Goal: Task Accomplishment & Management: Use online tool/utility

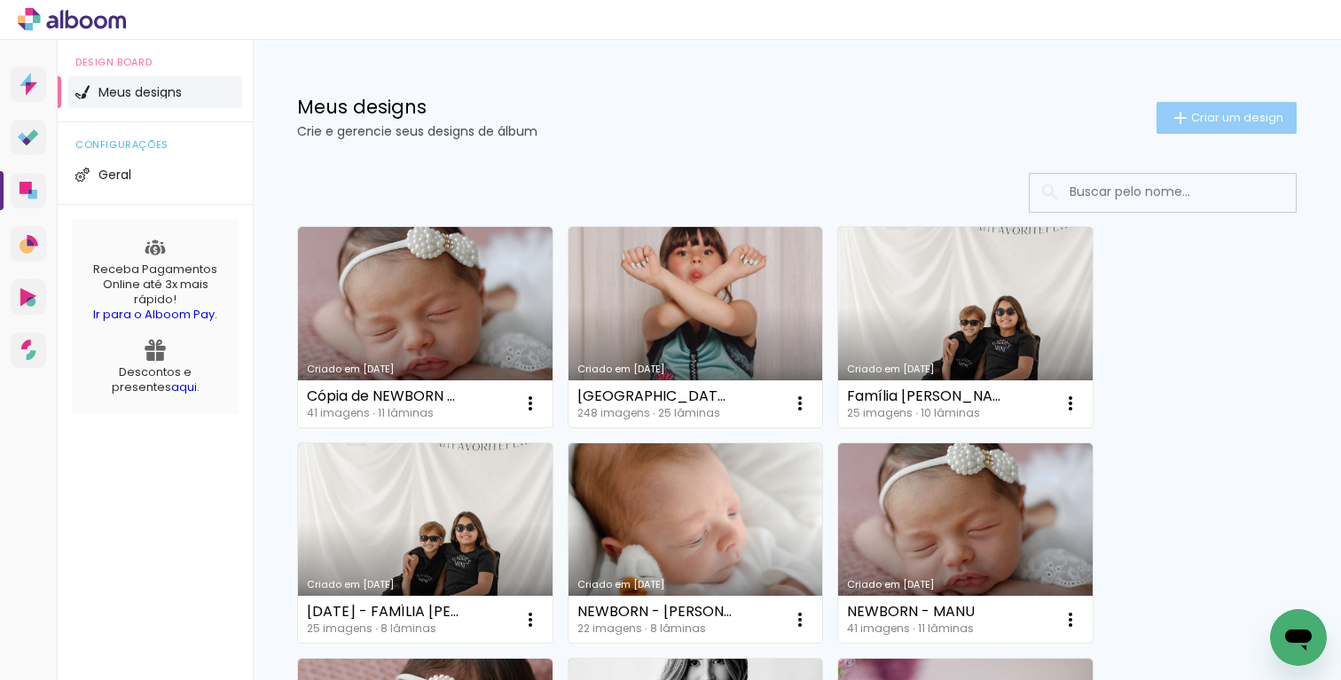
click at [1195, 129] on paper-button "Criar um design" at bounding box center [1226, 118] width 140 height 32
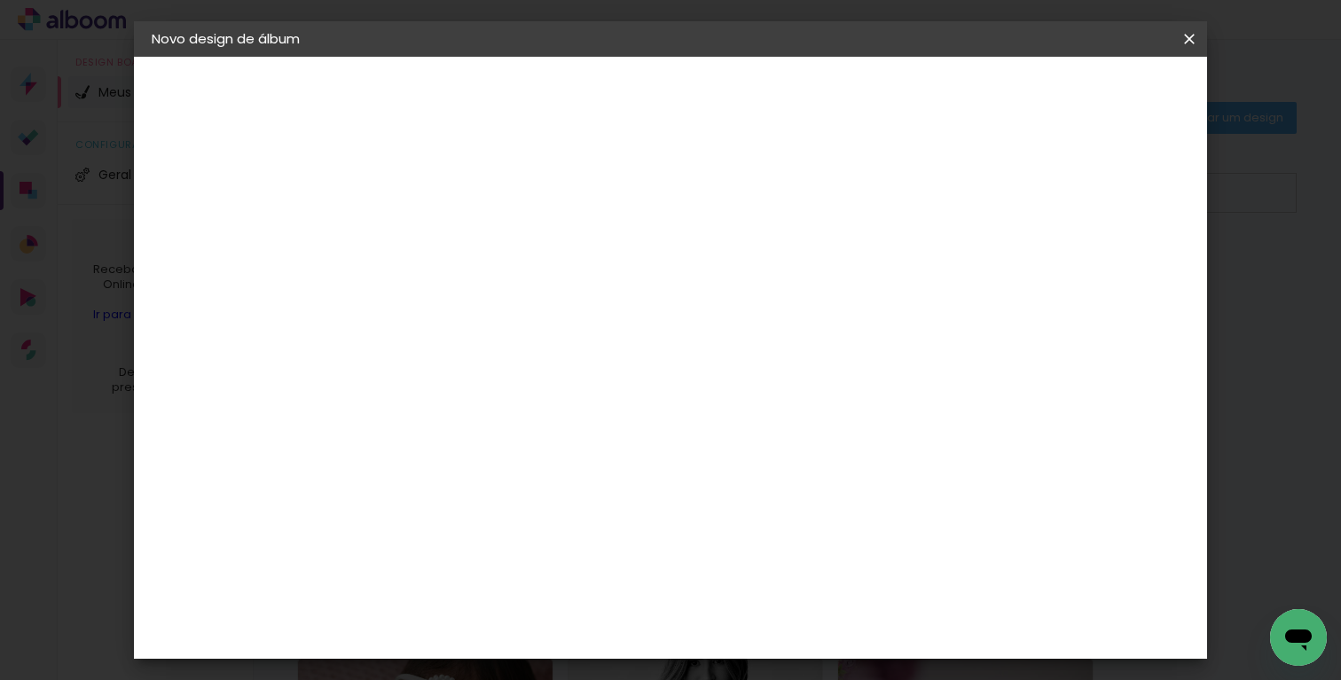
click at [492, 212] on div at bounding box center [441, 239] width 101 height 134
click at [442, 224] on input at bounding box center [442, 237] width 0 height 27
type input "m"
type input "MARINA - 6 ANOS"
type paper-input "MARINA - 6 ANOS"
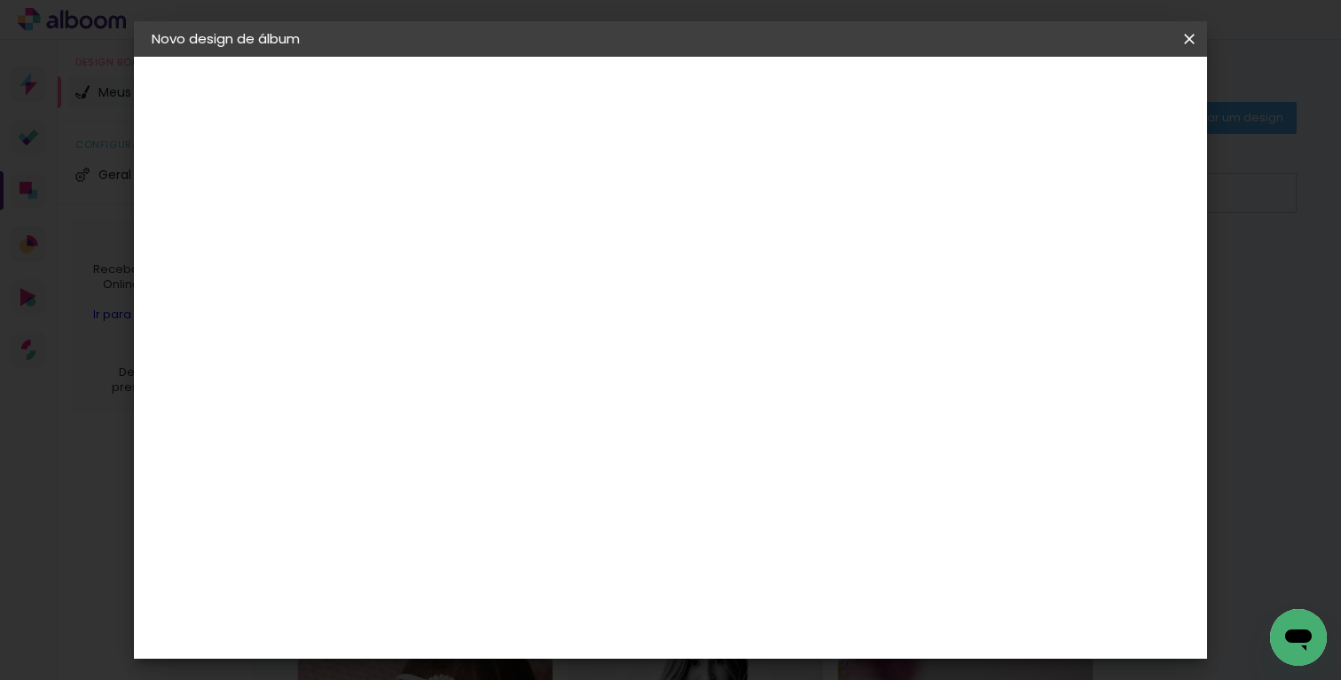
click at [0, 0] on slot "Avançar" at bounding box center [0, 0] width 0 height 0
click at [474, 528] on div "Grupo Foto Sul" at bounding box center [452, 549] width 44 height 43
drag, startPoint x: 1130, startPoint y: 75, endPoint x: 1129, endPoint y: 94, distance: 18.7
click at [800, 75] on header "Fornecedor Escolha um fornecedor ou avance com o tamanho livre. Voltar Avançar" at bounding box center [581, 110] width 435 height 106
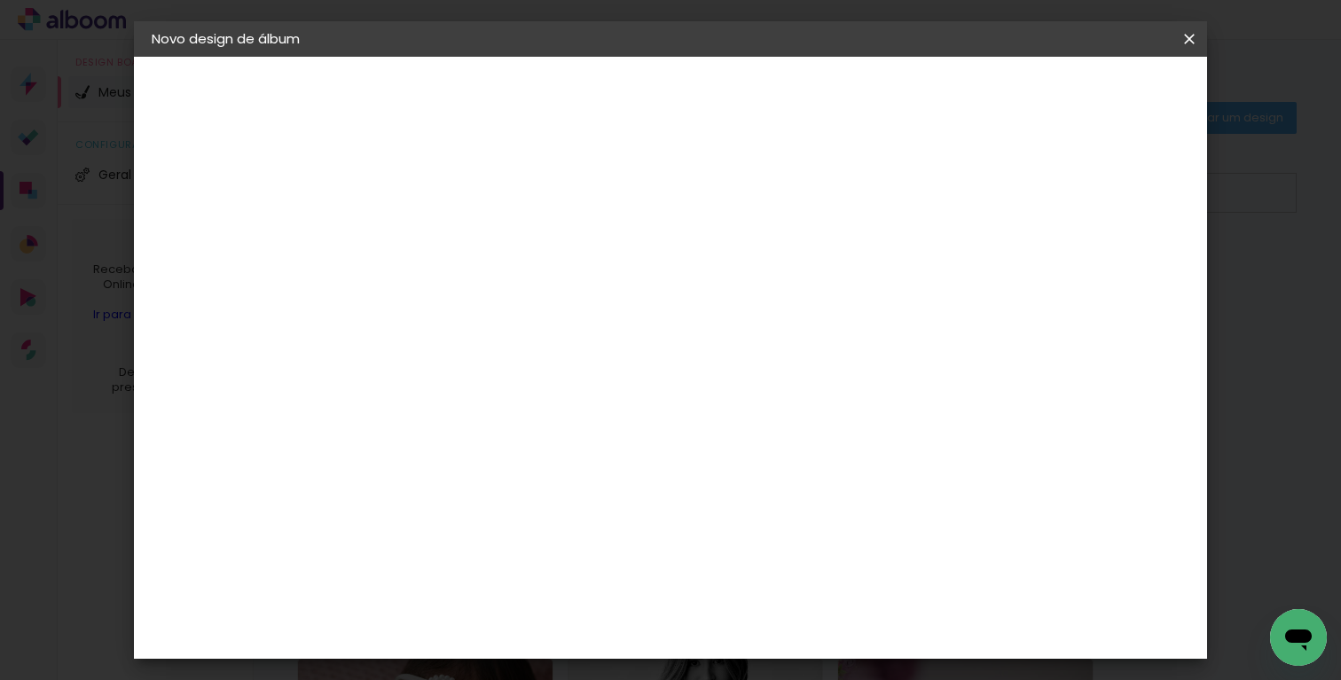
click at [0, 0] on slot "Avançar" at bounding box center [0, 0] width 0 height 0
click at [561, 423] on span "20 × 30" at bounding box center [520, 446] width 82 height 47
click at [731, 103] on paper-button "Avançar" at bounding box center [687, 94] width 87 height 30
click at [1077, 88] on span "Iniciar design" at bounding box center [1037, 94] width 81 height 12
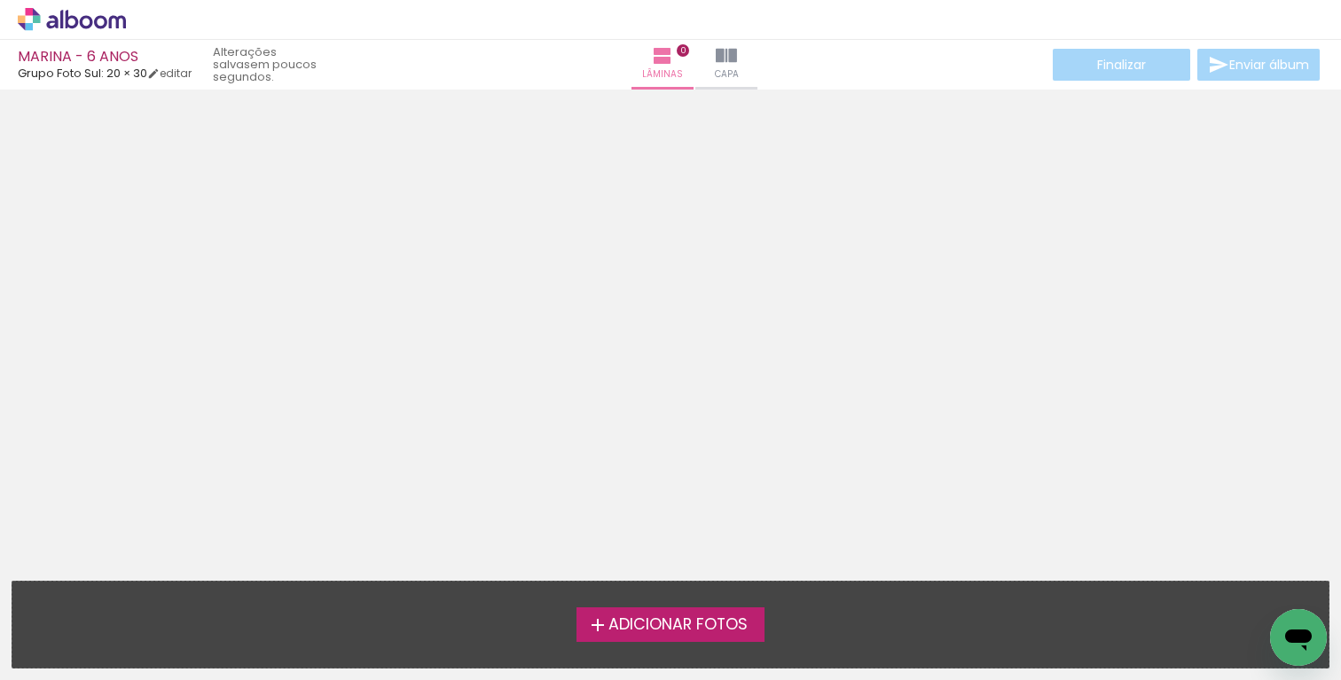
click at [654, 618] on span "Adicionar Fotos" at bounding box center [677, 625] width 139 height 16
click at [0, 0] on input "file" at bounding box center [0, 0] width 0 height 0
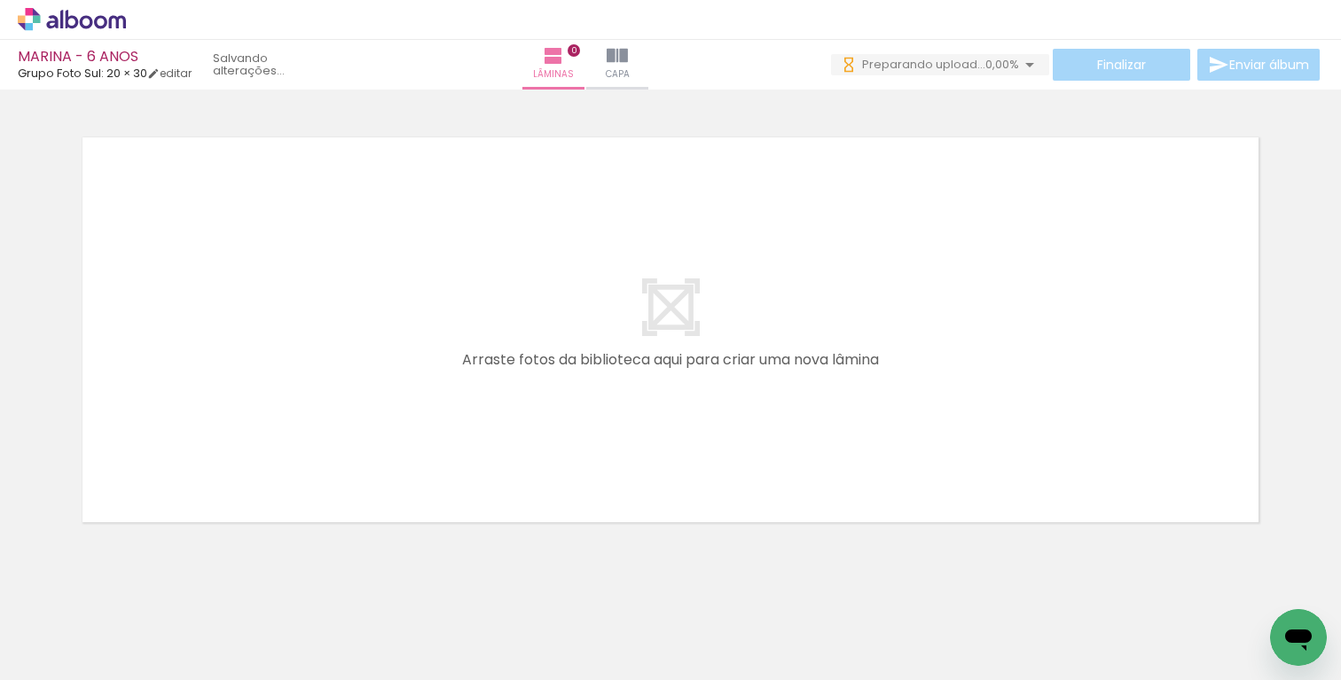
scroll to position [0, 120]
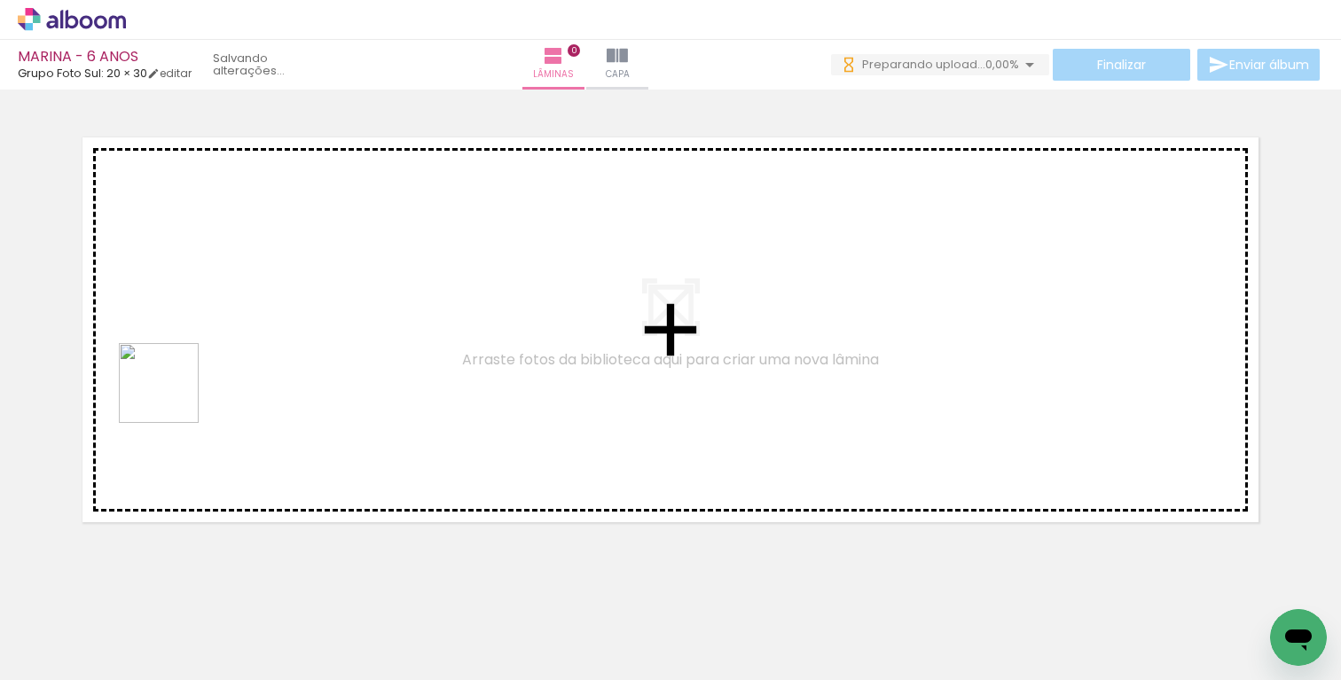
drag, startPoint x: 169, startPoint y: 624, endPoint x: 178, endPoint y: 370, distance: 254.6
click at [178, 370] on quentale-workspace at bounding box center [670, 340] width 1341 height 680
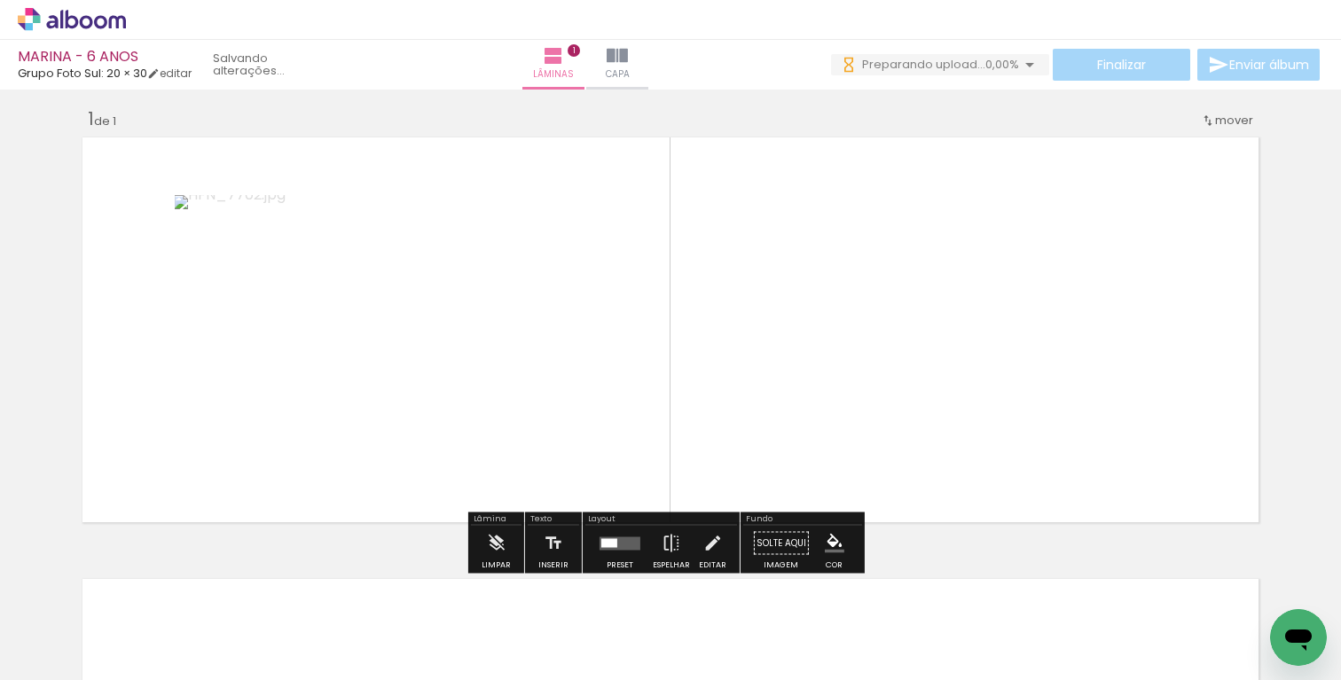
scroll to position [10, 0]
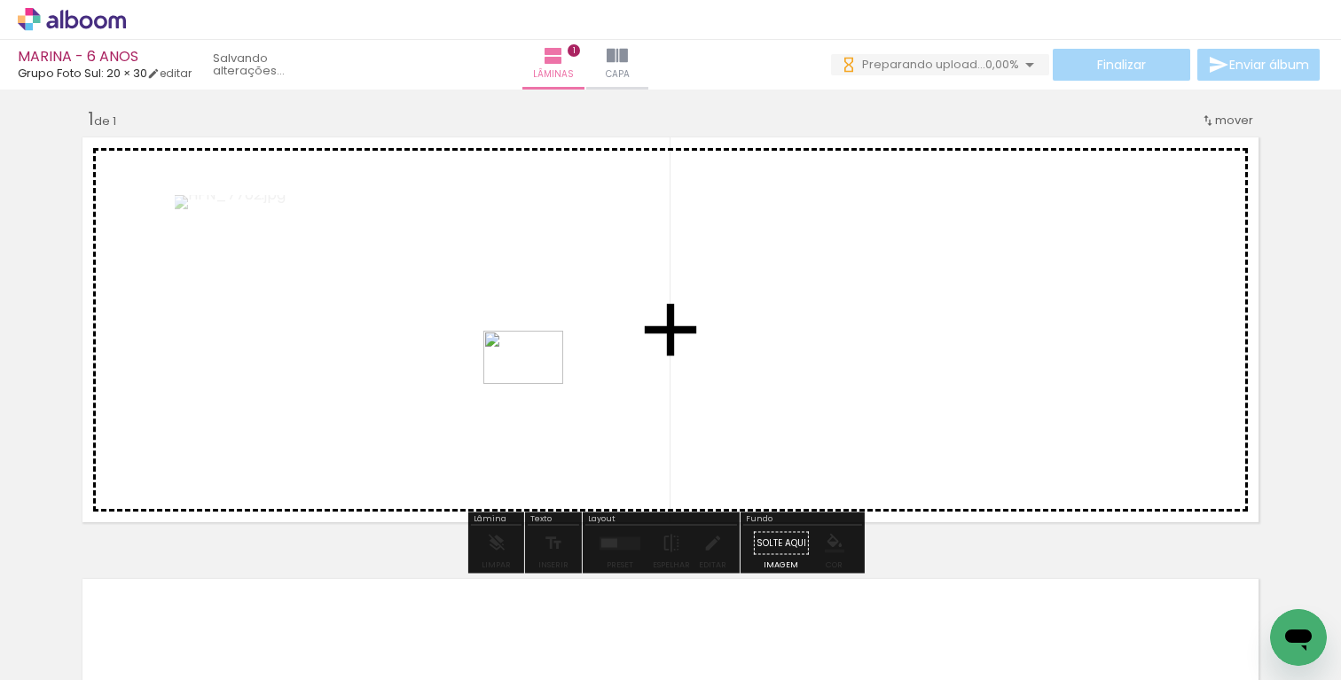
drag, startPoint x: 262, startPoint y: 622, endPoint x: 541, endPoint y: 402, distance: 355.5
click at [537, 383] on quentale-workspace at bounding box center [670, 340] width 1341 height 680
drag, startPoint x: 382, startPoint y: 620, endPoint x: 1003, endPoint y: 379, distance: 665.5
click at [1003, 379] on quentale-workspace at bounding box center [670, 340] width 1341 height 680
drag, startPoint x: 459, startPoint y: 624, endPoint x: 1086, endPoint y: 348, distance: 685.2
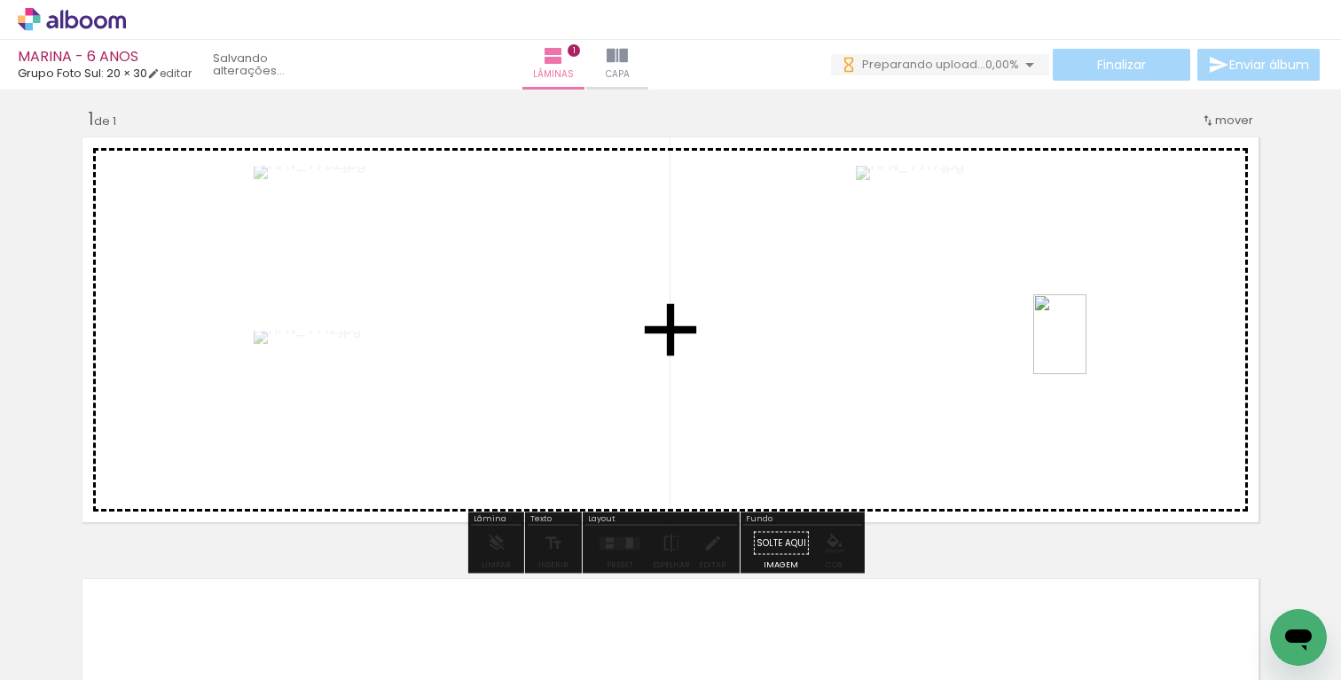
click at [1086, 348] on quentale-workspace at bounding box center [670, 340] width 1341 height 680
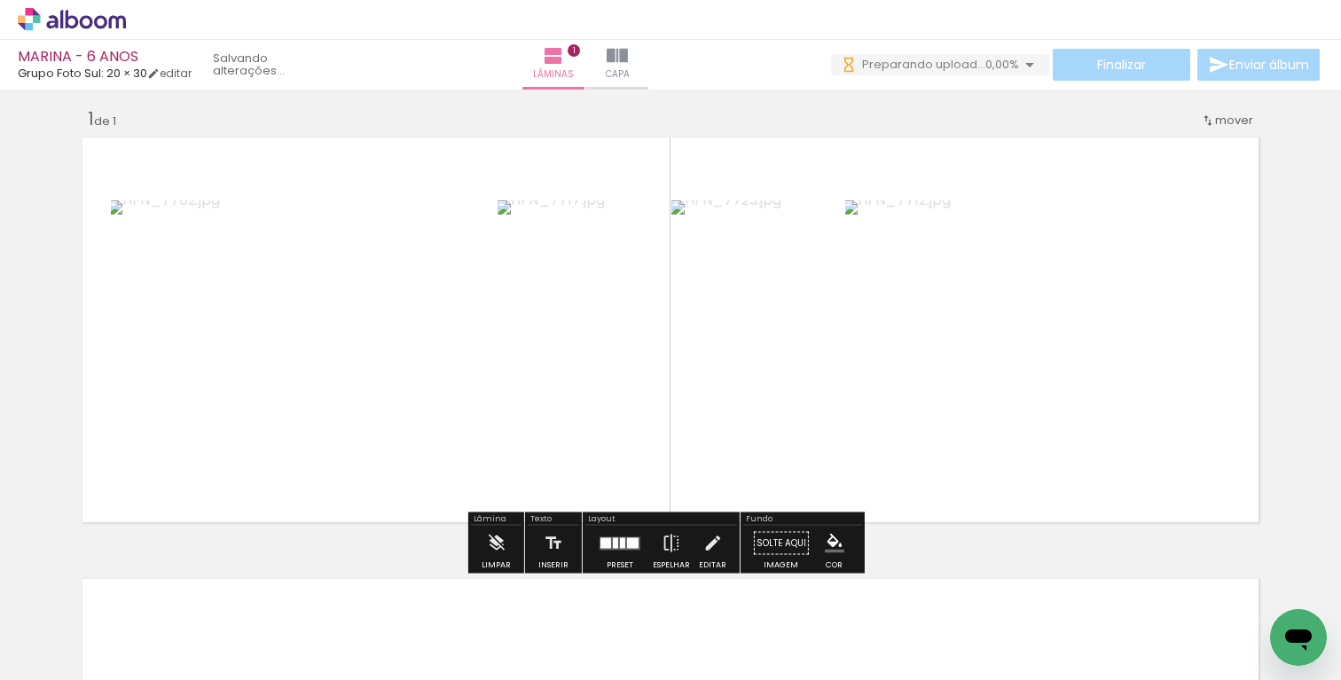
click at [622, 562] on div "Preset" at bounding box center [619, 565] width 27 height 8
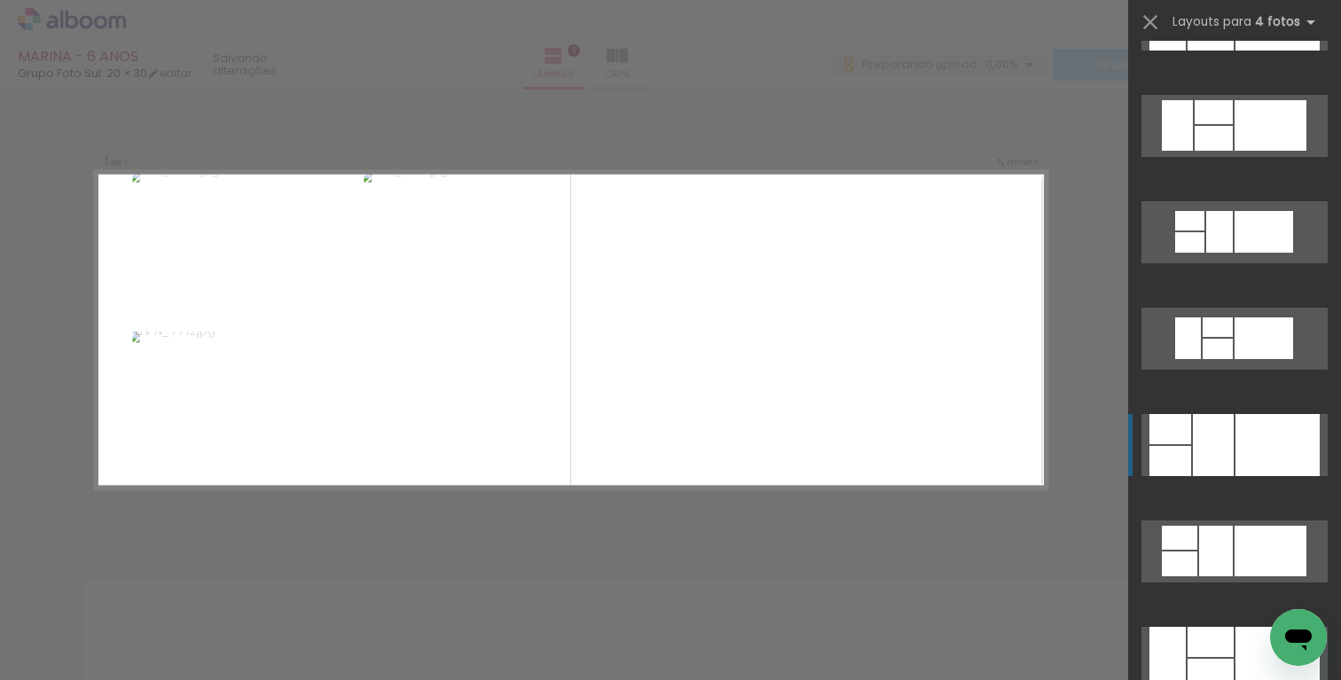
scroll to position [0, 0]
click at [1239, 423] on div at bounding box center [1277, 445] width 84 height 62
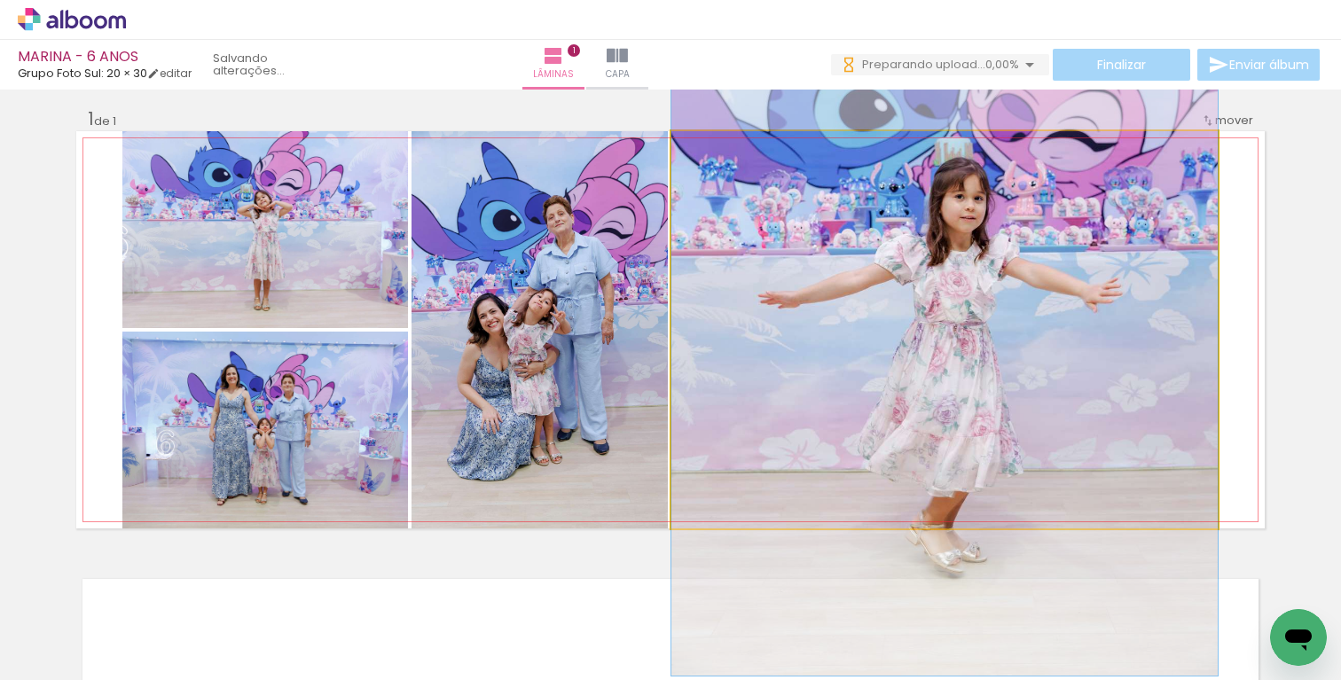
drag, startPoint x: 1099, startPoint y: 312, endPoint x: 1091, endPoint y: 247, distance: 65.2
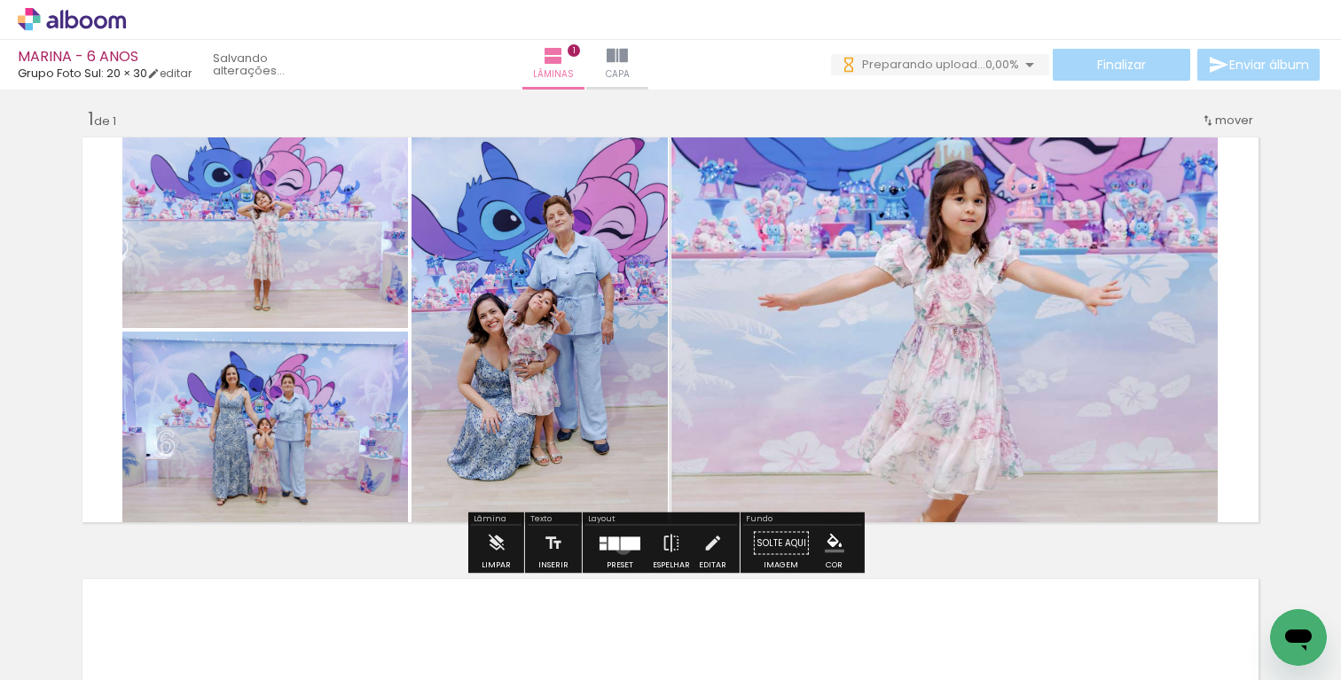
click at [621, 545] on div at bounding box center [631, 542] width 20 height 13
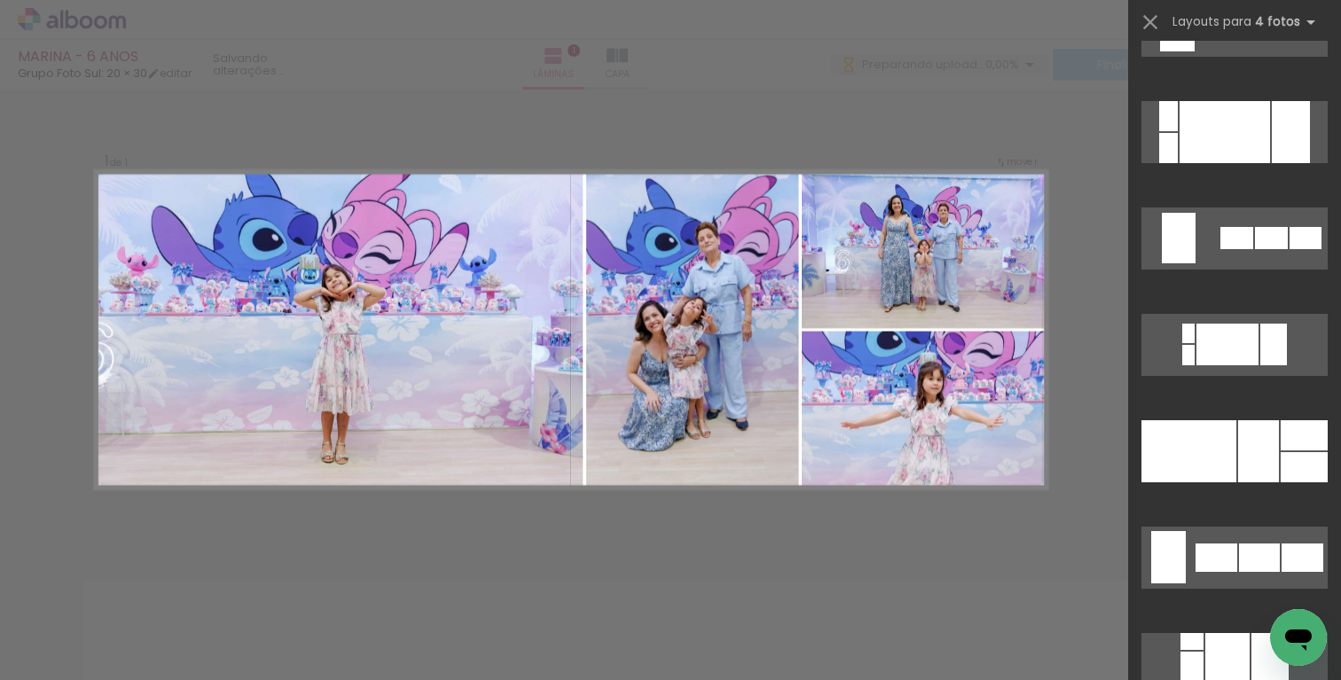
scroll to position [9211, 0]
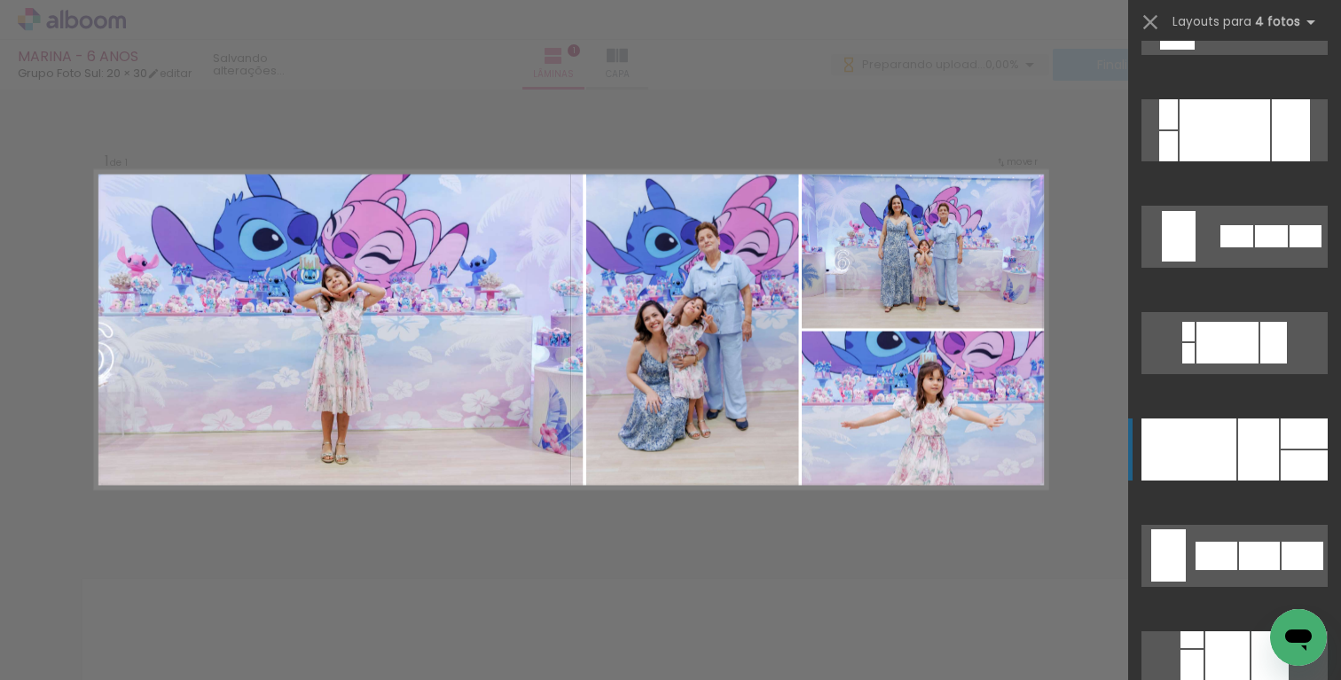
click at [1238, 473] on div at bounding box center [1258, 450] width 41 height 62
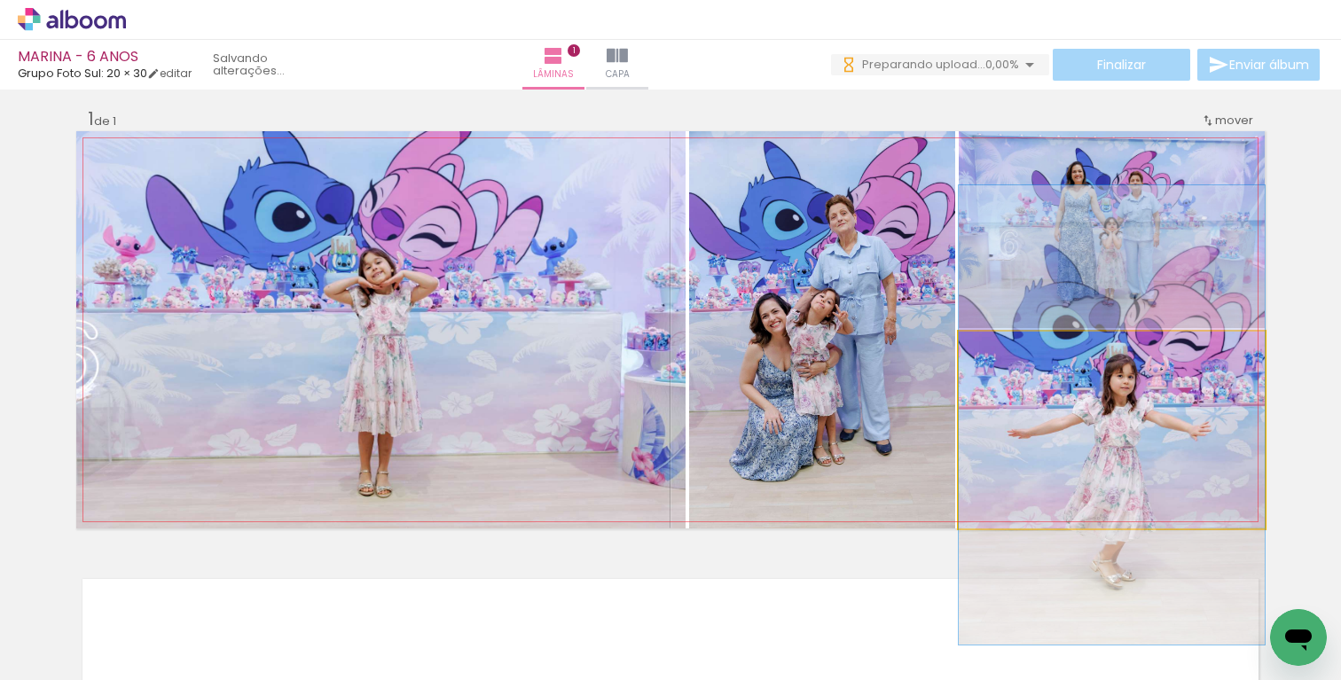
drag, startPoint x: 1191, startPoint y: 449, endPoint x: 1311, endPoint y: 492, distance: 128.2
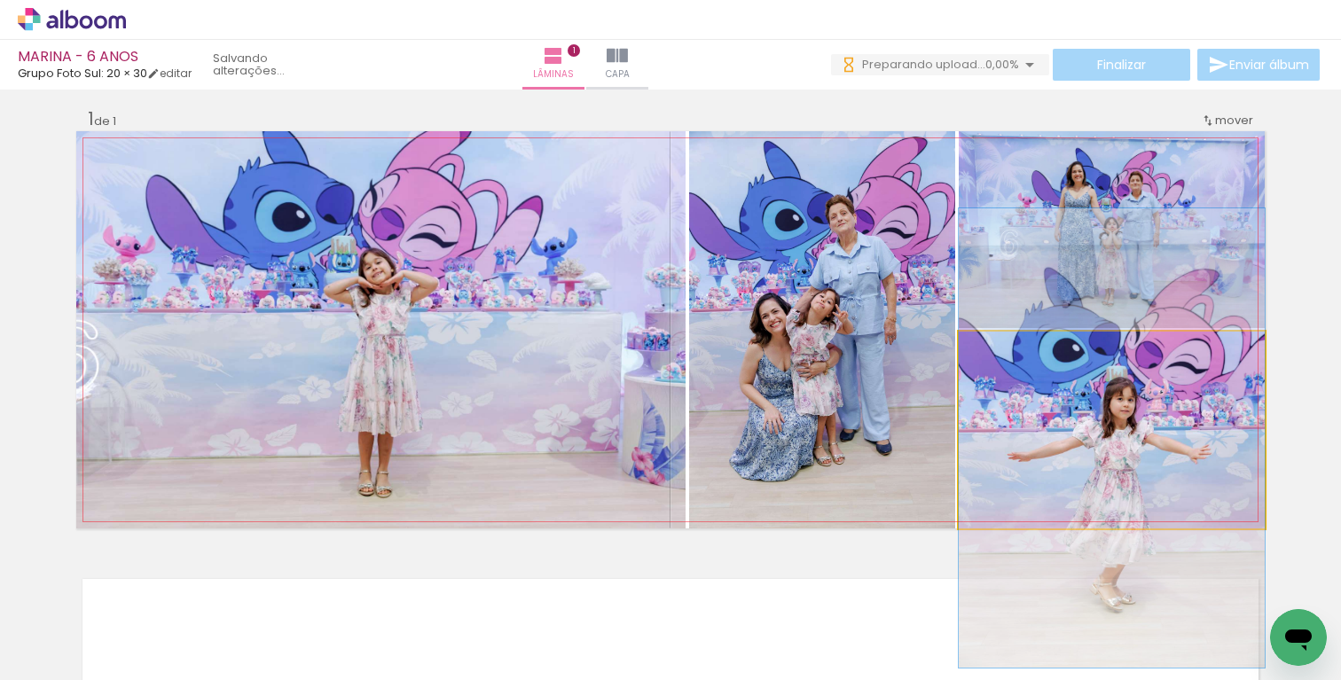
drag, startPoint x: 1057, startPoint y: 431, endPoint x: 1058, endPoint y: 454, distance: 23.1
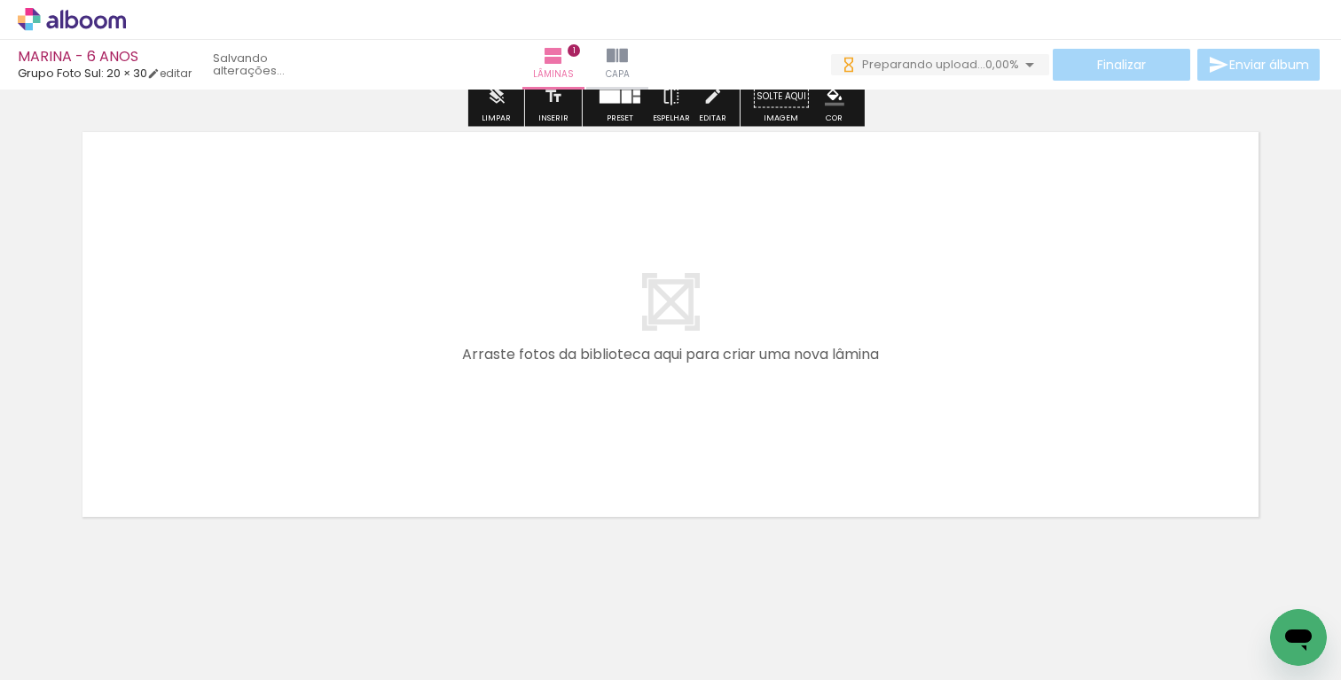
scroll to position [460, 0]
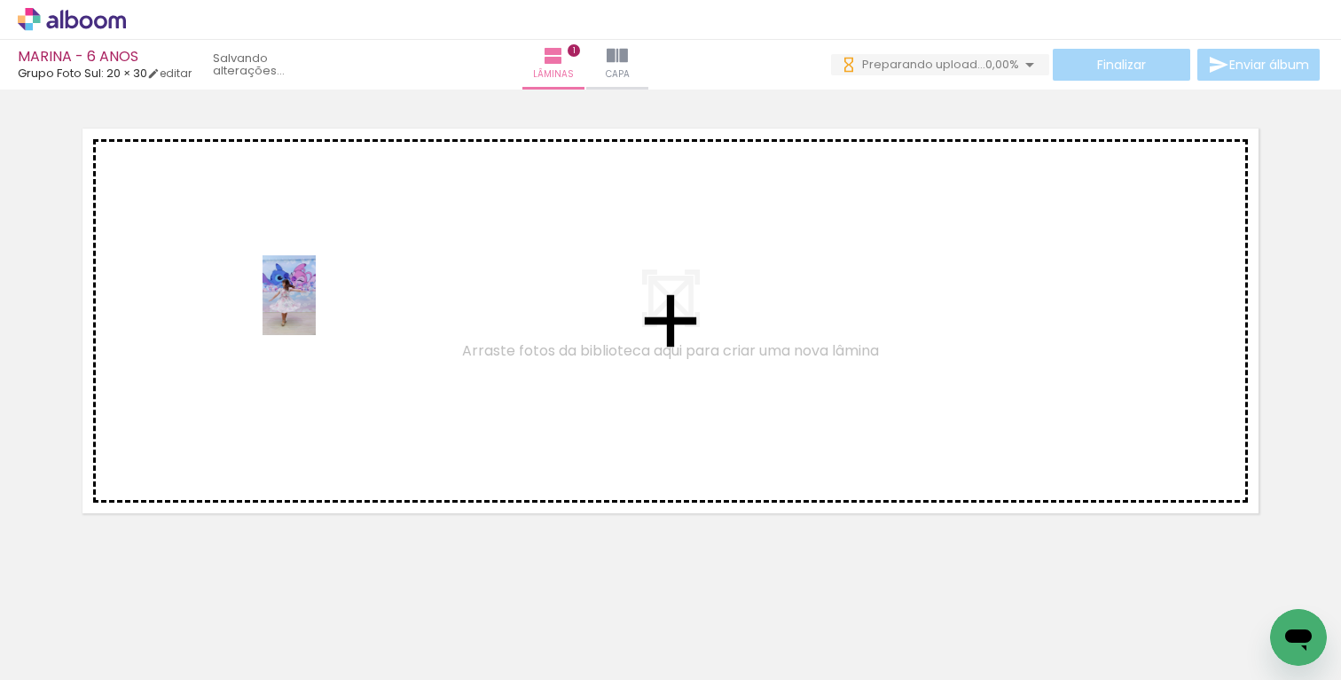
drag, startPoint x: 570, startPoint y: 617, endPoint x: 317, endPoint y: 309, distance: 399.4
click at [317, 309] on quentale-workspace at bounding box center [670, 340] width 1341 height 680
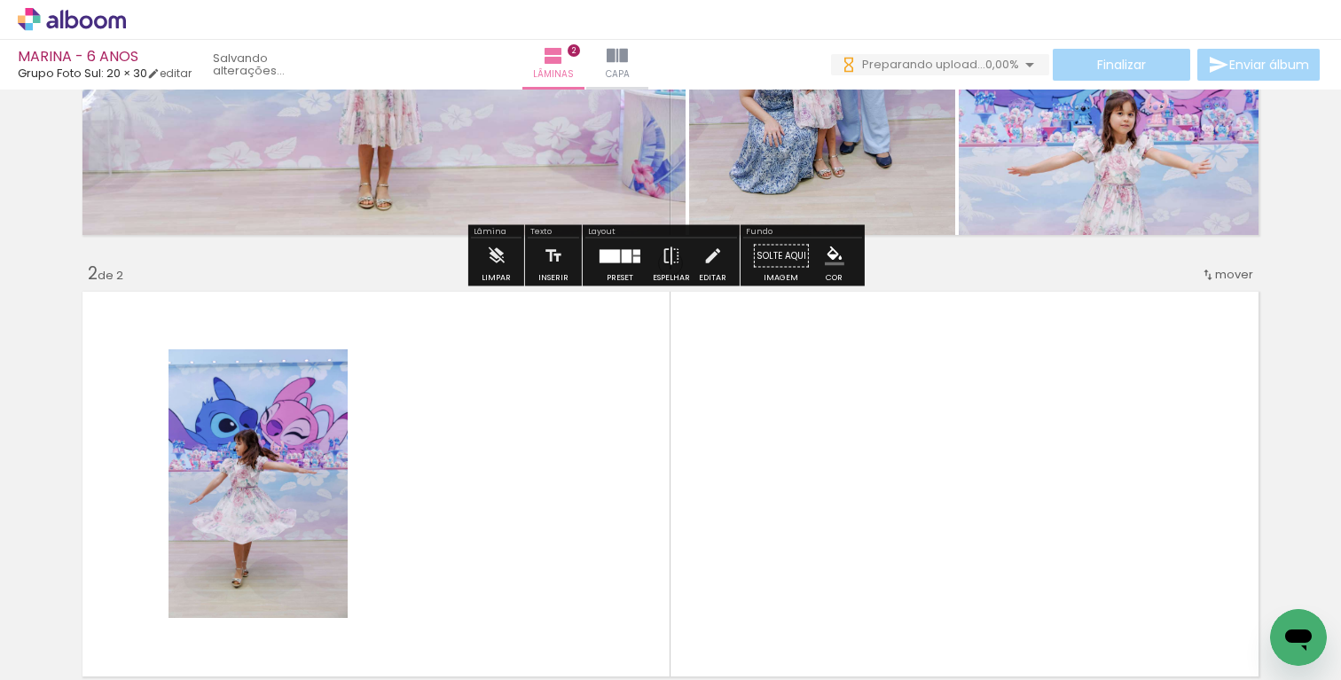
scroll to position [293, 0]
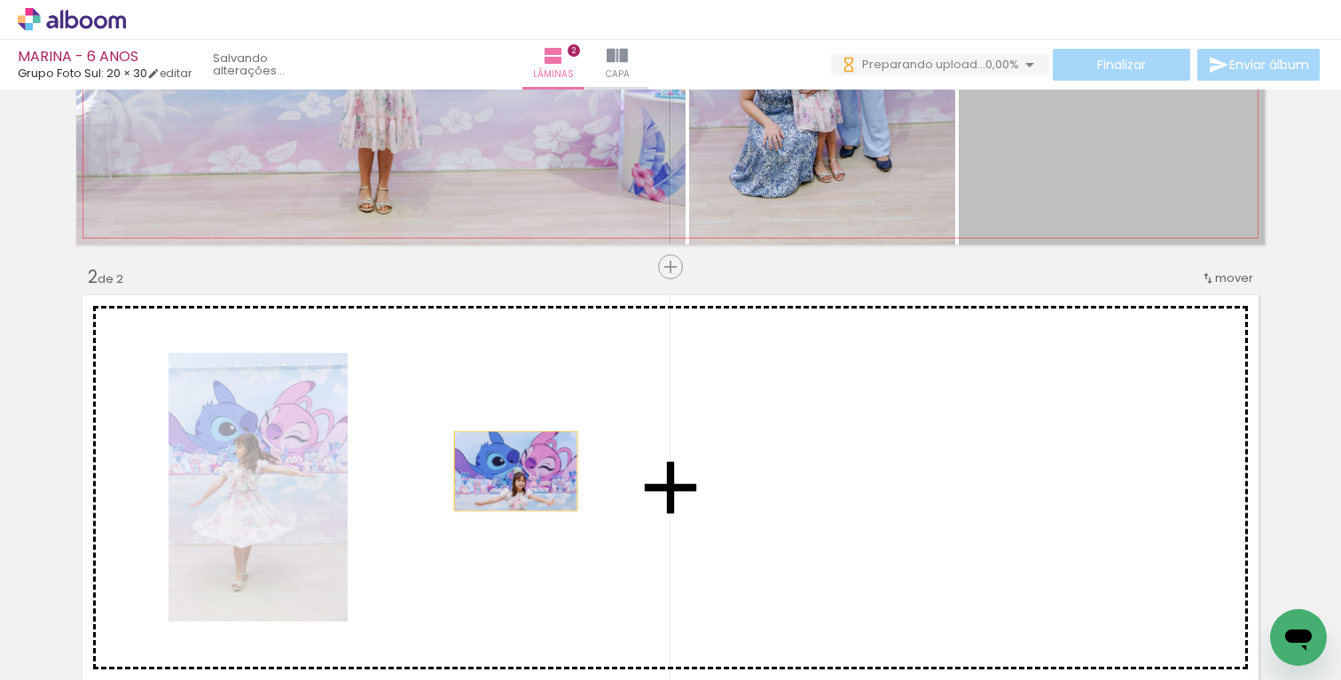
drag, startPoint x: 1116, startPoint y: 177, endPoint x: 646, endPoint y: 493, distance: 566.1
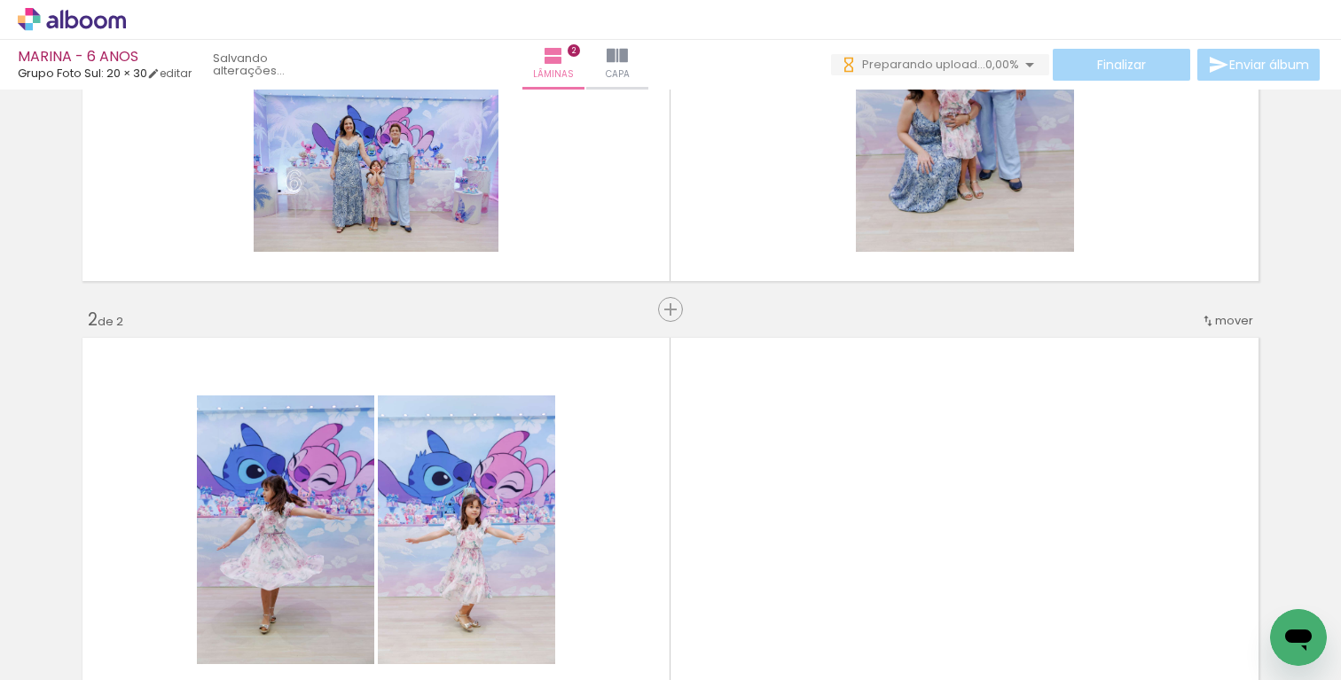
scroll to position [170, 0]
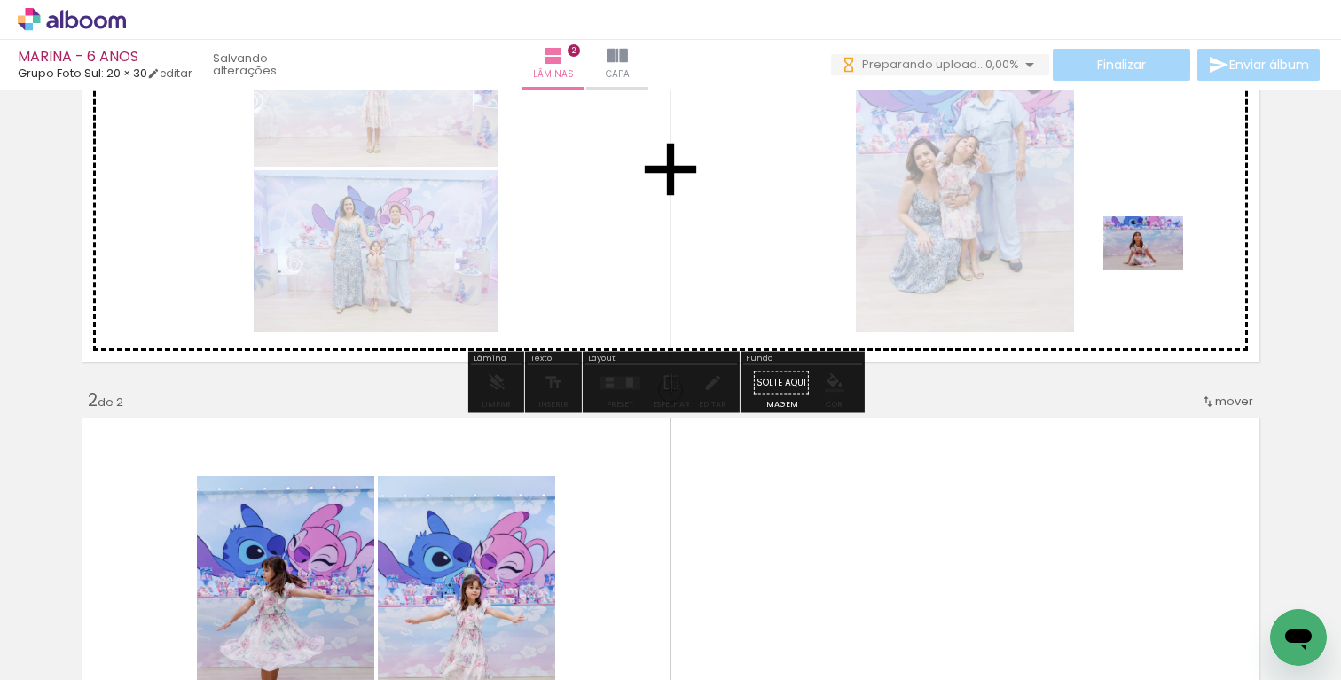
drag, startPoint x: 670, startPoint y: 624, endPoint x: 1156, endPoint y: 270, distance: 601.6
click at [1156, 270] on quentale-workspace at bounding box center [670, 340] width 1341 height 680
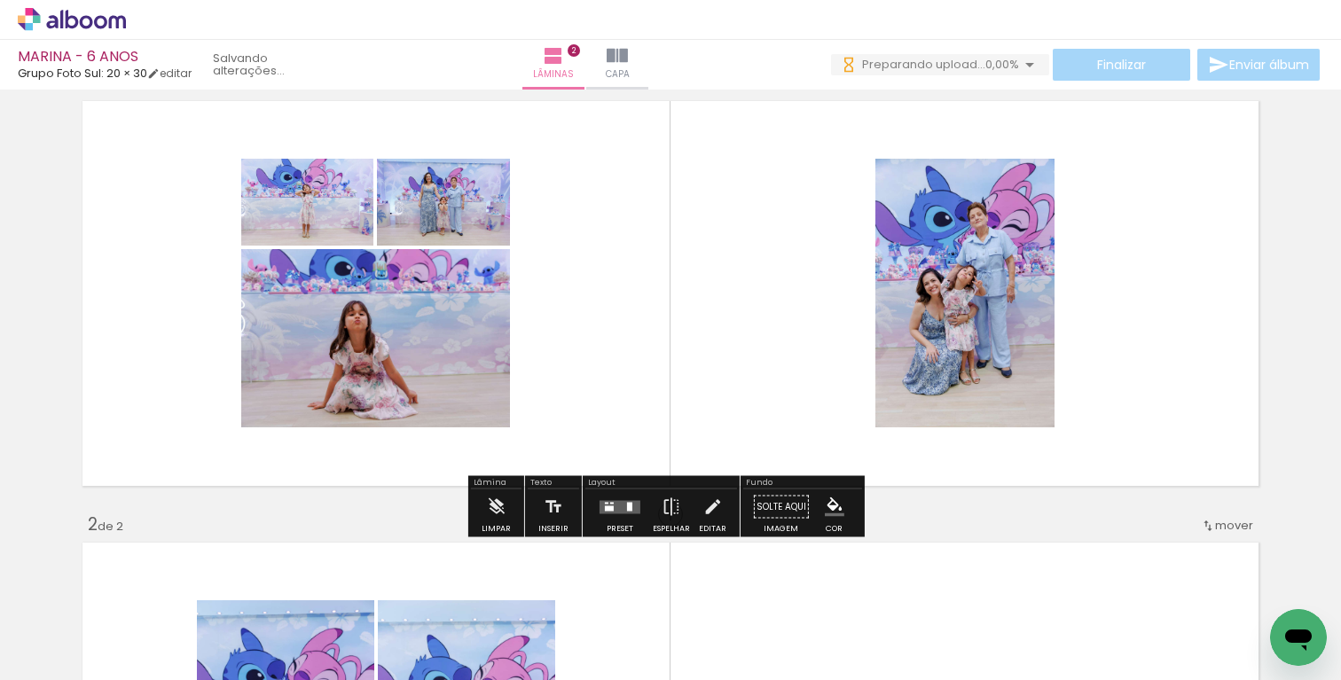
scroll to position [31, 0]
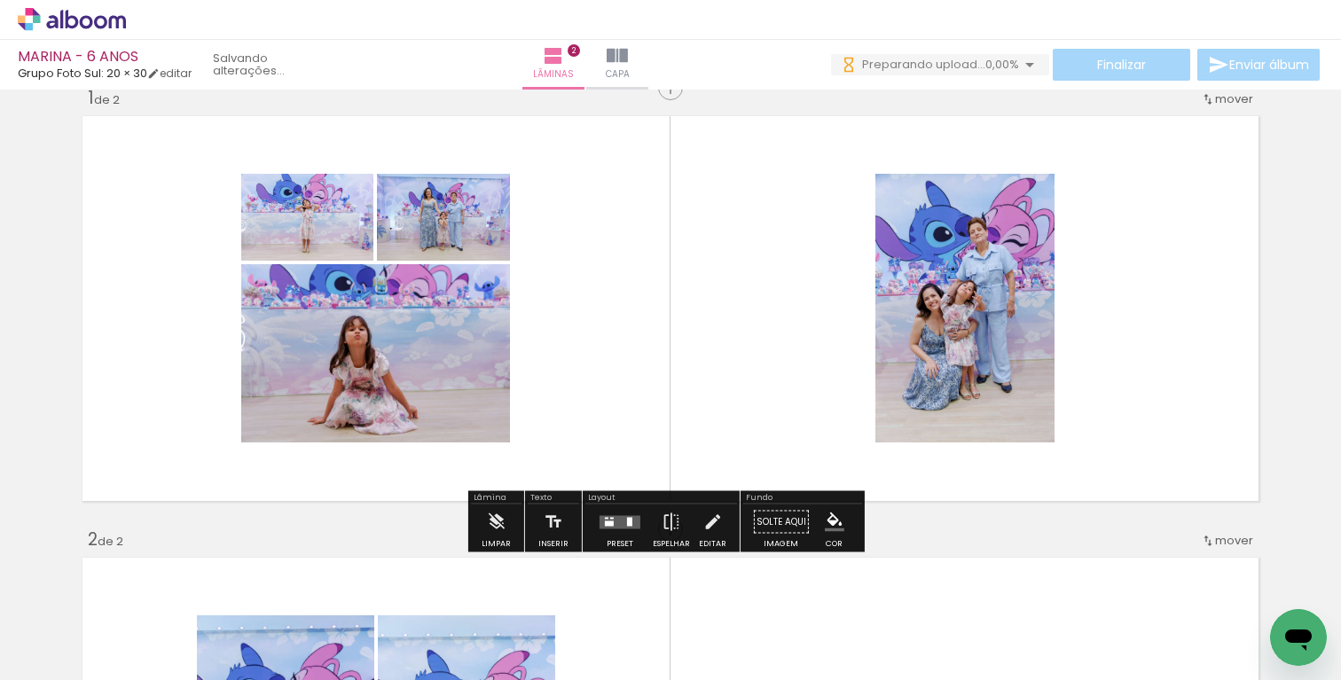
click at [622, 536] on div at bounding box center [620, 522] width 48 height 35
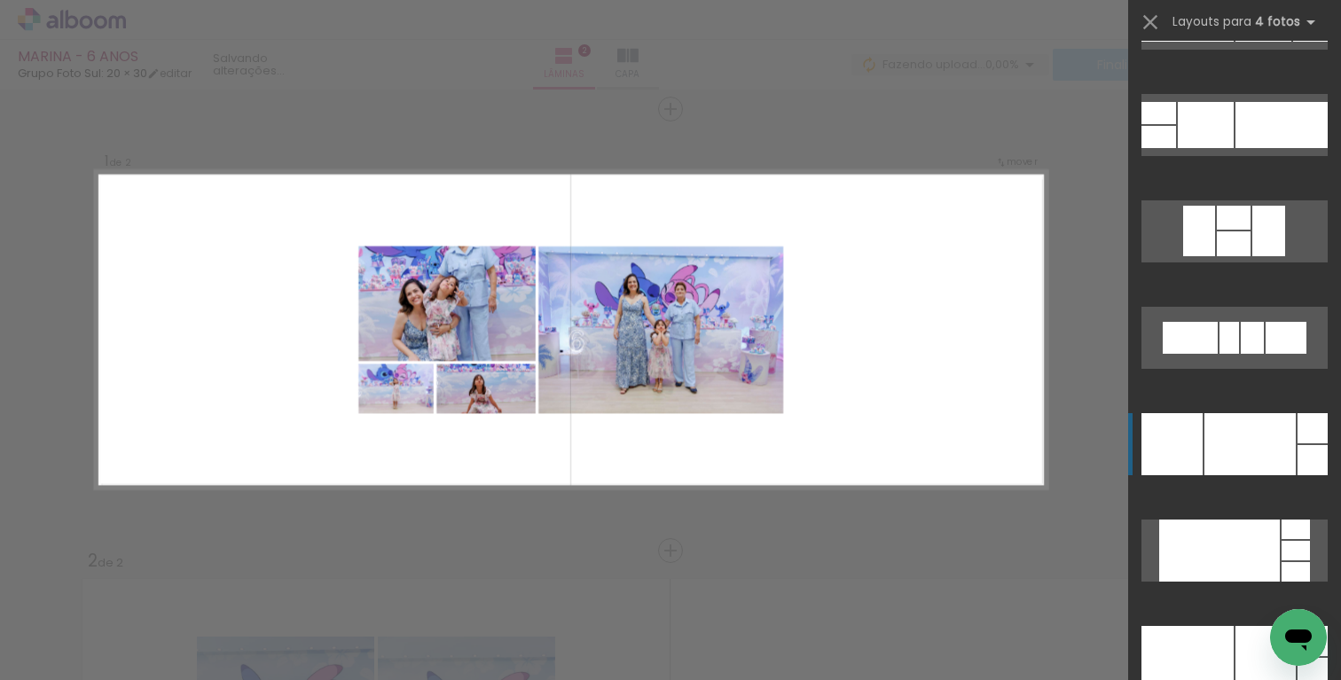
scroll to position [20046, 0]
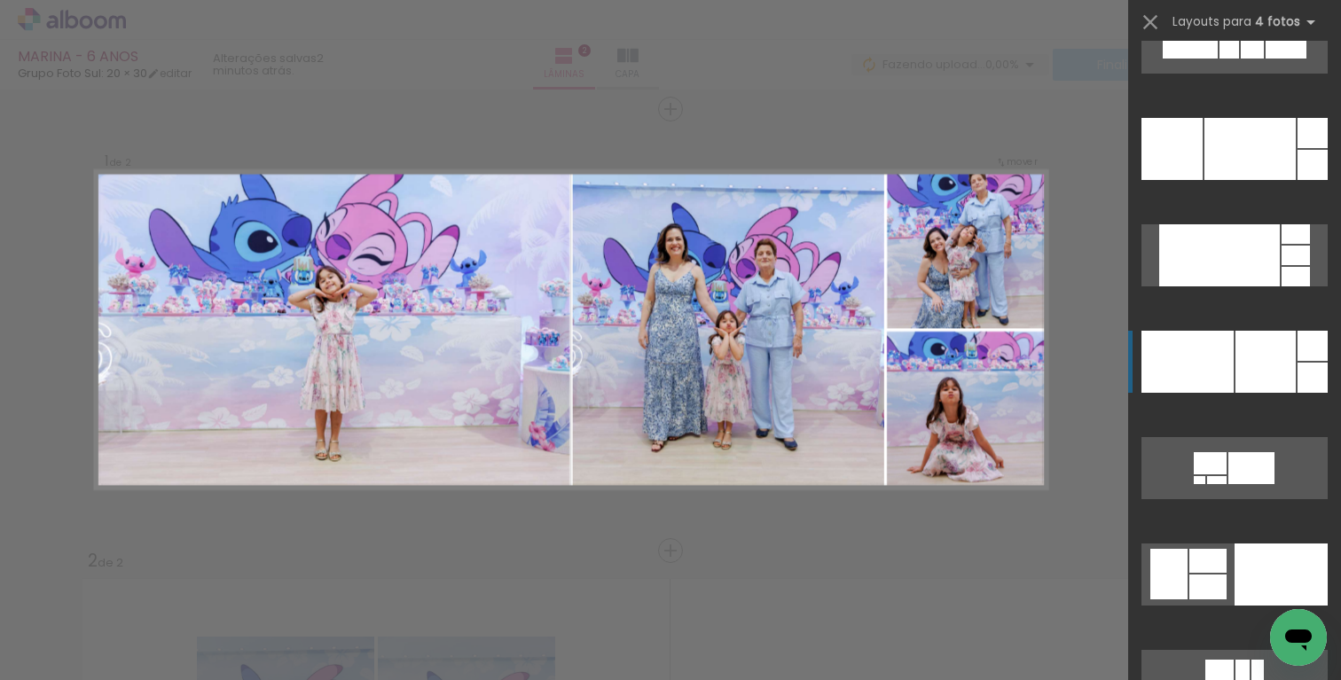
click at [1237, 372] on div at bounding box center [1265, 362] width 60 height 62
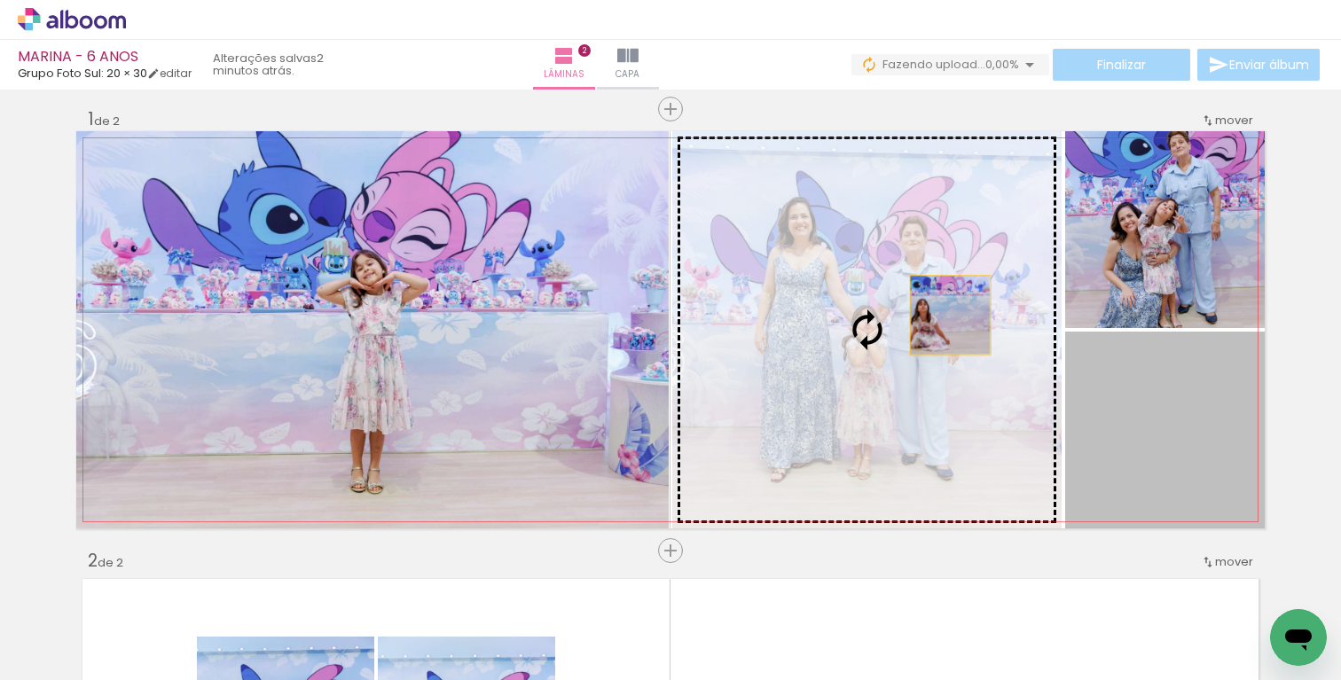
drag, startPoint x: 1185, startPoint y: 425, endPoint x: 943, endPoint y: 315, distance: 265.0
click at [0, 0] on slot at bounding box center [0, 0] width 0 height 0
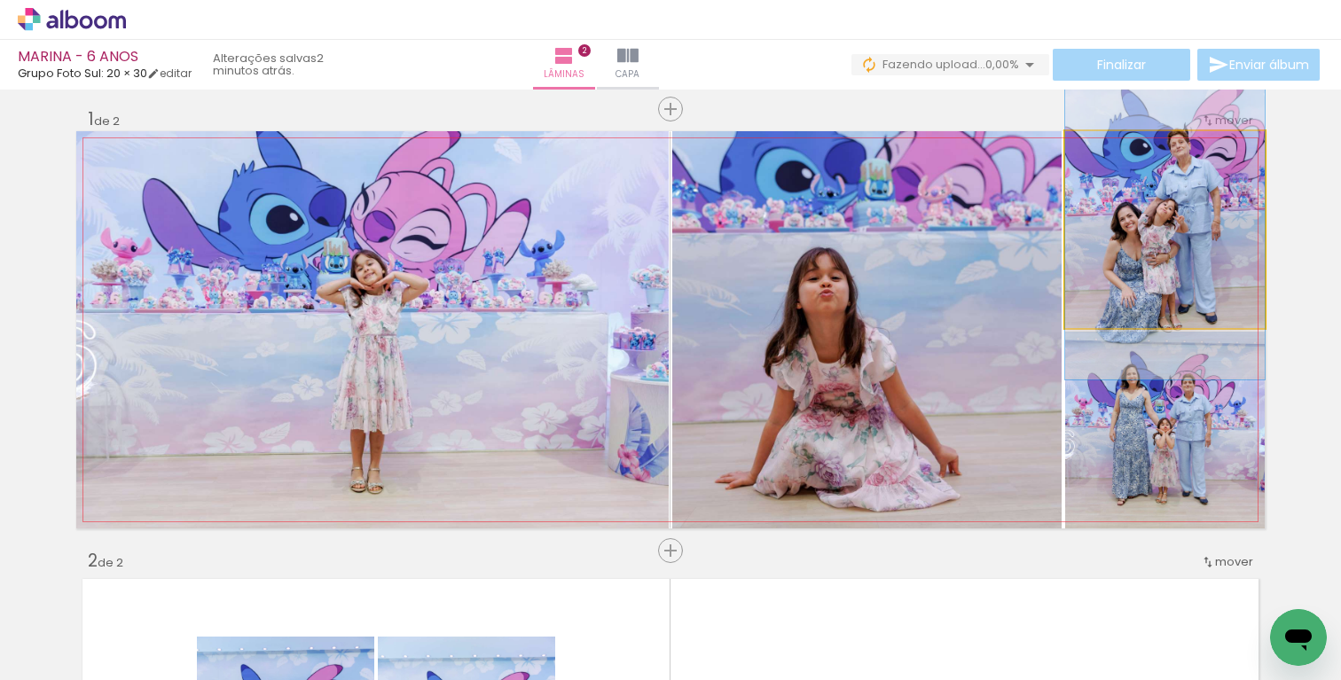
drag, startPoint x: 1149, startPoint y: 226, endPoint x: 1154, endPoint y: 259, distance: 33.1
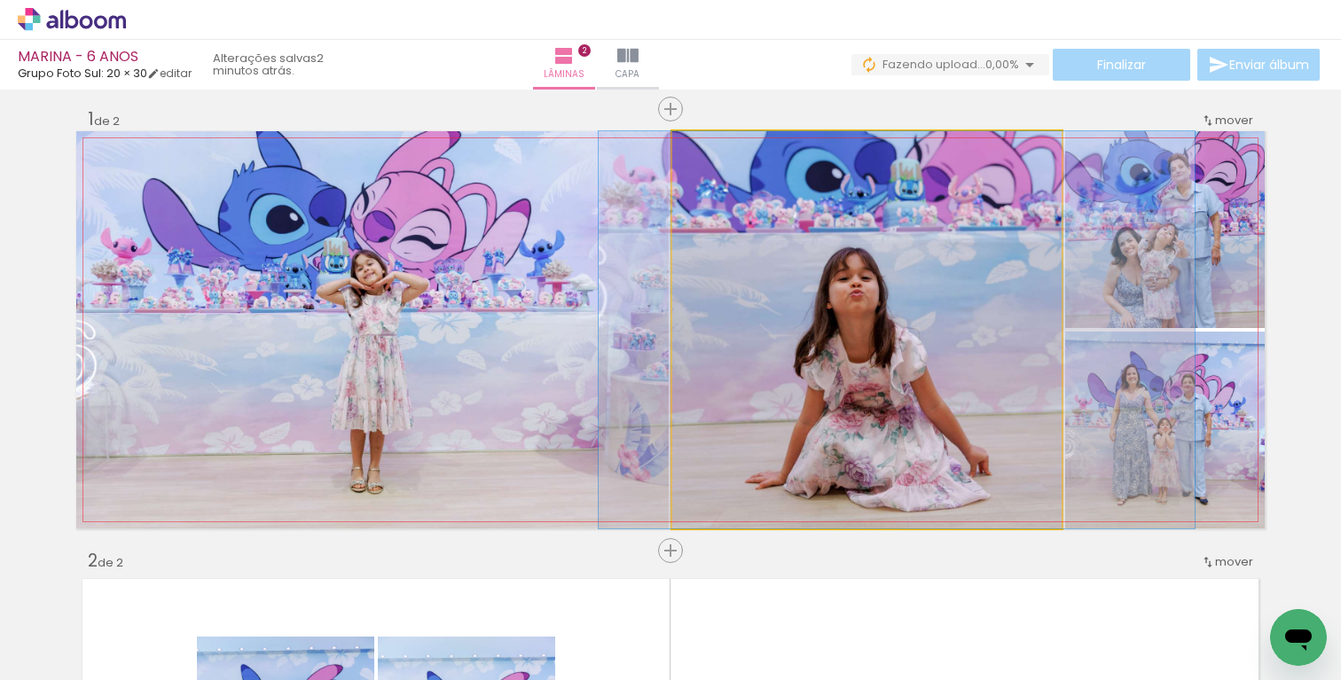
drag, startPoint x: 842, startPoint y: 332, endPoint x: 873, endPoint y: 310, distance: 38.1
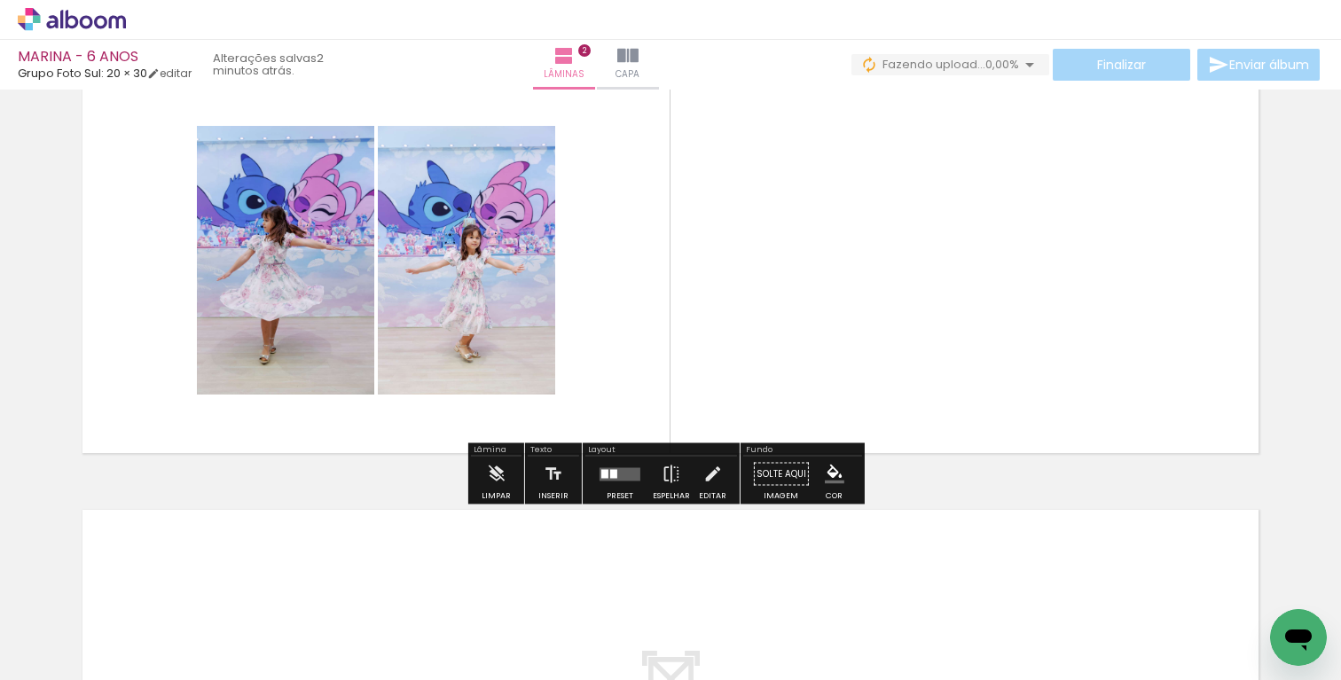
scroll to position [505, 0]
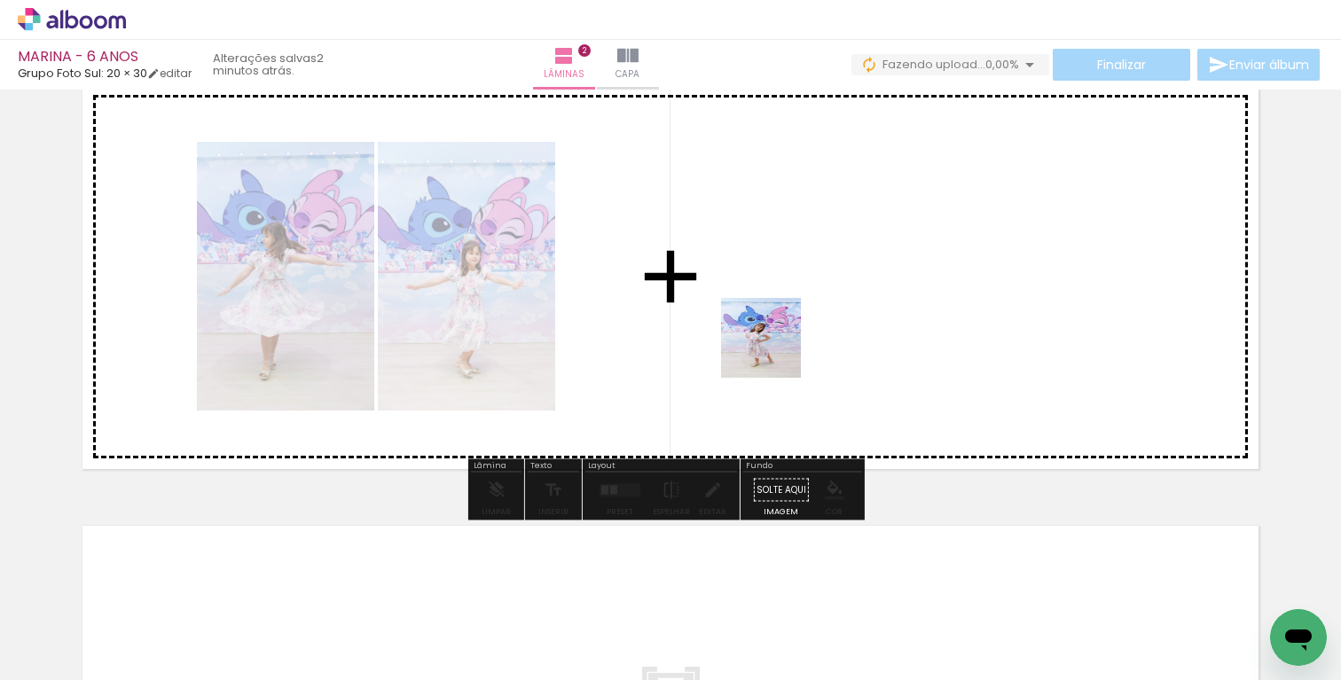
drag, startPoint x: 764, startPoint y: 575, endPoint x: 751, endPoint y: 357, distance: 218.5
click at [771, 340] on quentale-workspace at bounding box center [670, 340] width 1341 height 680
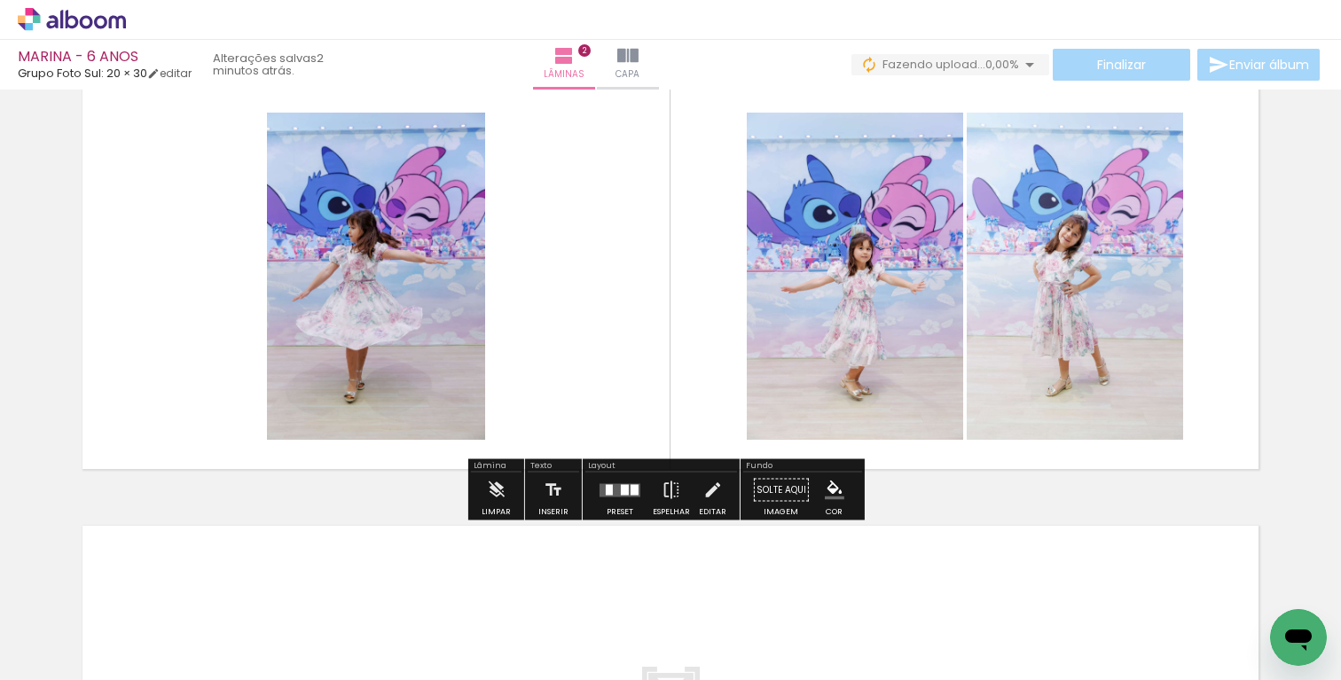
click at [622, 488] on div at bounding box center [625, 489] width 8 height 11
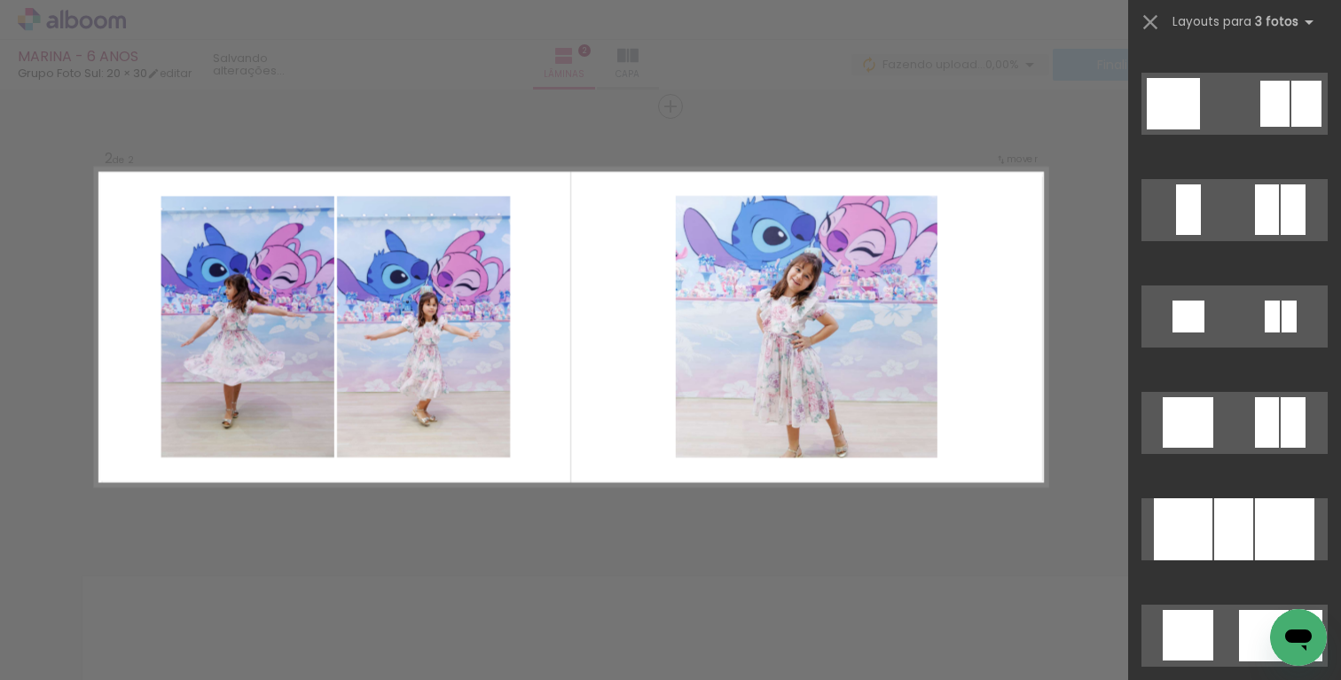
scroll to position [2541, 0]
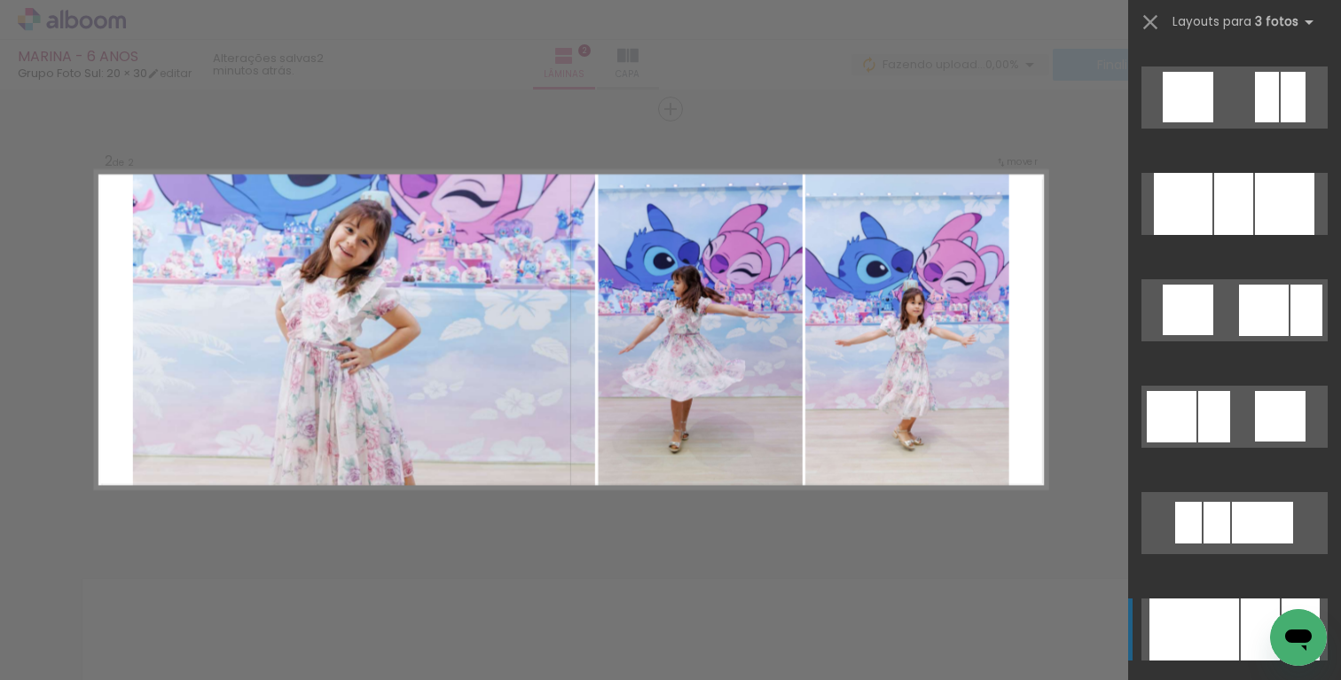
click at [1225, 614] on div at bounding box center [1194, 629] width 90 height 62
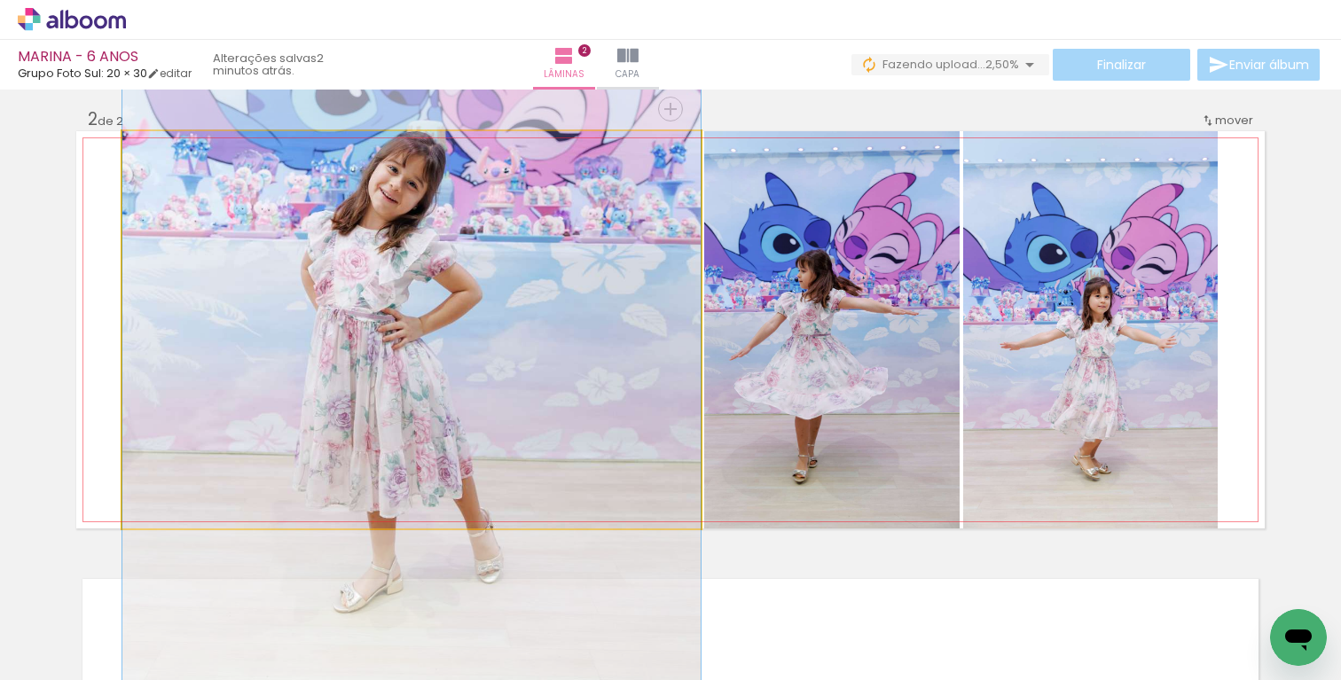
drag, startPoint x: 479, startPoint y: 336, endPoint x: 484, endPoint y: 301, distance: 35.9
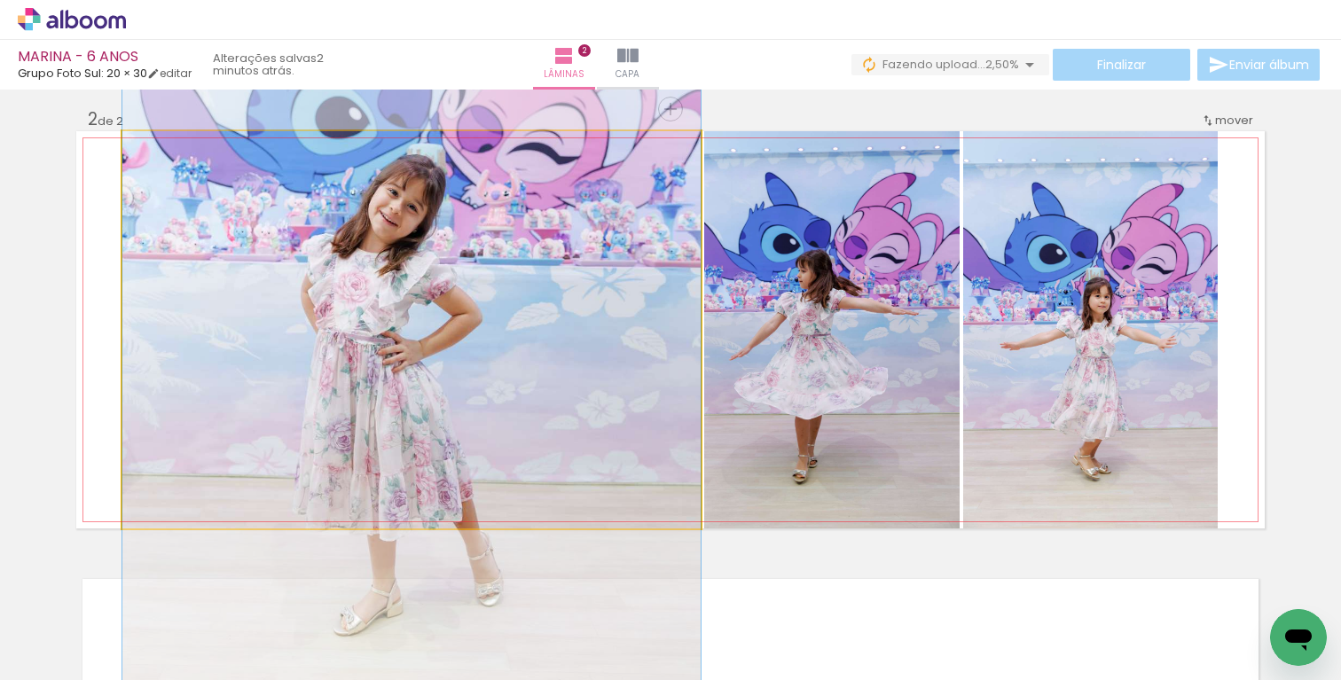
drag, startPoint x: 485, startPoint y: 315, endPoint x: 485, endPoint y: 327, distance: 12.4
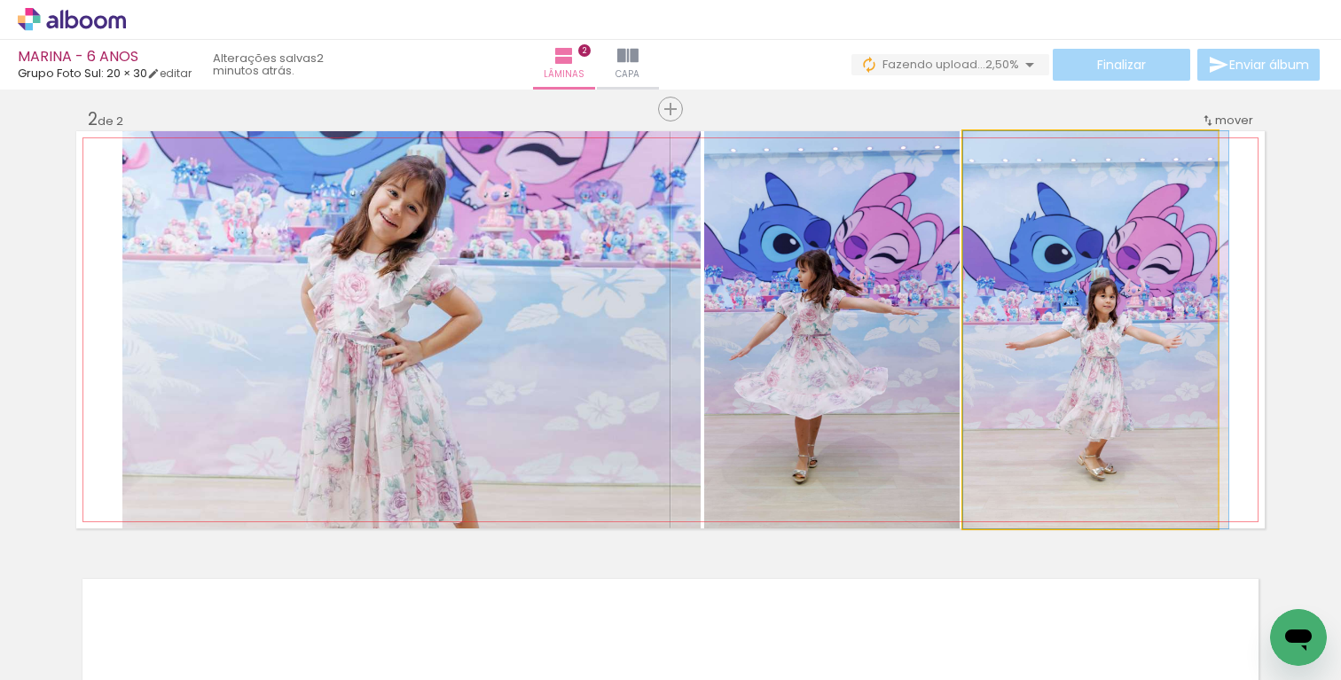
drag, startPoint x: 1157, startPoint y: 331, endPoint x: 1177, endPoint y: 317, distance: 24.1
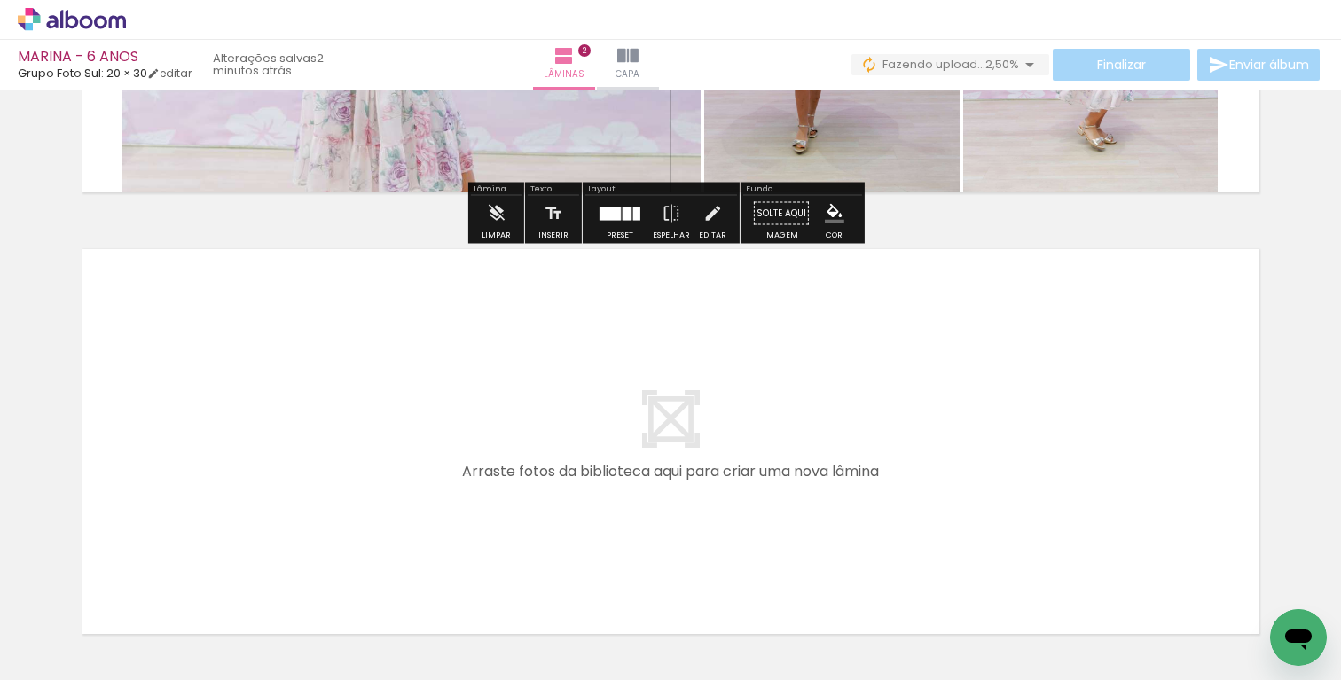
scroll to position [914, 0]
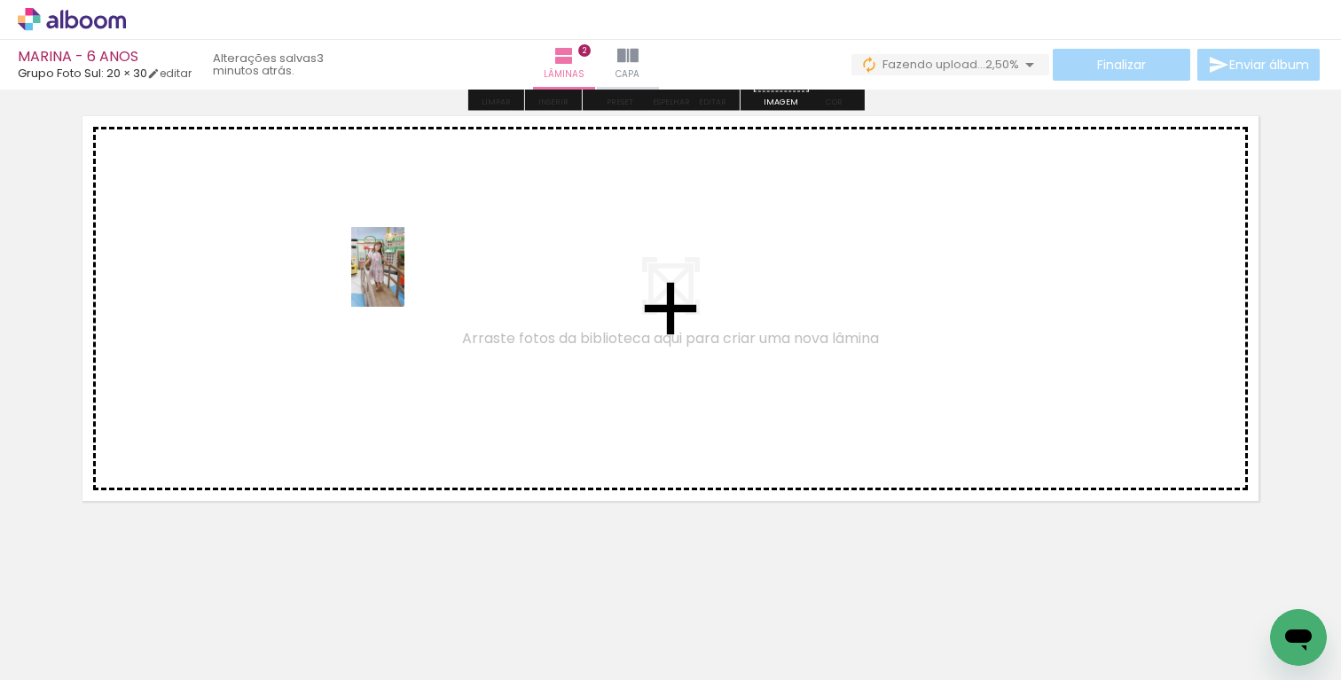
drag, startPoint x: 857, startPoint y: 644, endPoint x: 400, endPoint y: 278, distance: 584.8
click at [400, 278] on quentale-workspace at bounding box center [670, 340] width 1341 height 680
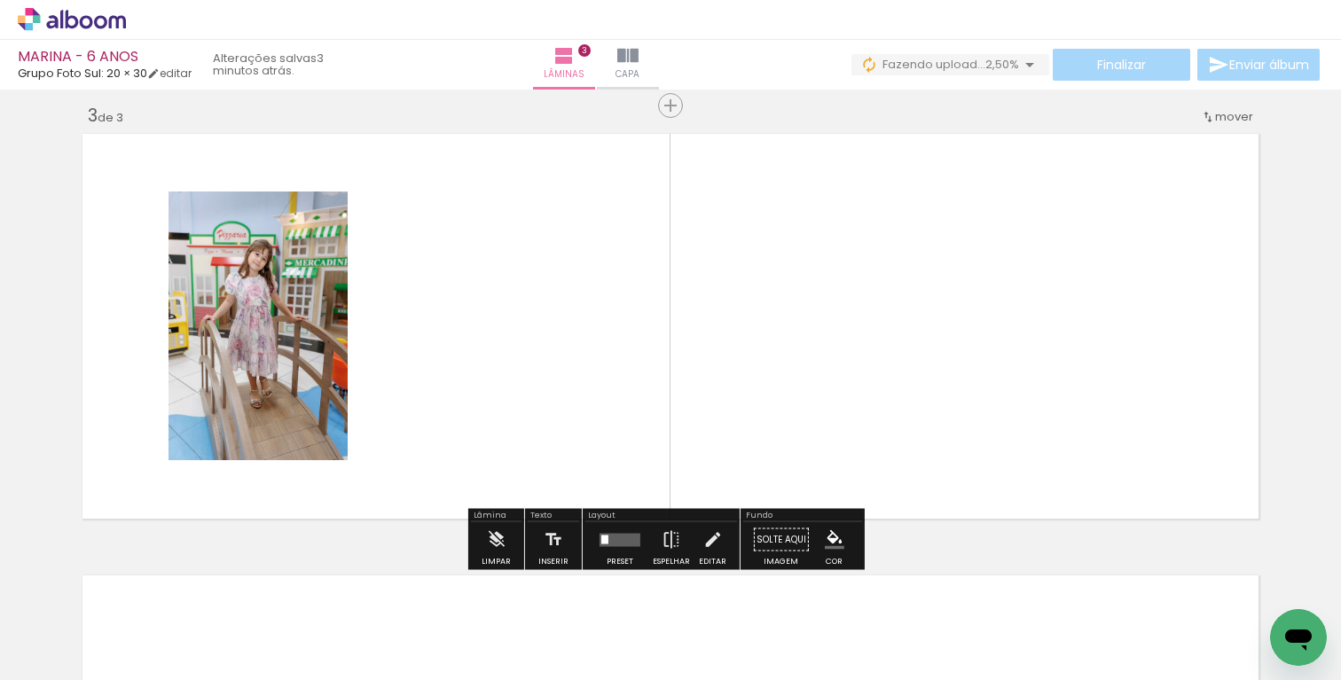
scroll to position [893, 0]
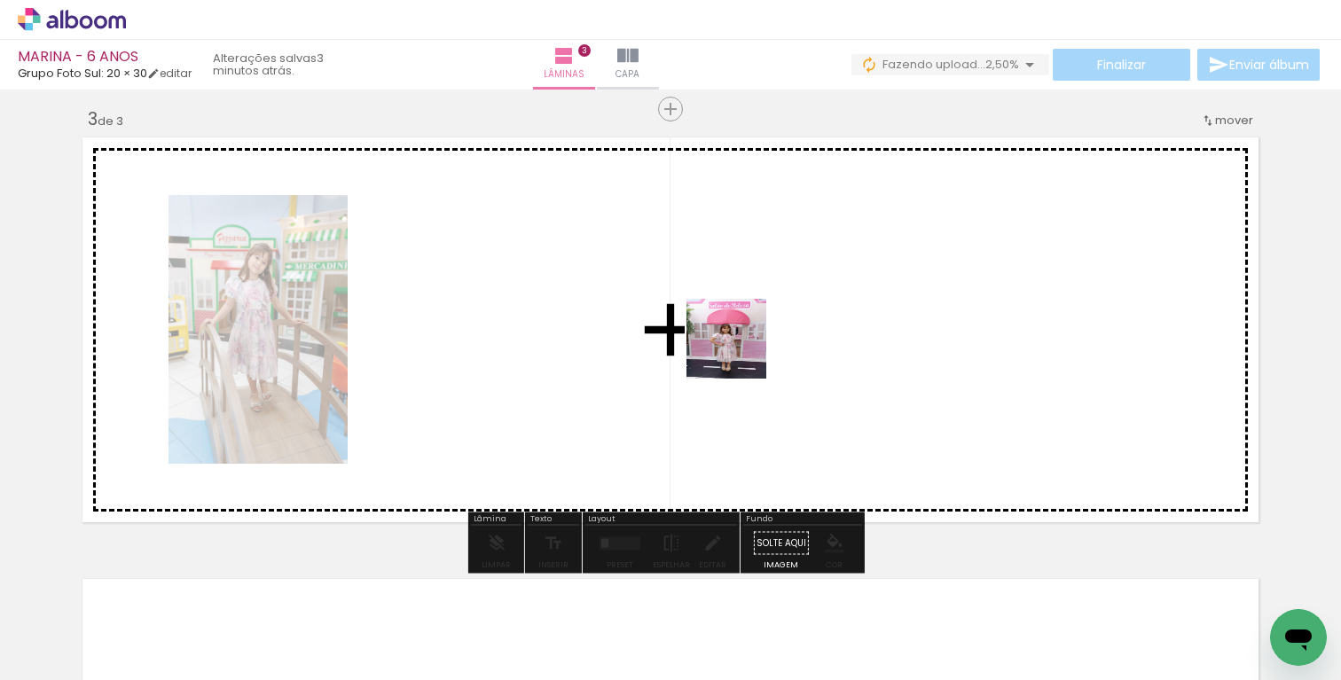
drag, startPoint x: 784, startPoint y: 396, endPoint x: 527, endPoint y: 194, distance: 327.1
click at [527, 194] on quentale-workspace at bounding box center [670, 340] width 1341 height 680
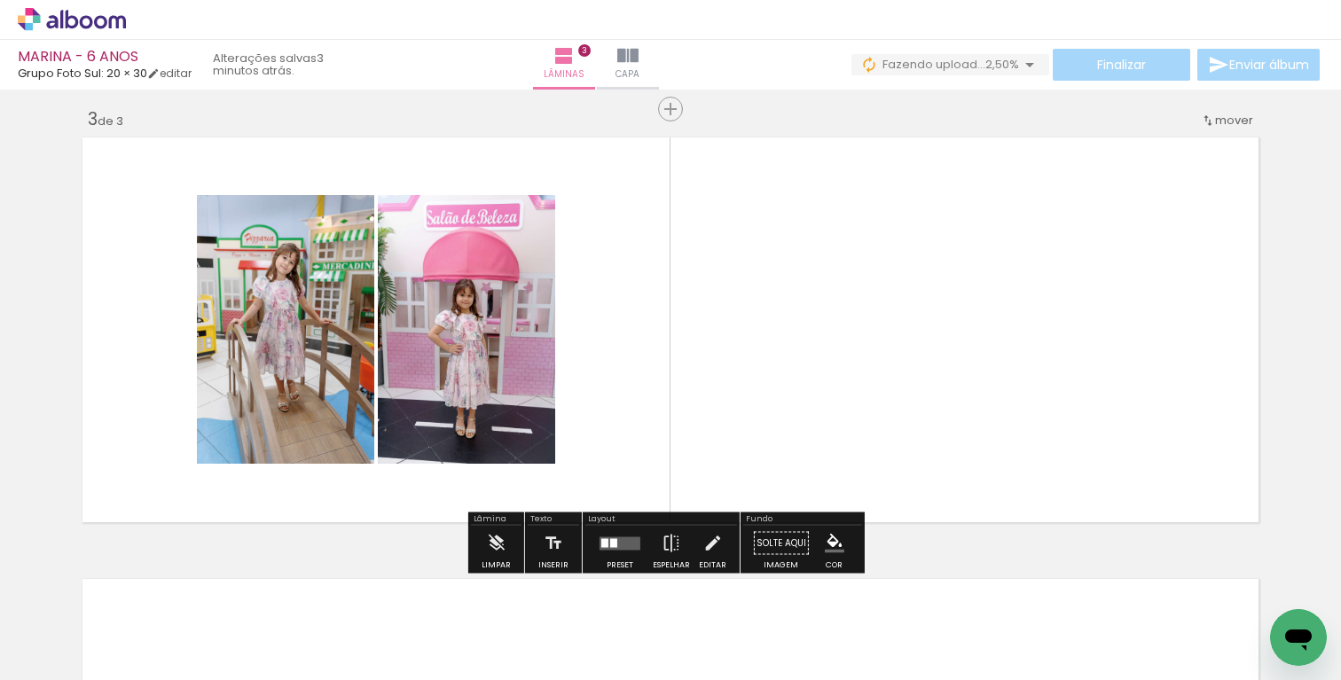
scroll to position [0, 0]
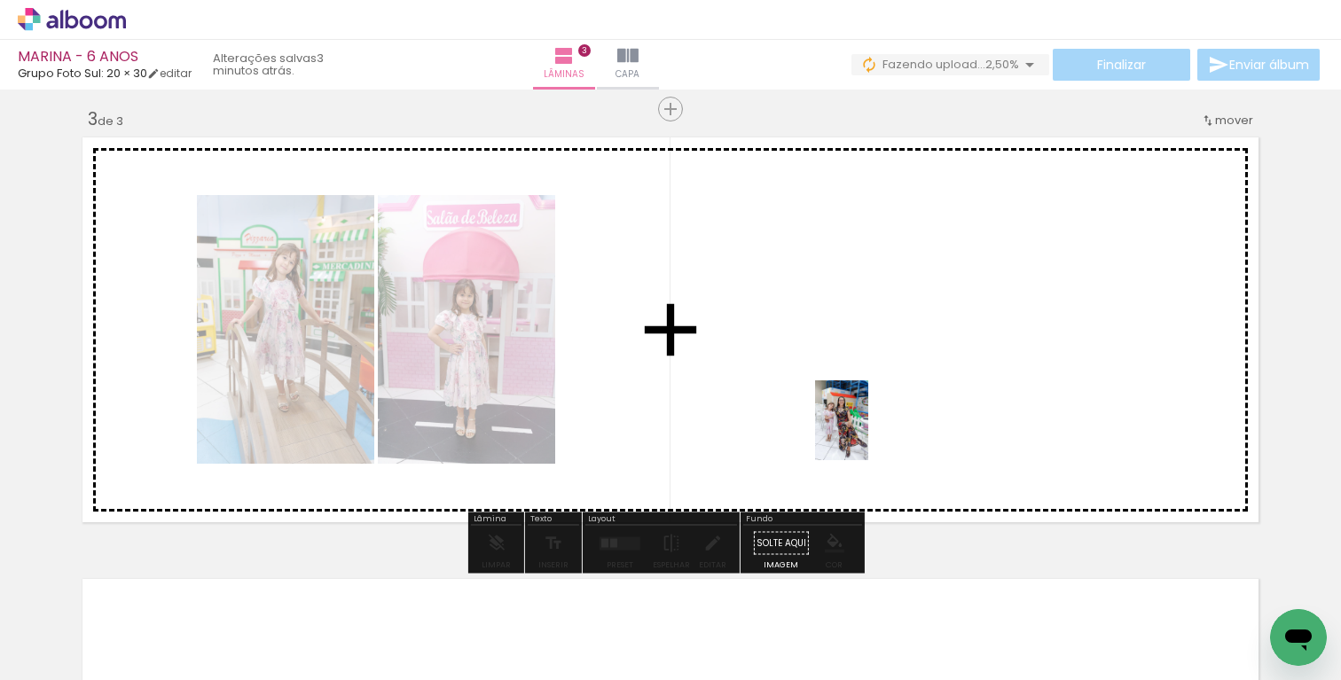
drag, startPoint x: 203, startPoint y: 648, endPoint x: 864, endPoint y: 433, distance: 694.8
click at [868, 433] on quentale-workspace at bounding box center [670, 340] width 1341 height 680
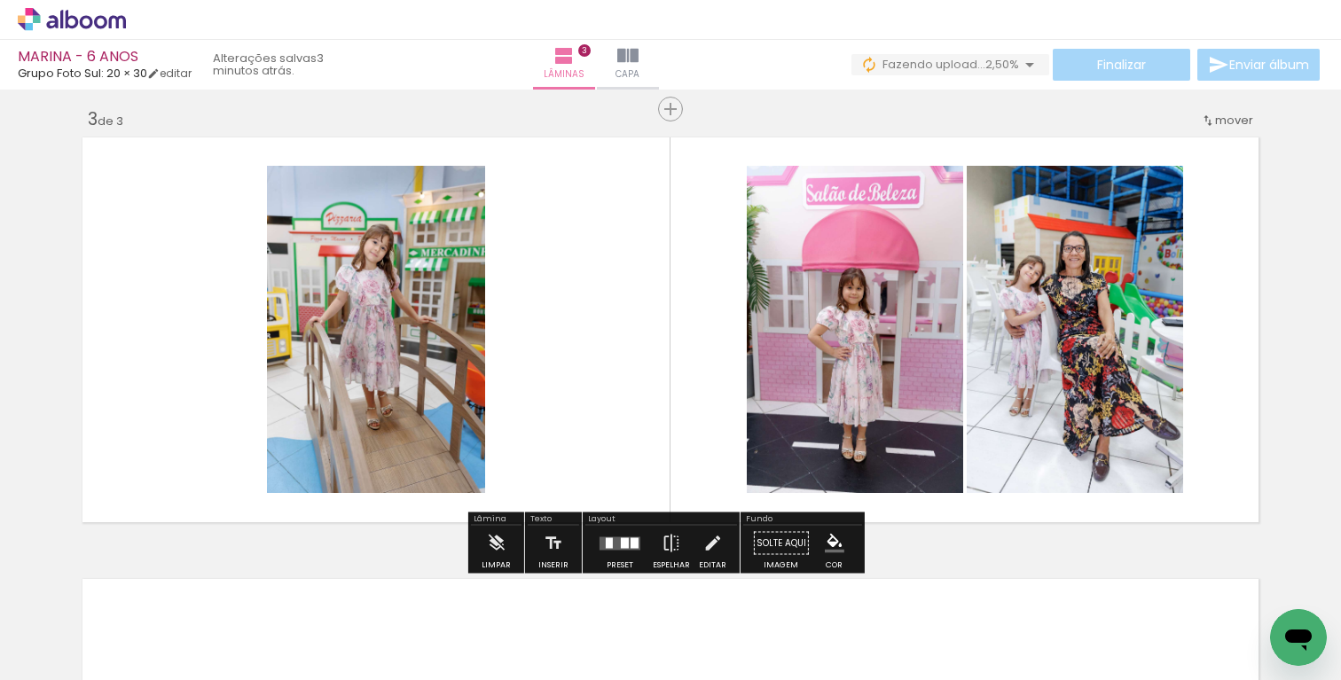
click at [621, 544] on div at bounding box center [625, 542] width 8 height 11
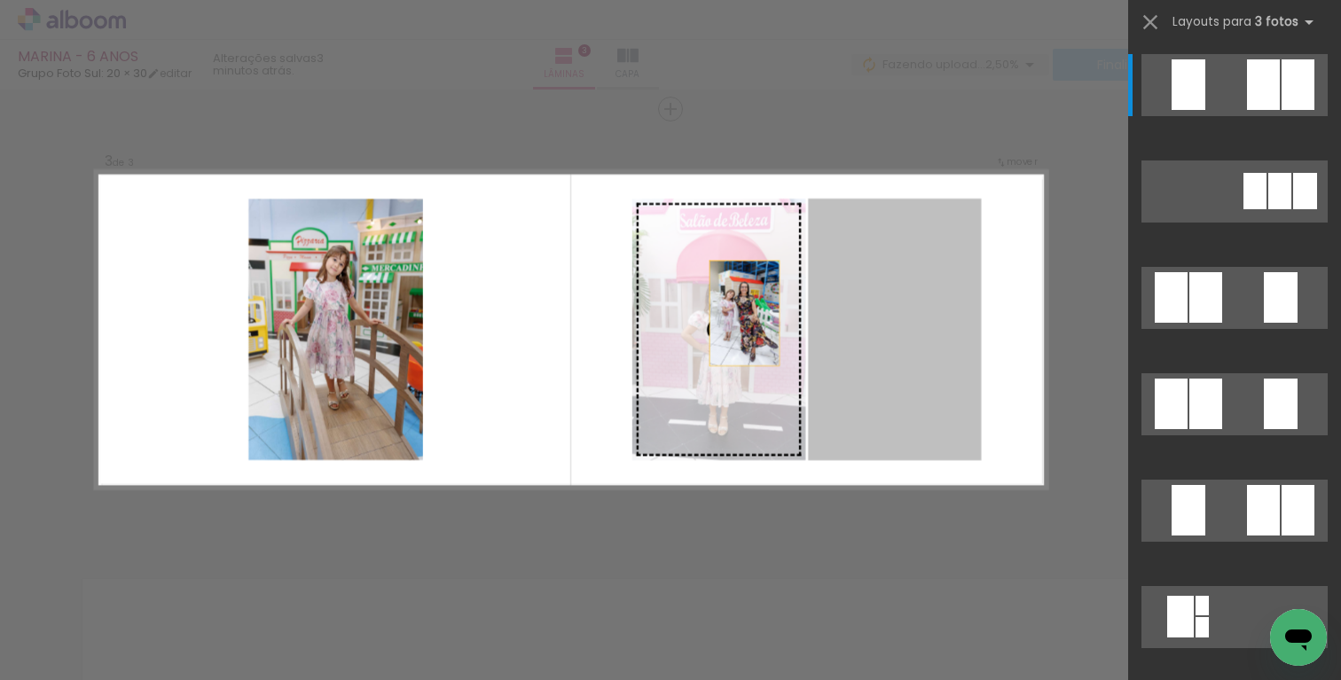
drag, startPoint x: 903, startPoint y: 338, endPoint x: 639, endPoint y: 309, distance: 265.0
click at [0, 0] on slot at bounding box center [0, 0] width 0 height 0
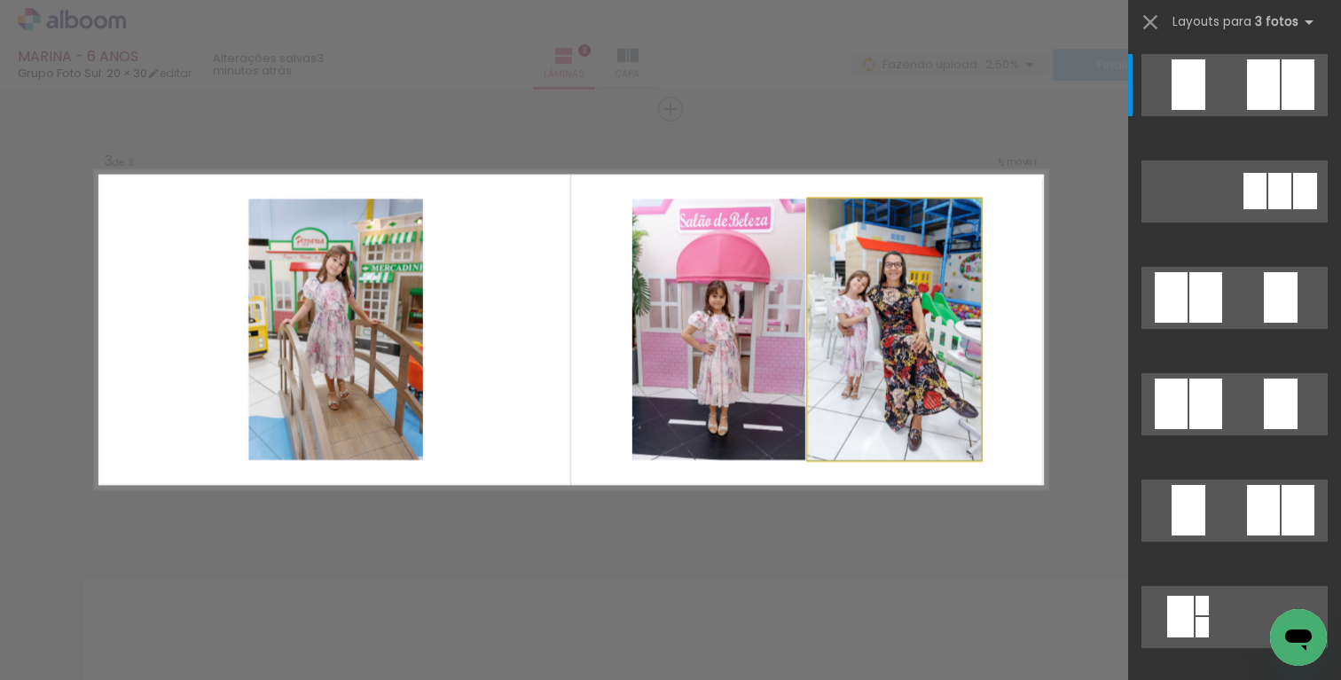
drag, startPoint x: 953, startPoint y: 360, endPoint x: 583, endPoint y: 332, distance: 371.7
click at [579, 330] on quentale-layouter at bounding box center [571, 329] width 950 height 317
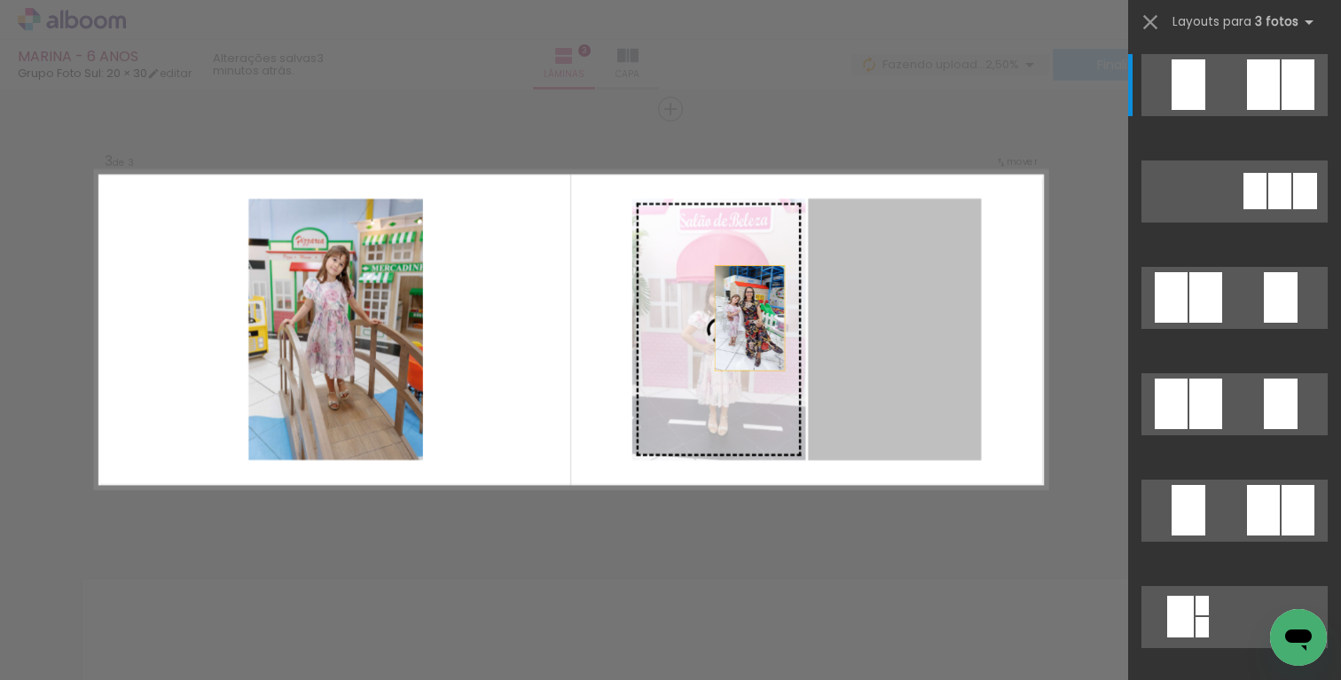
drag, startPoint x: 841, startPoint y: 341, endPoint x: 707, endPoint y: 315, distance: 137.4
click at [0, 0] on slot at bounding box center [0, 0] width 0 height 0
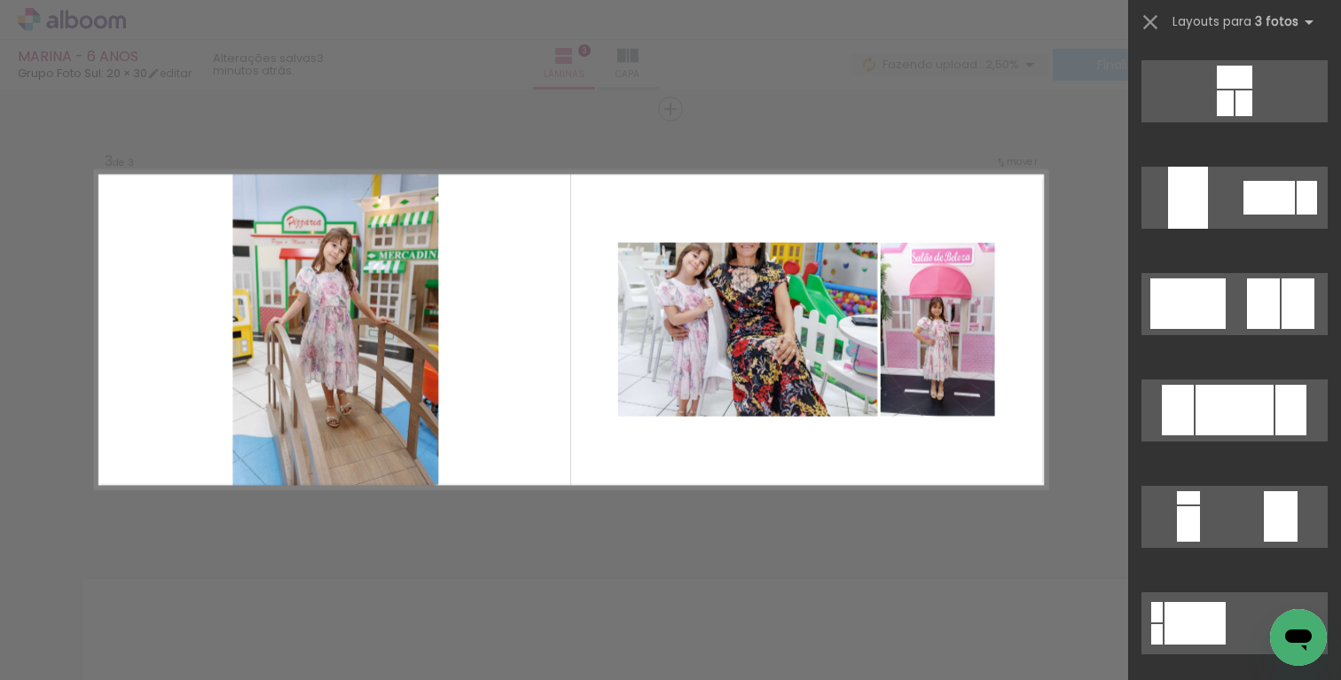
scroll to position [2809, 0]
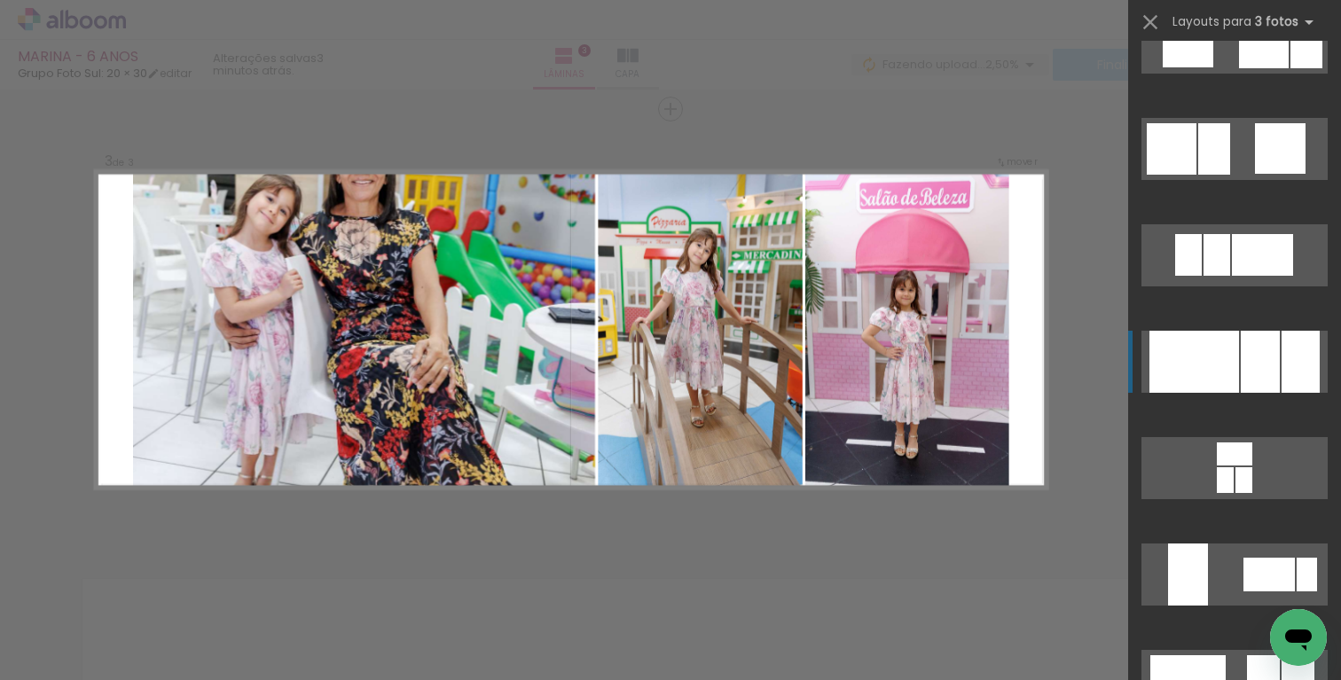
click at [1240, 353] on div at bounding box center [1259, 362] width 39 height 62
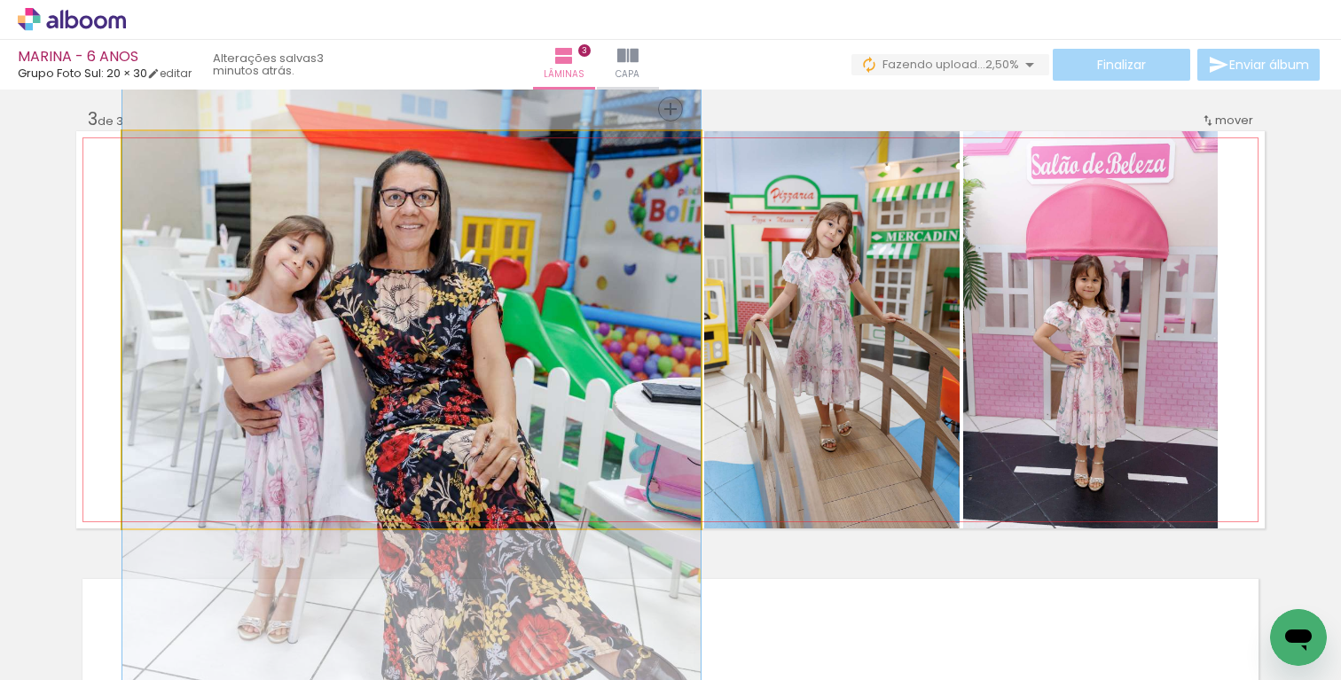
drag, startPoint x: 577, startPoint y: 231, endPoint x: 597, endPoint y: 320, distance: 90.8
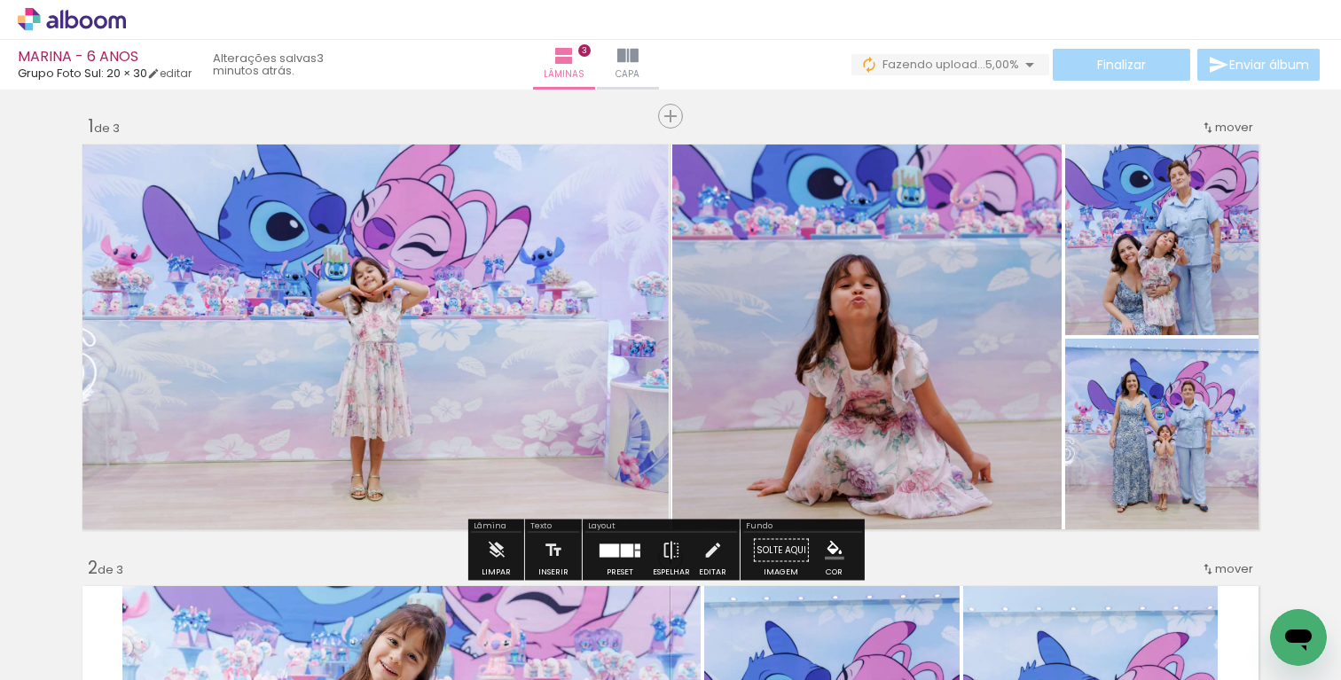
scroll to position [0, 0]
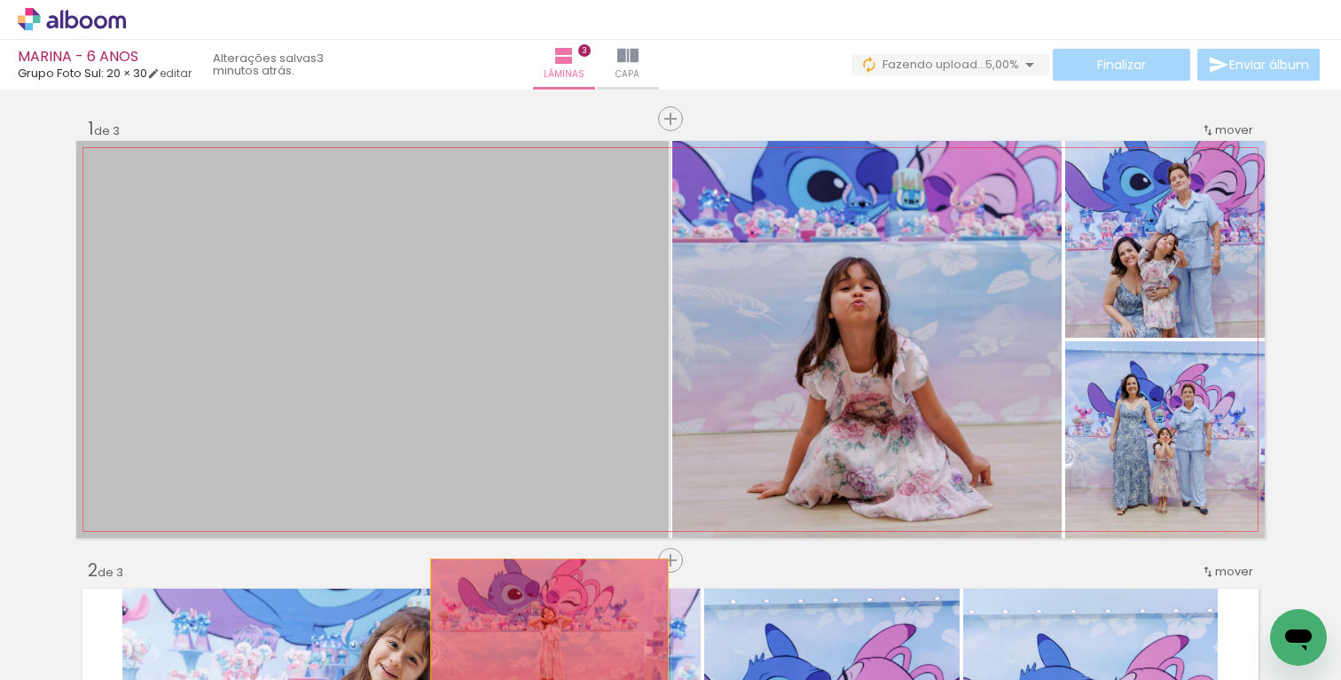
drag, startPoint x: 550, startPoint y: 322, endPoint x: 664, endPoint y: 464, distance: 182.2
click at [531, 653] on quentale-workspace at bounding box center [670, 340] width 1341 height 680
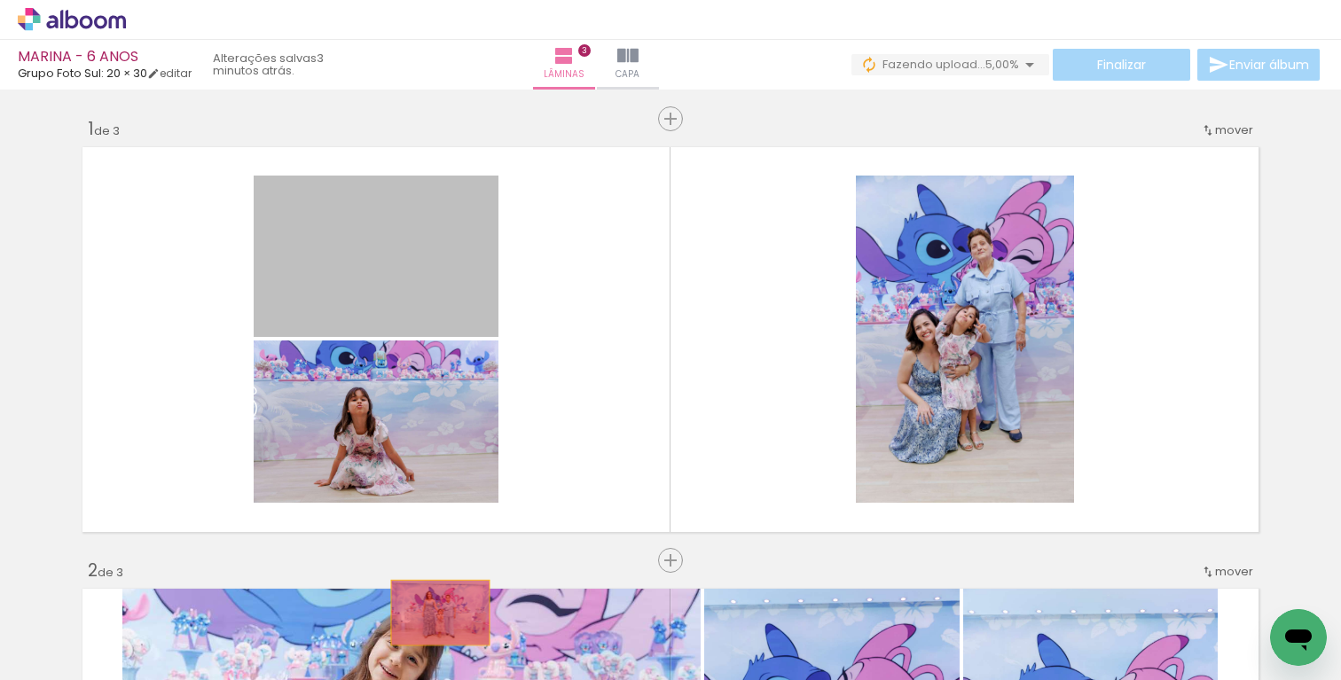
drag, startPoint x: 422, startPoint y: 364, endPoint x: 392, endPoint y: 433, distance: 74.6
click at [434, 614] on quentale-workspace at bounding box center [670, 340] width 1341 height 680
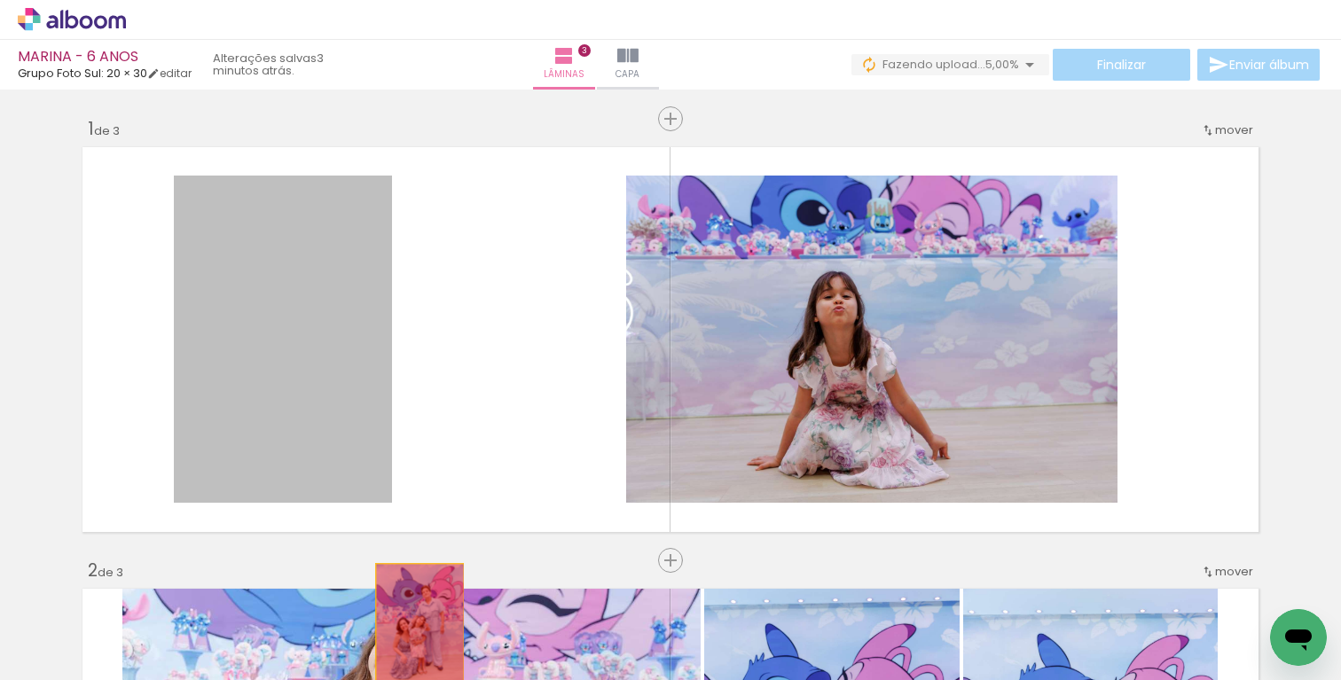
drag, startPoint x: 332, startPoint y: 335, endPoint x: 481, endPoint y: 615, distance: 317.3
click at [413, 626] on quentale-workspace at bounding box center [670, 340] width 1341 height 680
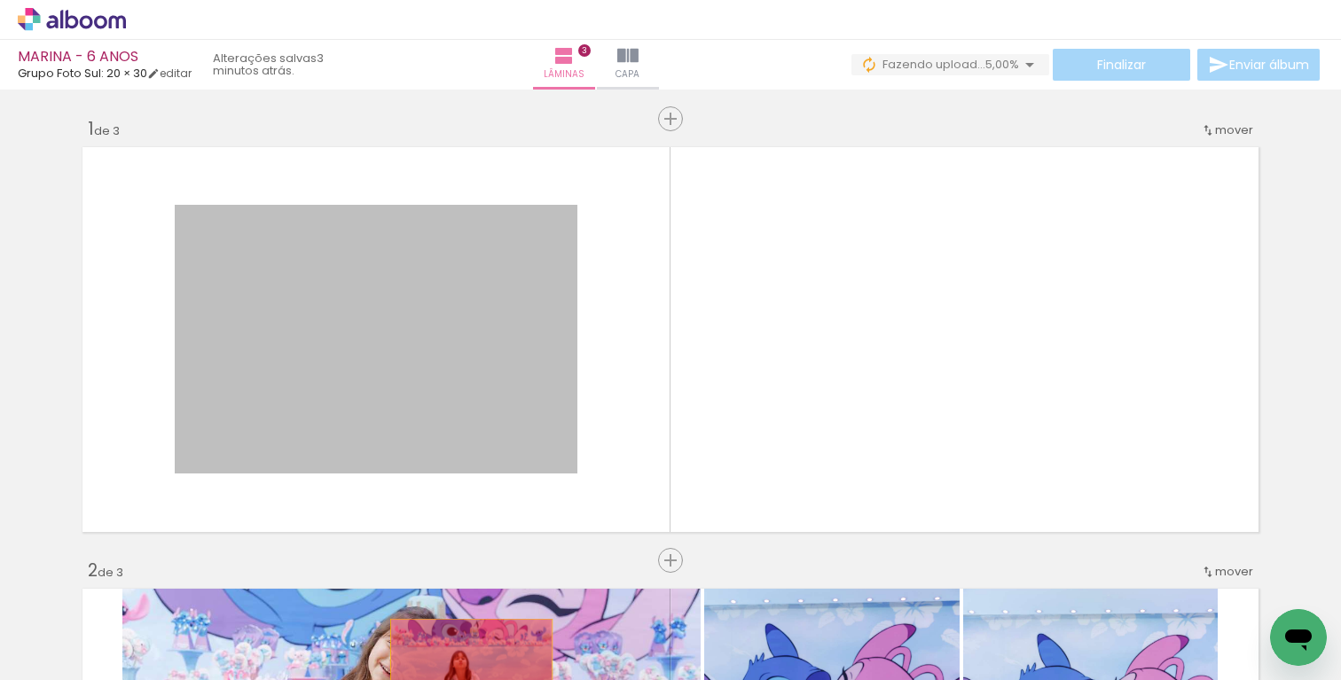
drag, startPoint x: 473, startPoint y: 379, endPoint x: 458, endPoint y: 692, distance: 312.4
click at [458, 679] on html "link( href="../../bower_components/polymer/polymer.html" rel="import" ) picture…" at bounding box center [670, 340] width 1341 height 680
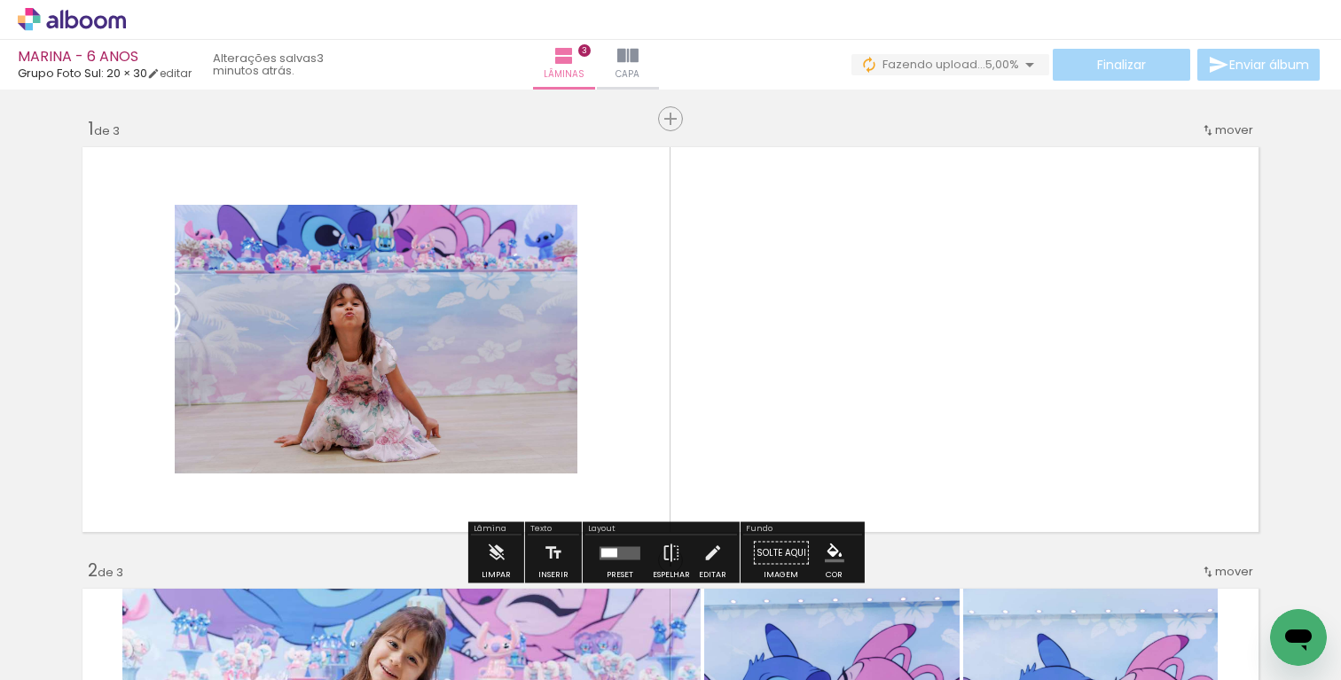
drag, startPoint x: 389, startPoint y: 486, endPoint x: 410, endPoint y: 548, distance: 65.3
click at [416, 642] on quentale-workspace at bounding box center [670, 340] width 1341 height 680
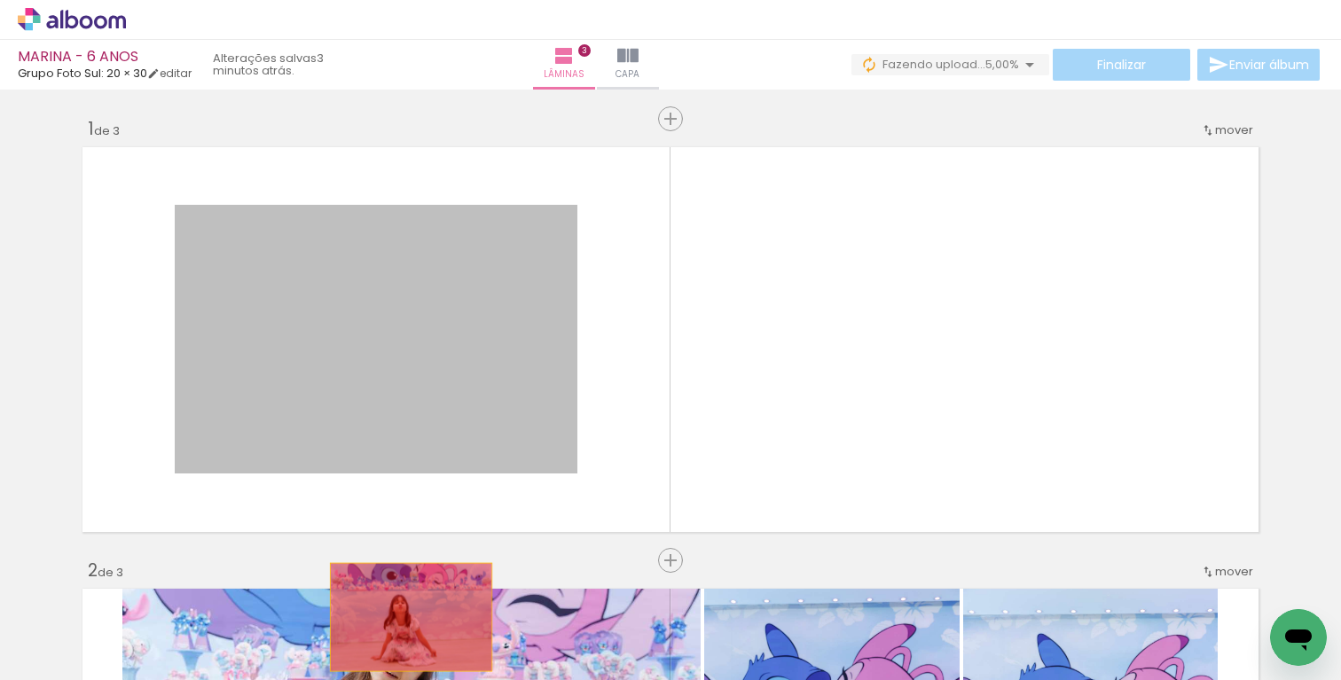
drag, startPoint x: 412, startPoint y: 413, endPoint x: 404, endPoint y: 617, distance: 204.1
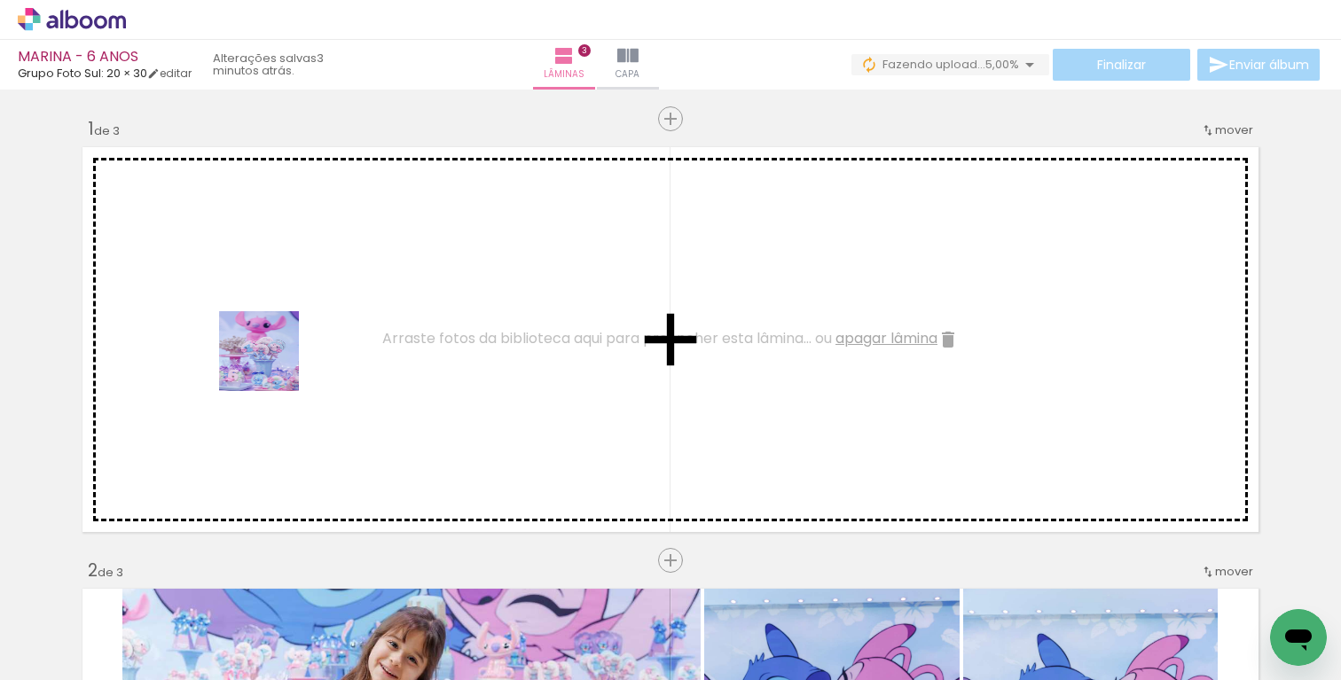
drag, startPoint x: 438, startPoint y: 613, endPoint x: 423, endPoint y: 459, distance: 154.1
click at [267, 356] on quentale-workspace at bounding box center [670, 340] width 1341 height 680
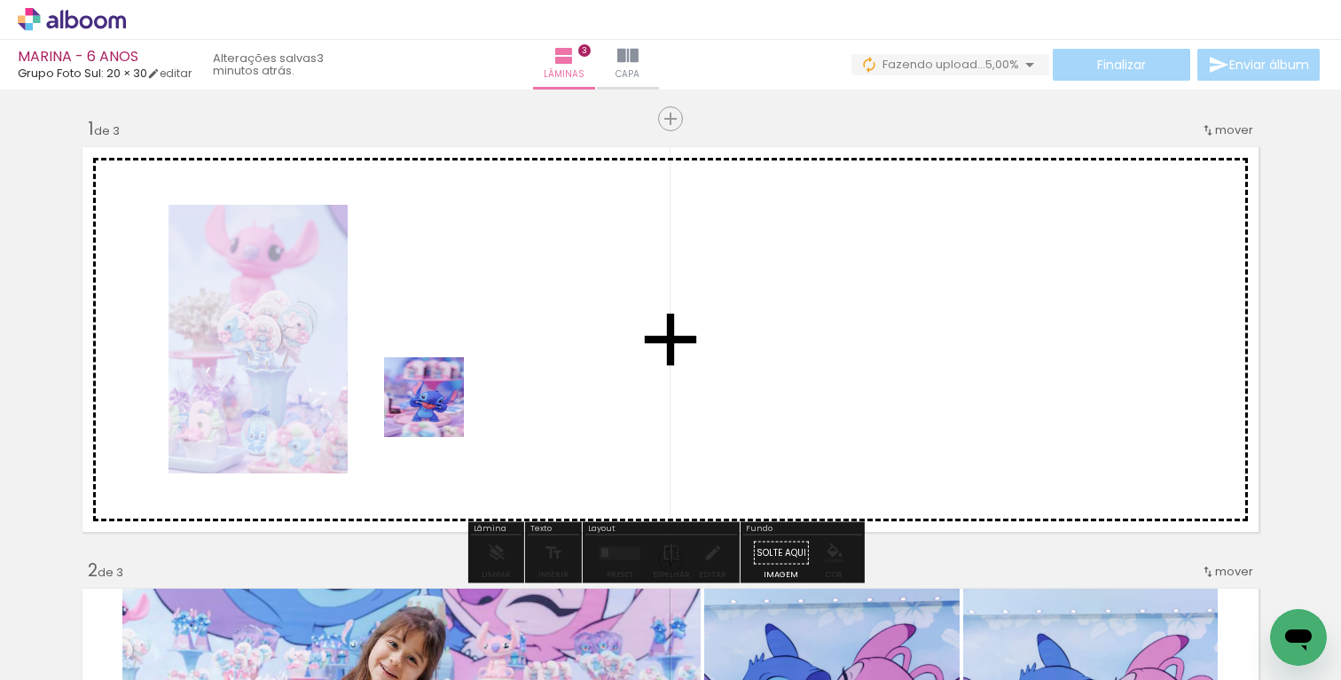
drag, startPoint x: 537, startPoint y: 635, endPoint x: 439, endPoint y: 403, distance: 251.5
click at [439, 403] on quentale-workspace at bounding box center [670, 340] width 1341 height 680
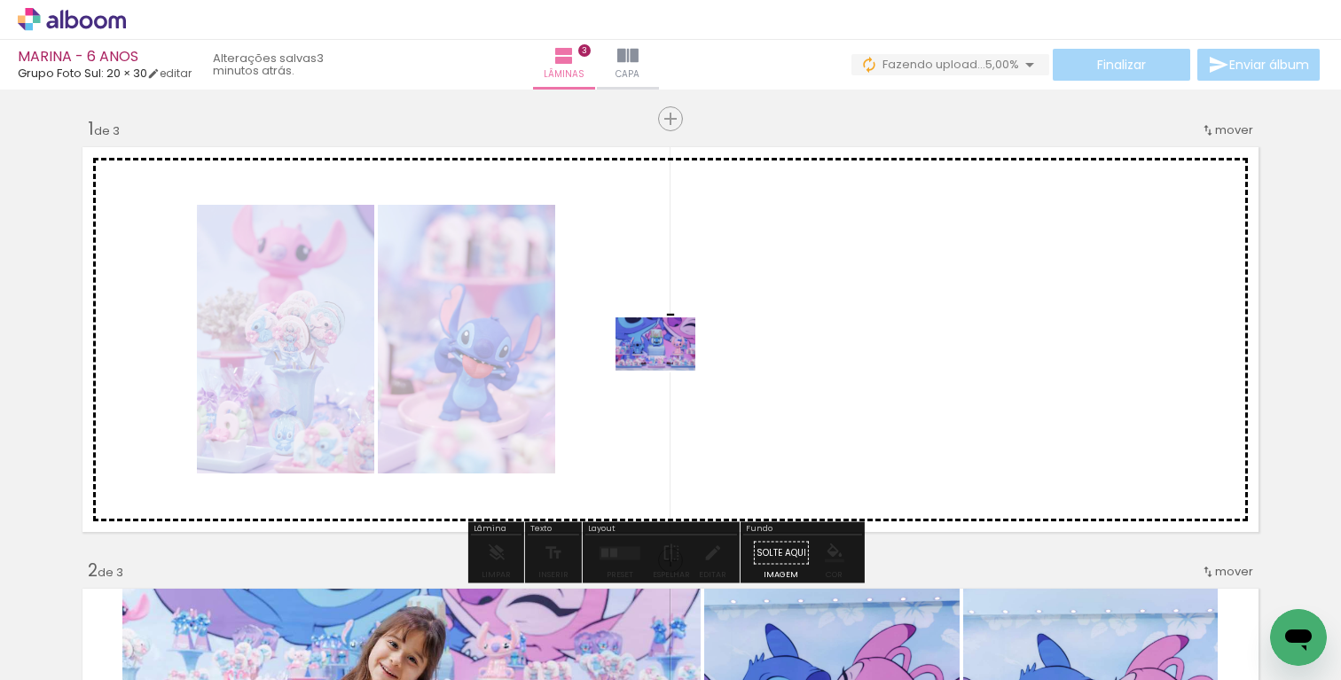
drag, startPoint x: 647, startPoint y: 638, endPoint x: 681, endPoint y: 346, distance: 294.5
click at [681, 346] on quentale-workspace at bounding box center [670, 340] width 1341 height 680
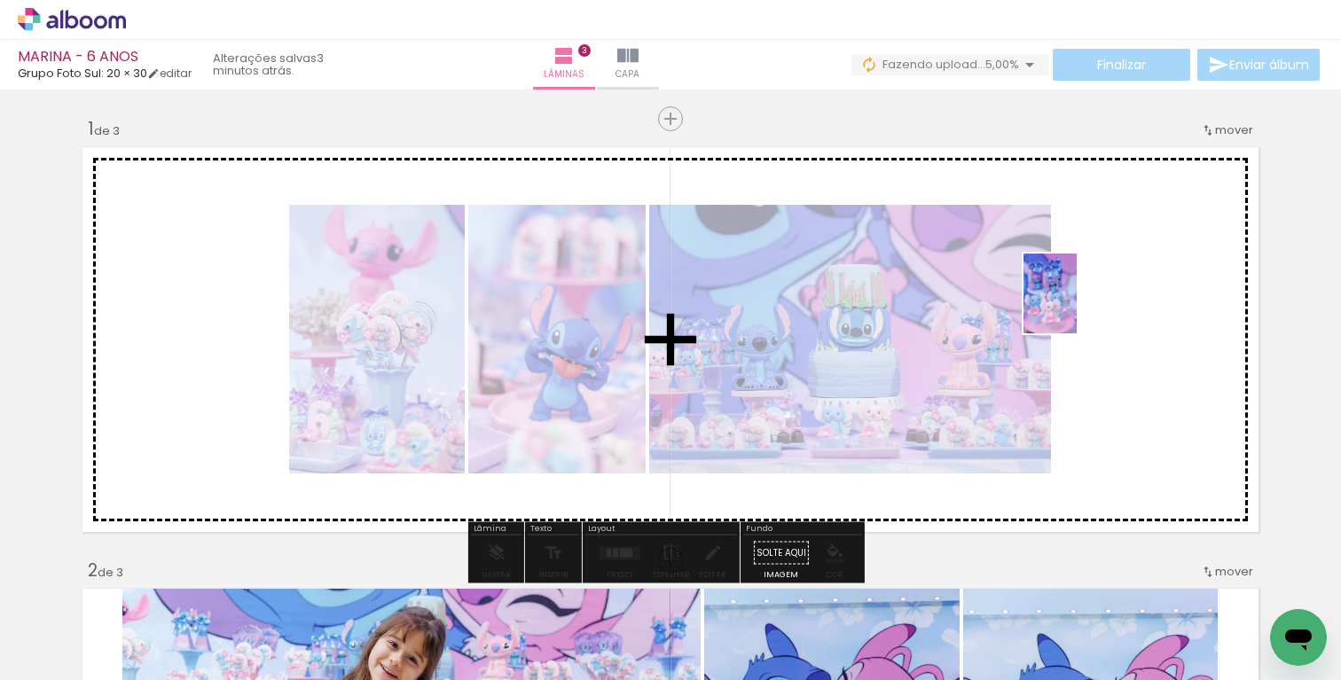
drag, startPoint x: 733, startPoint y: 607, endPoint x: 1081, endPoint y: 299, distance: 464.8
click at [1081, 299] on quentale-workspace at bounding box center [670, 340] width 1341 height 680
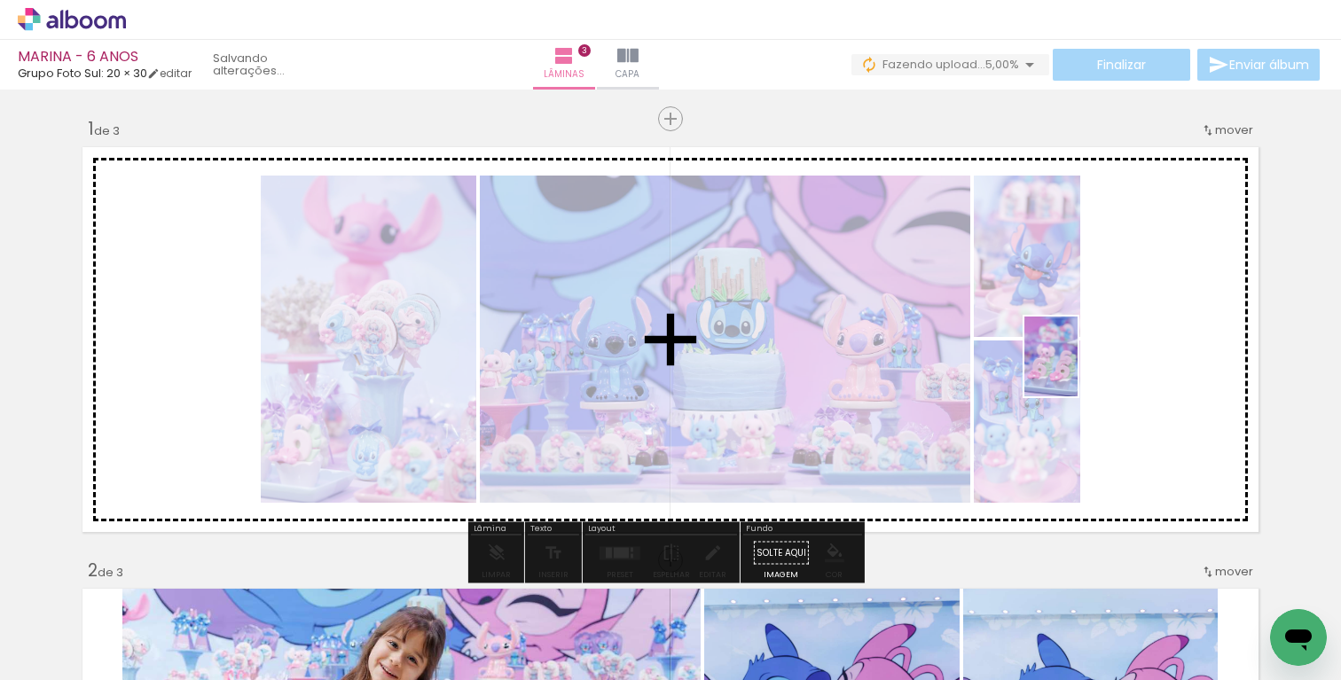
drag, startPoint x: 825, startPoint y: 605, endPoint x: 1082, endPoint y: 362, distance: 353.1
click at [1082, 362] on quentale-workspace at bounding box center [670, 340] width 1341 height 680
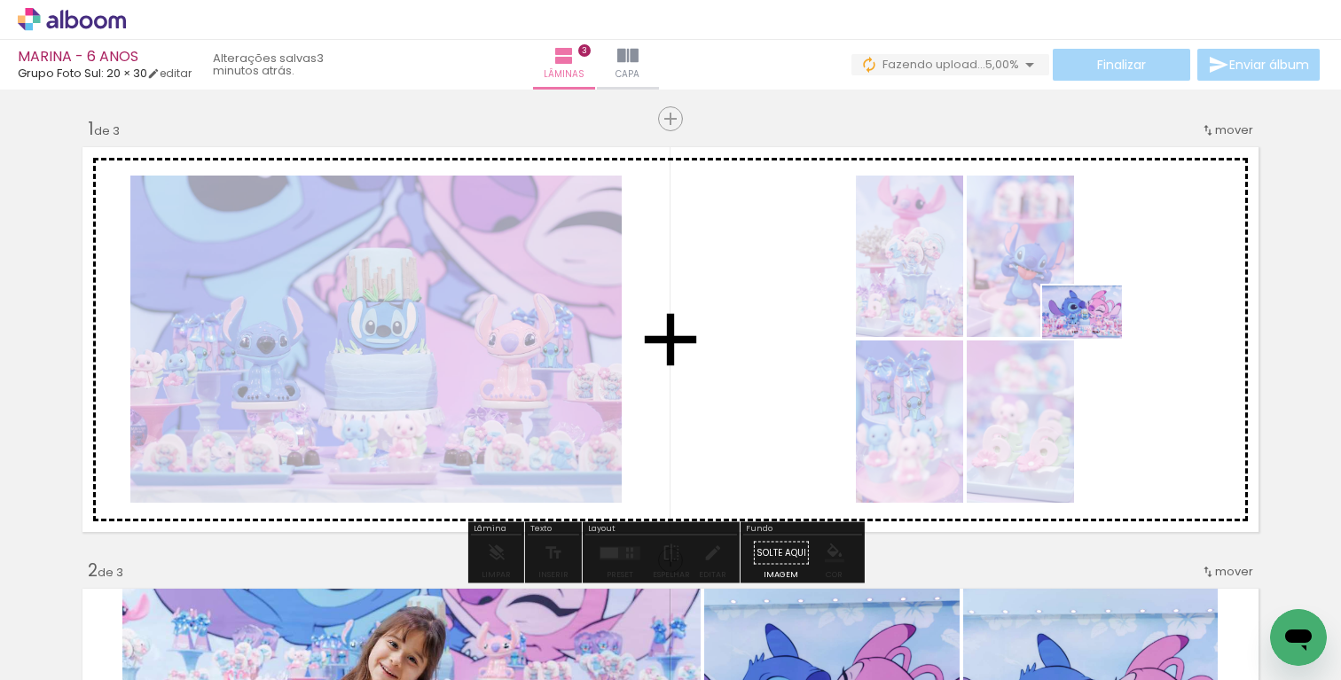
drag, startPoint x: 924, startPoint y: 616, endPoint x: 1089, endPoint y: 355, distance: 309.2
click at [1099, 332] on quentale-workspace at bounding box center [670, 340] width 1341 height 680
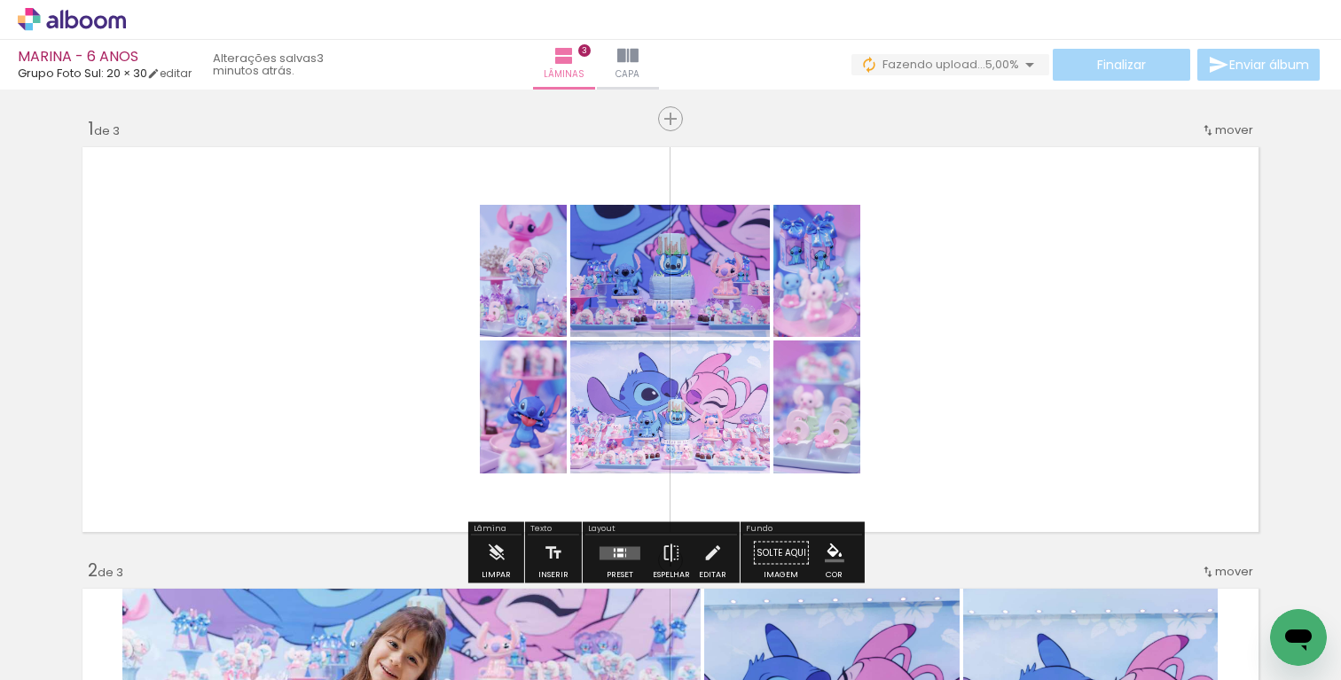
click at [606, 537] on div at bounding box center [620, 553] width 48 height 35
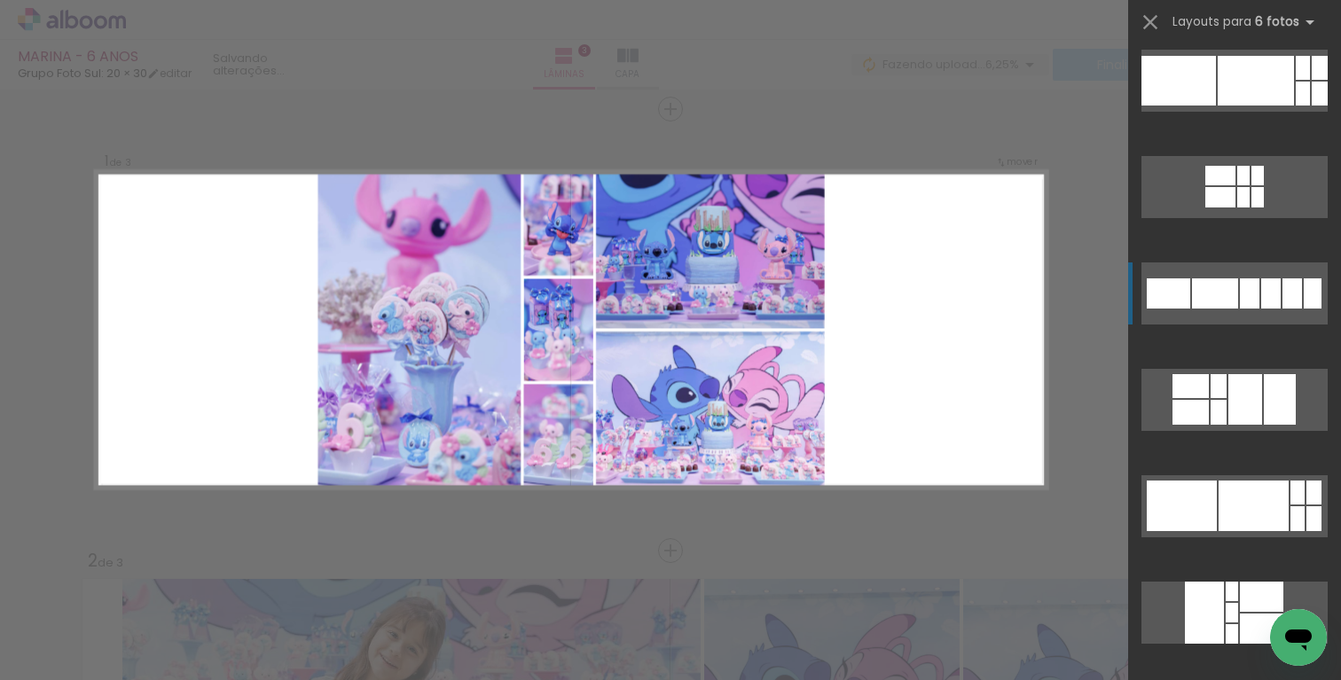
scroll to position [511, 0]
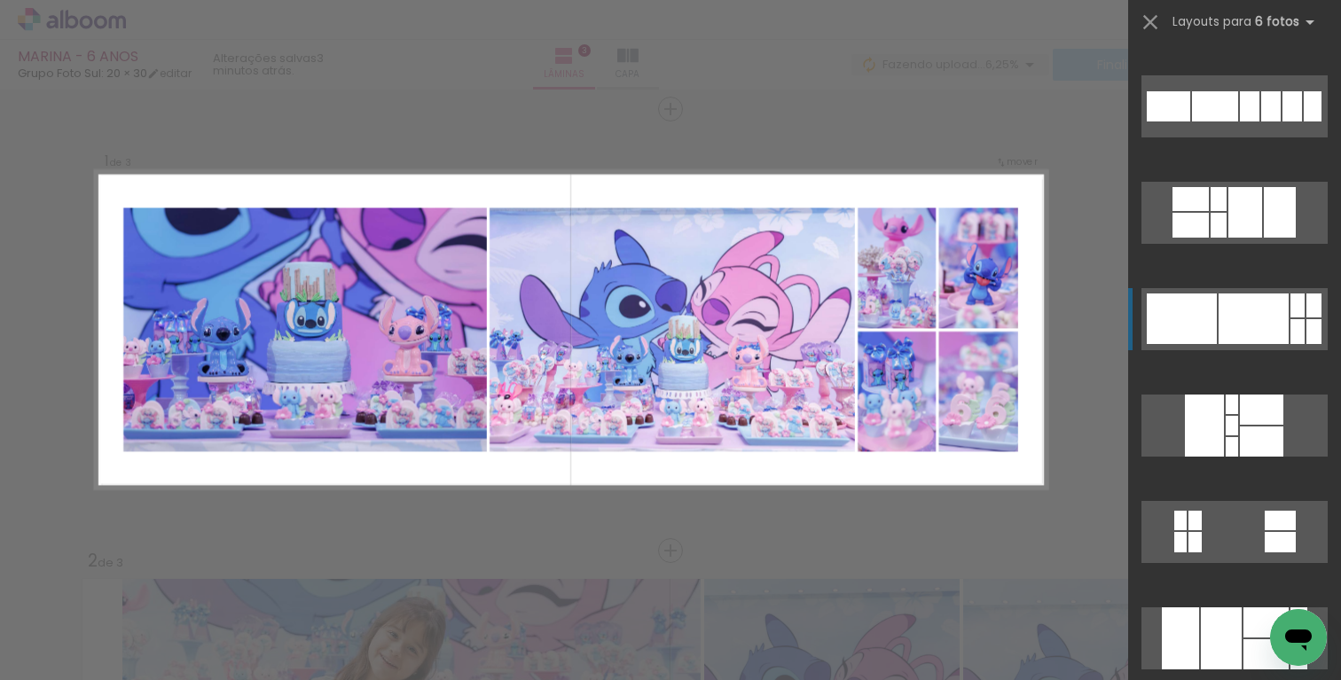
click at [1219, 319] on div at bounding box center [1253, 318] width 70 height 51
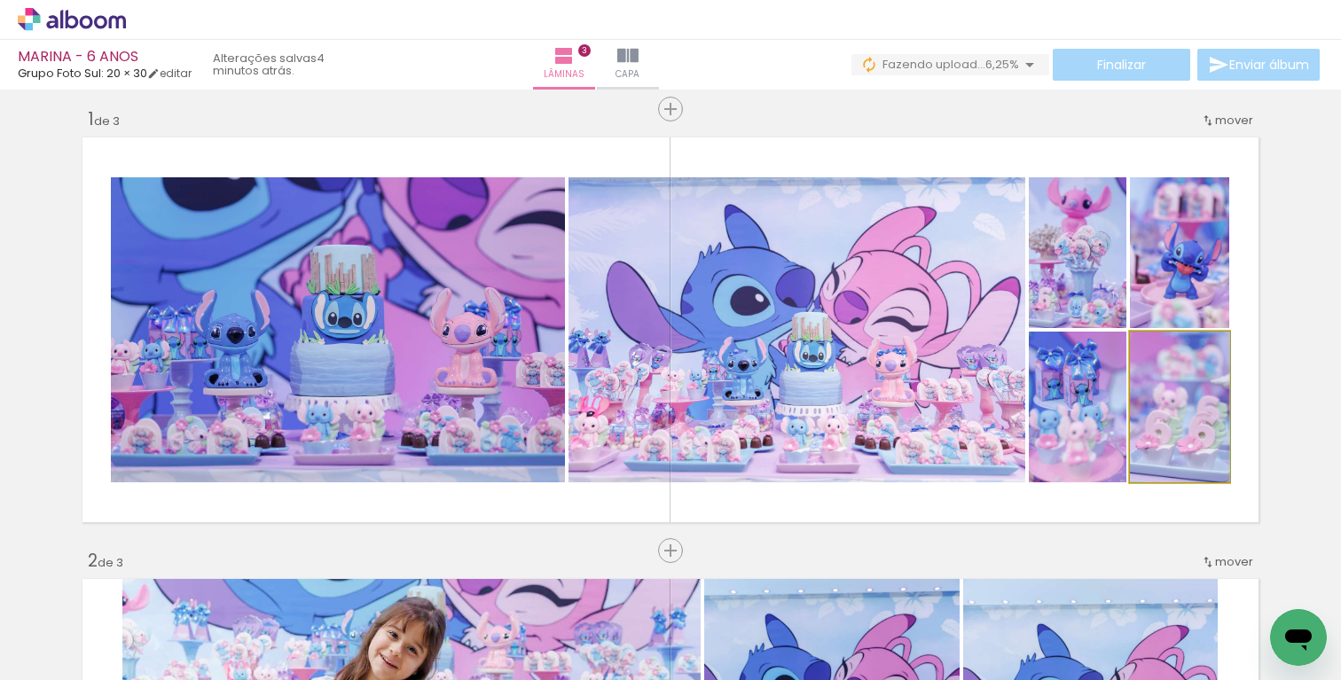
drag, startPoint x: 1162, startPoint y: 449, endPoint x: 1178, endPoint y: 450, distance: 16.0
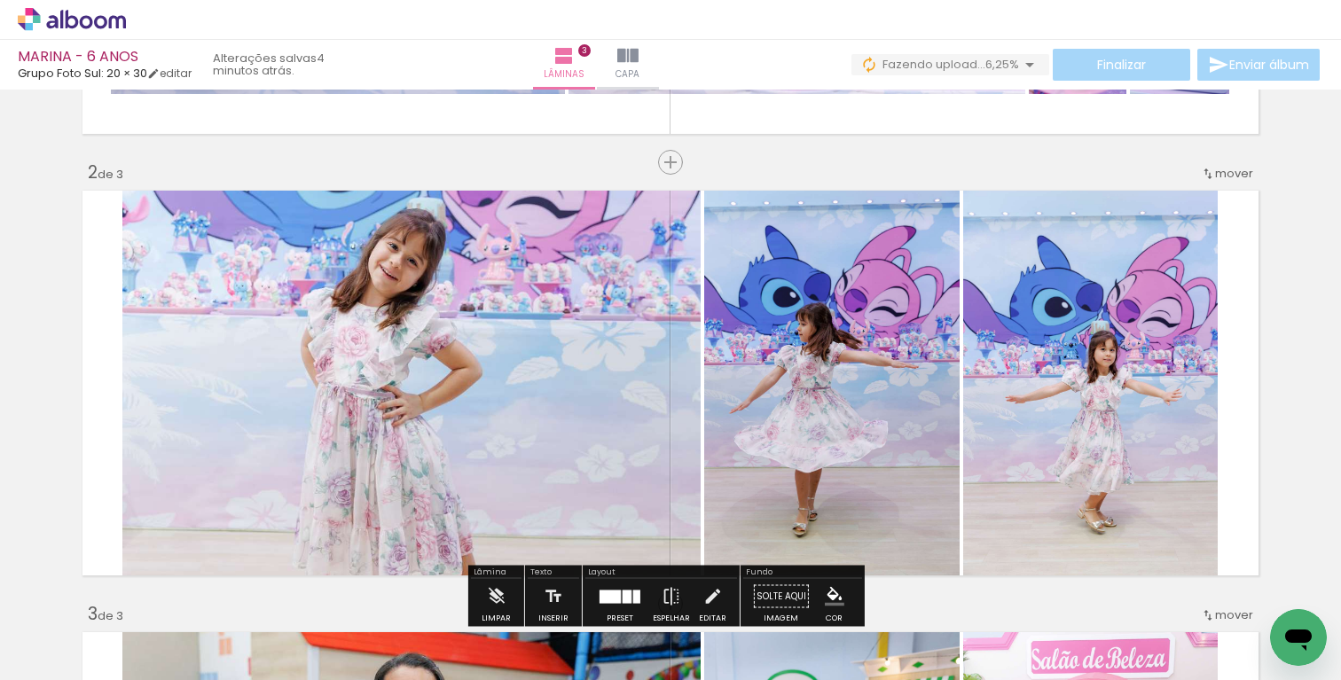
scroll to position [471, 0]
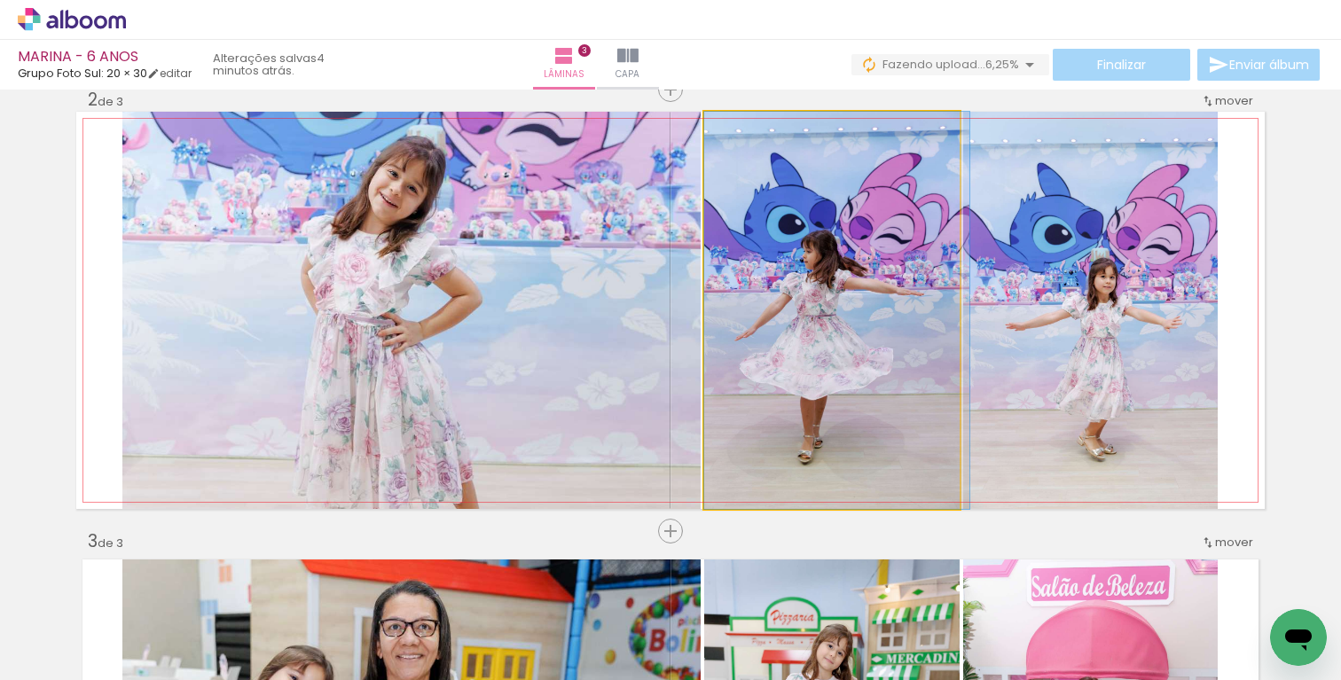
drag, startPoint x: 817, startPoint y: 322, endPoint x: 833, endPoint y: 323, distance: 16.0
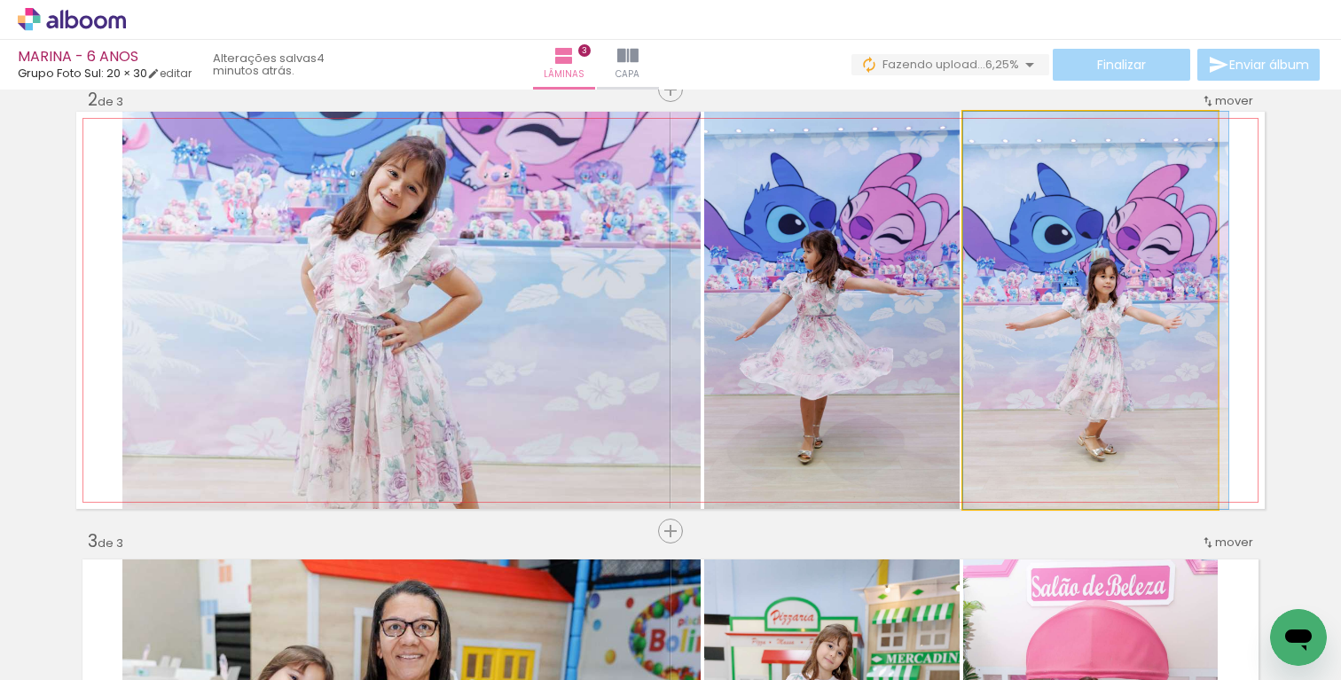
drag, startPoint x: 1109, startPoint y: 337, endPoint x: 1126, endPoint y: 338, distance: 16.9
drag, startPoint x: 1121, startPoint y: 343, endPoint x: 1123, endPoint y: 296, distance: 47.1
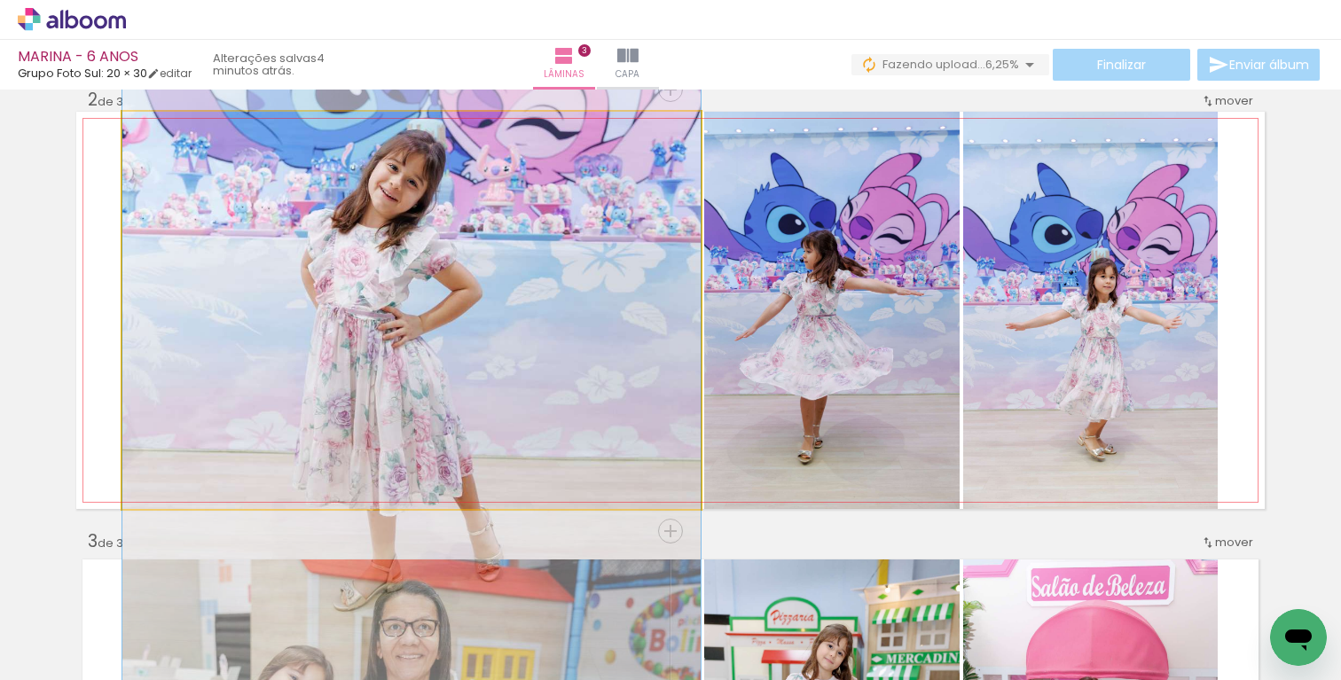
drag, startPoint x: 405, startPoint y: 270, endPoint x: 415, endPoint y: 262, distance: 12.6
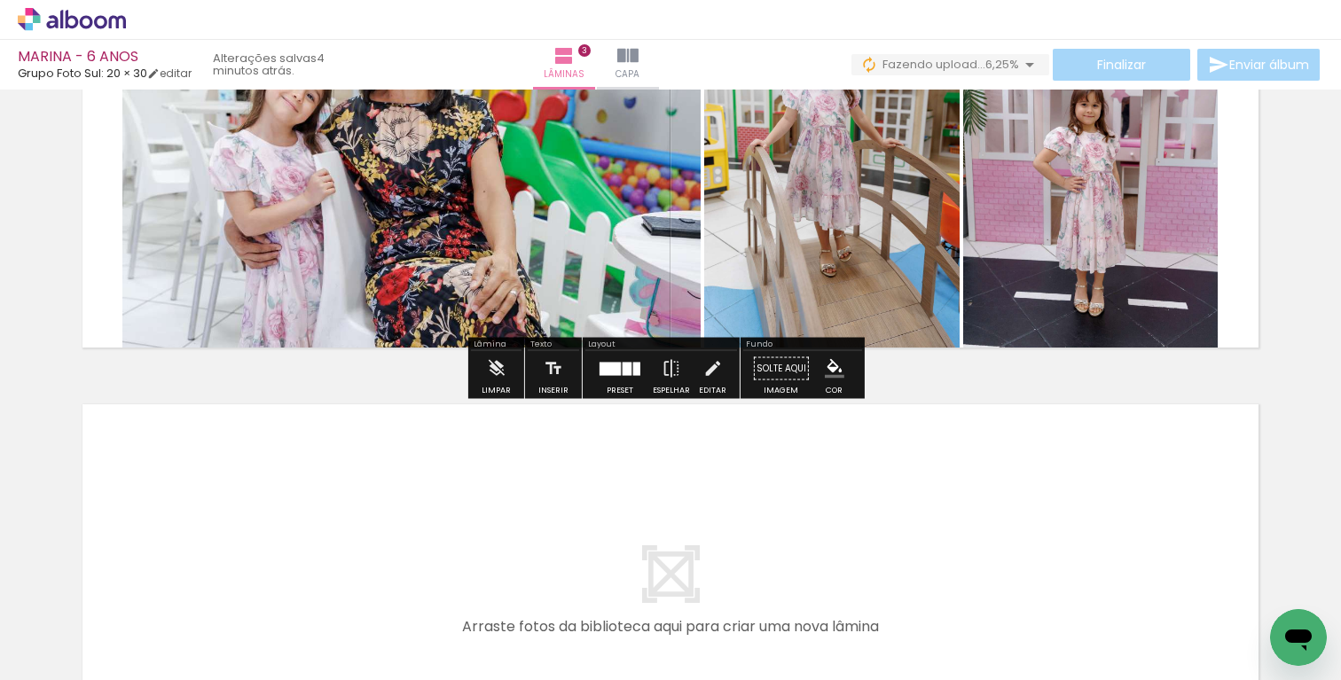
scroll to position [1123, 0]
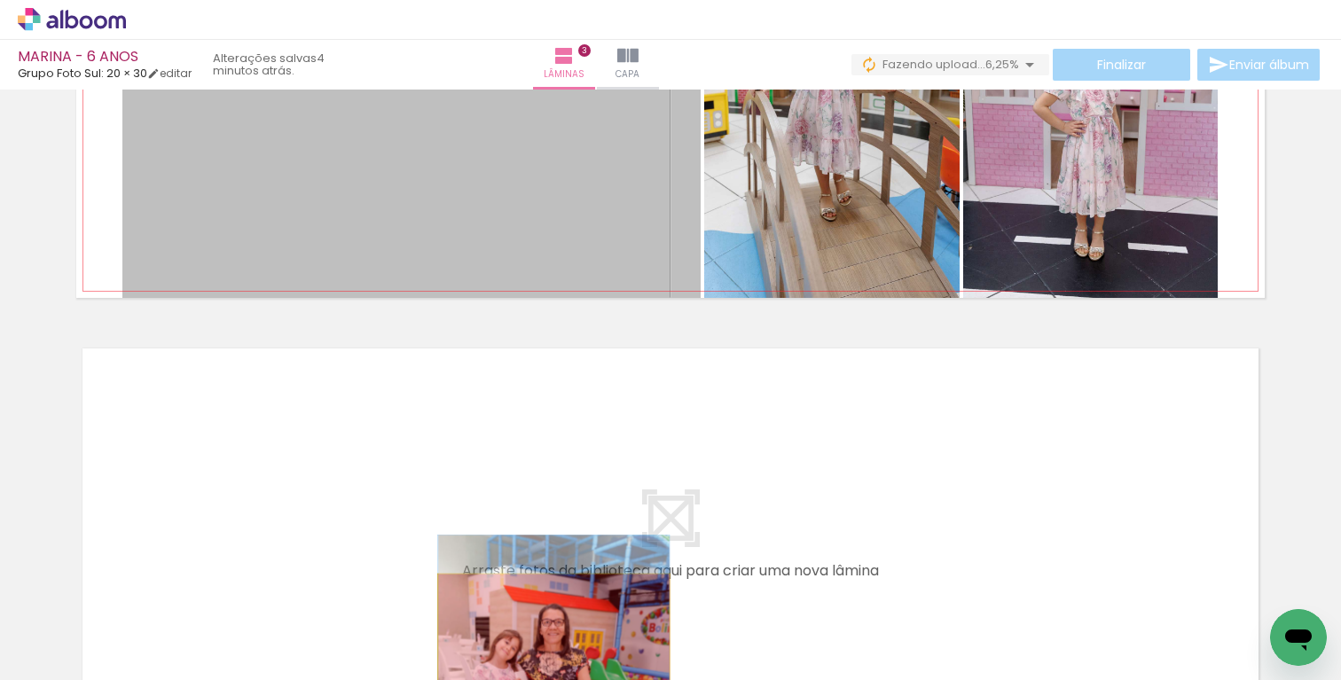
drag, startPoint x: 539, startPoint y: 432, endPoint x: 768, endPoint y: 314, distance: 257.4
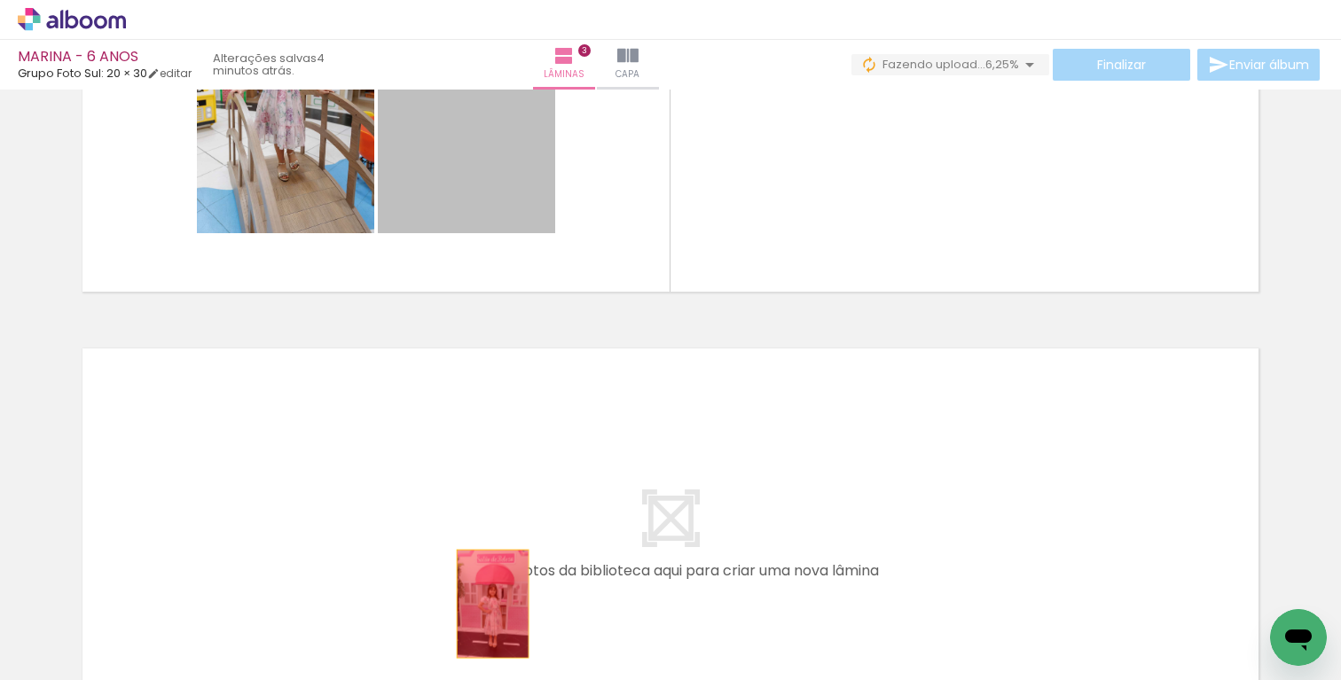
drag, startPoint x: 417, startPoint y: 146, endPoint x: 486, endPoint y: 604, distance: 462.7
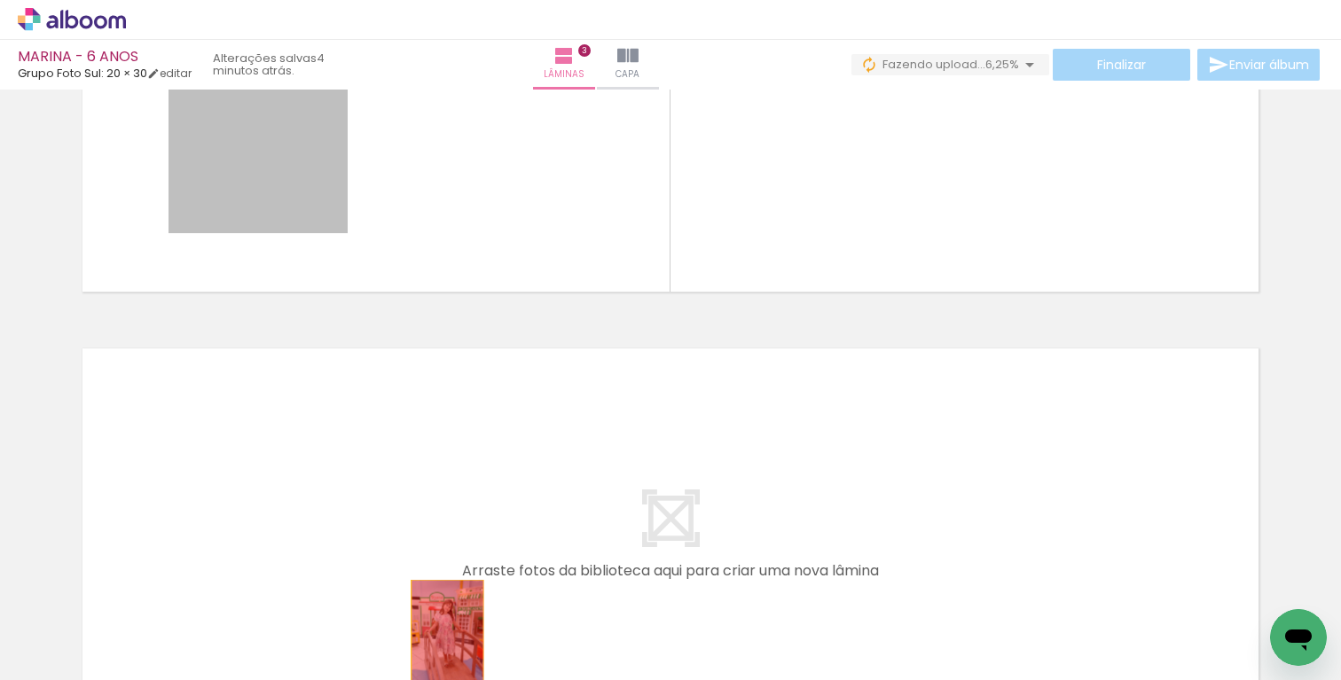
drag, startPoint x: 382, startPoint y: 378, endPoint x: 438, endPoint y: 633, distance: 261.4
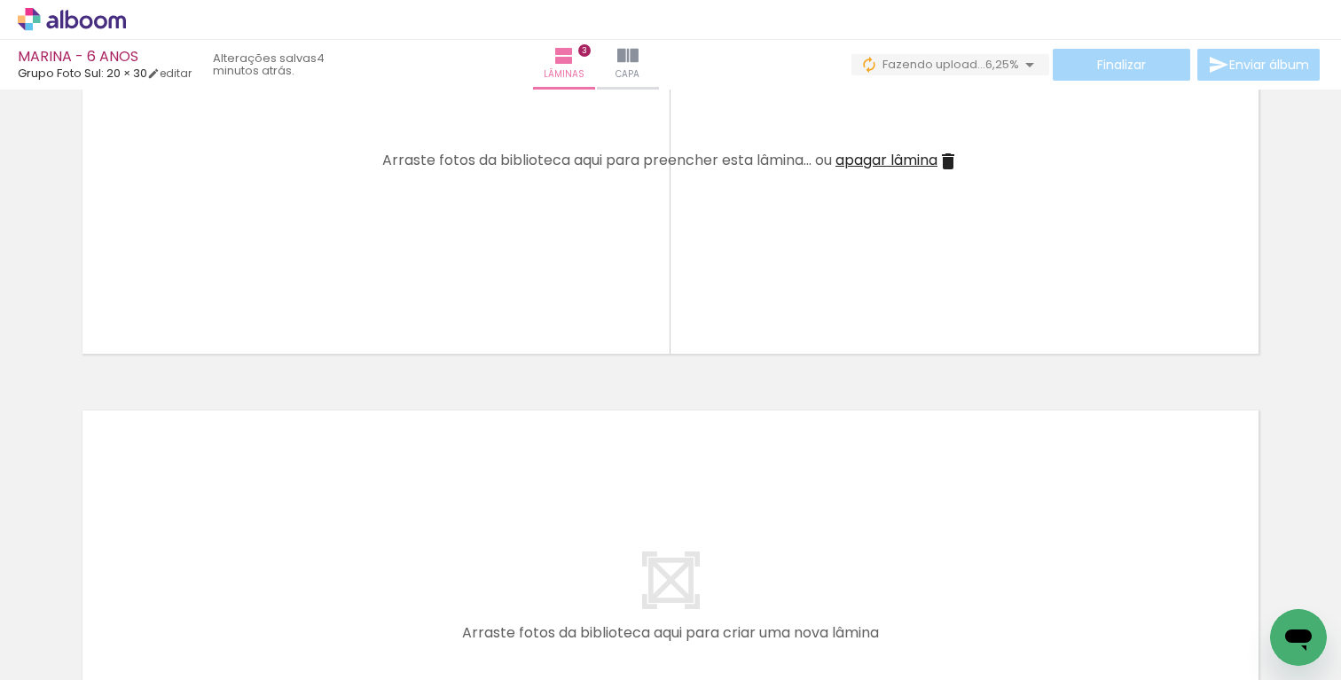
scroll to position [937, 0]
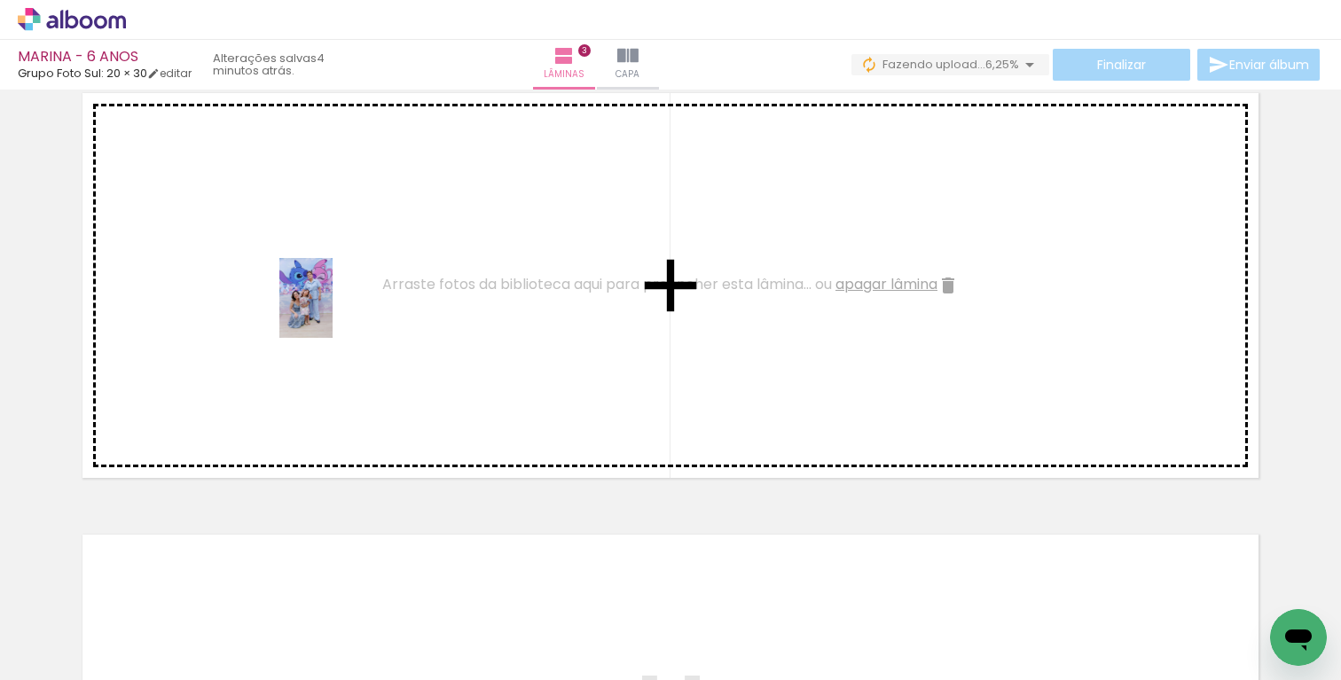
drag, startPoint x: 495, startPoint y: 615, endPoint x: 332, endPoint y: 311, distance: 344.7
click at [332, 311] on quentale-workspace at bounding box center [670, 340] width 1341 height 680
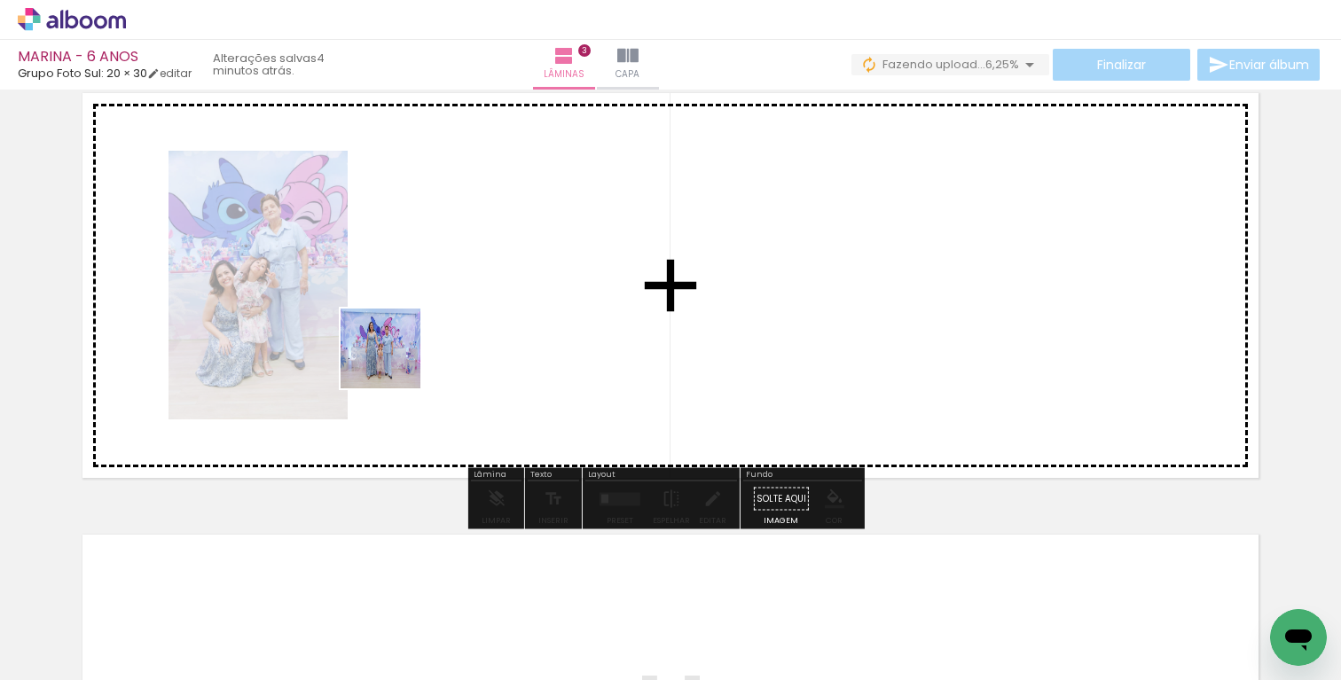
drag, startPoint x: 412, startPoint y: 631, endPoint x: 456, endPoint y: 533, distance: 107.6
click at [395, 360] on quentale-workspace at bounding box center [670, 340] width 1341 height 680
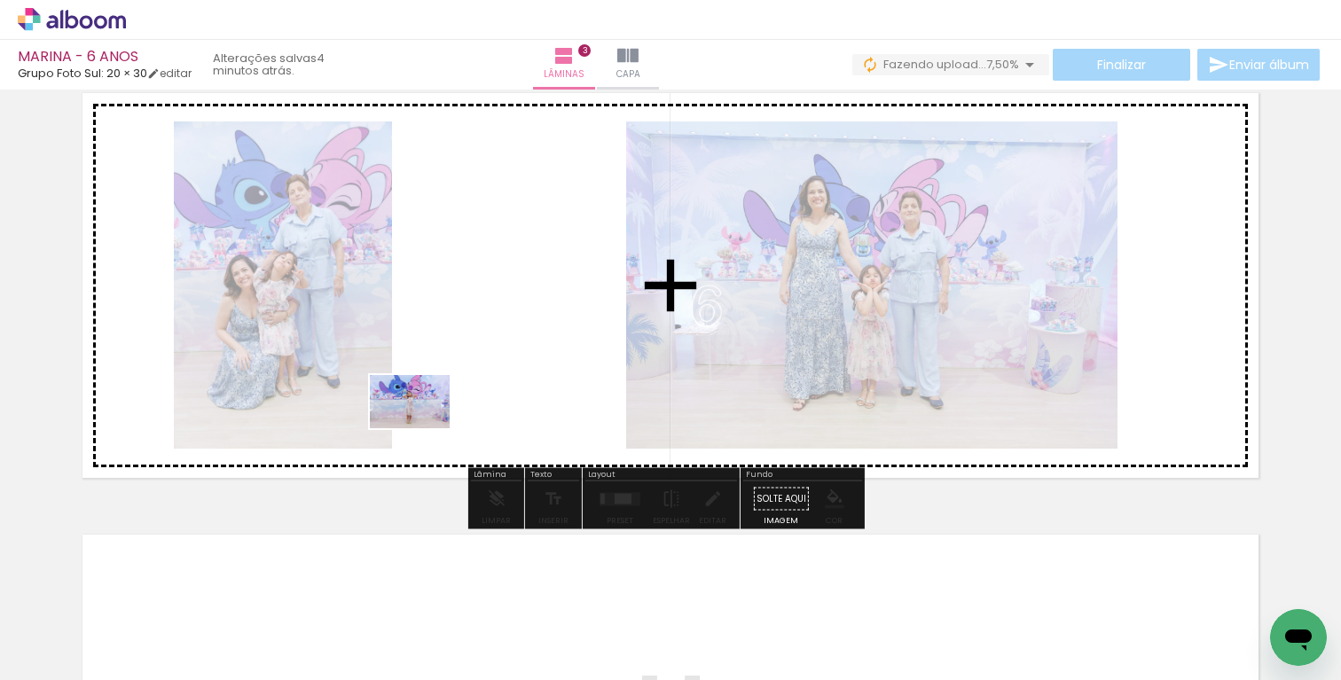
drag, startPoint x: 317, startPoint y: 619, endPoint x: 423, endPoint y: 428, distance: 218.3
click at [423, 428] on quentale-workspace at bounding box center [670, 340] width 1341 height 680
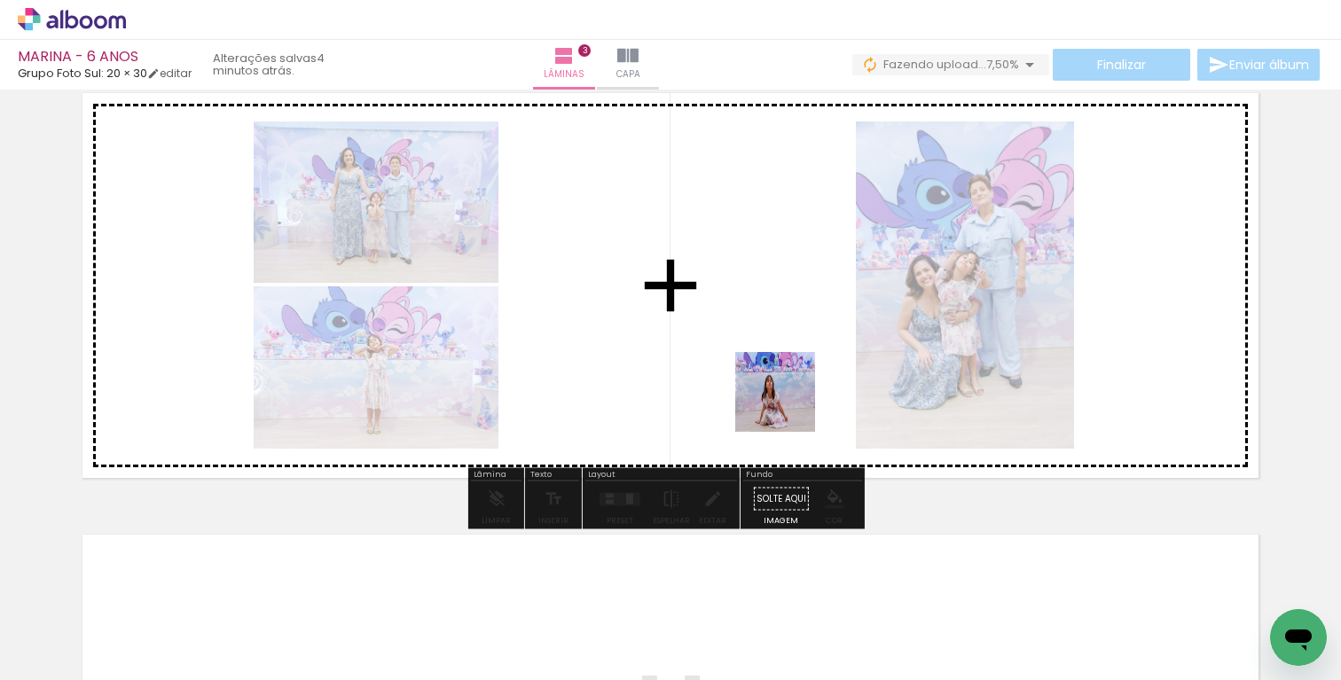
drag, startPoint x: 789, startPoint y: 514, endPoint x: 787, endPoint y: 369, distance: 145.4
click at [787, 369] on quentale-workspace at bounding box center [670, 340] width 1341 height 680
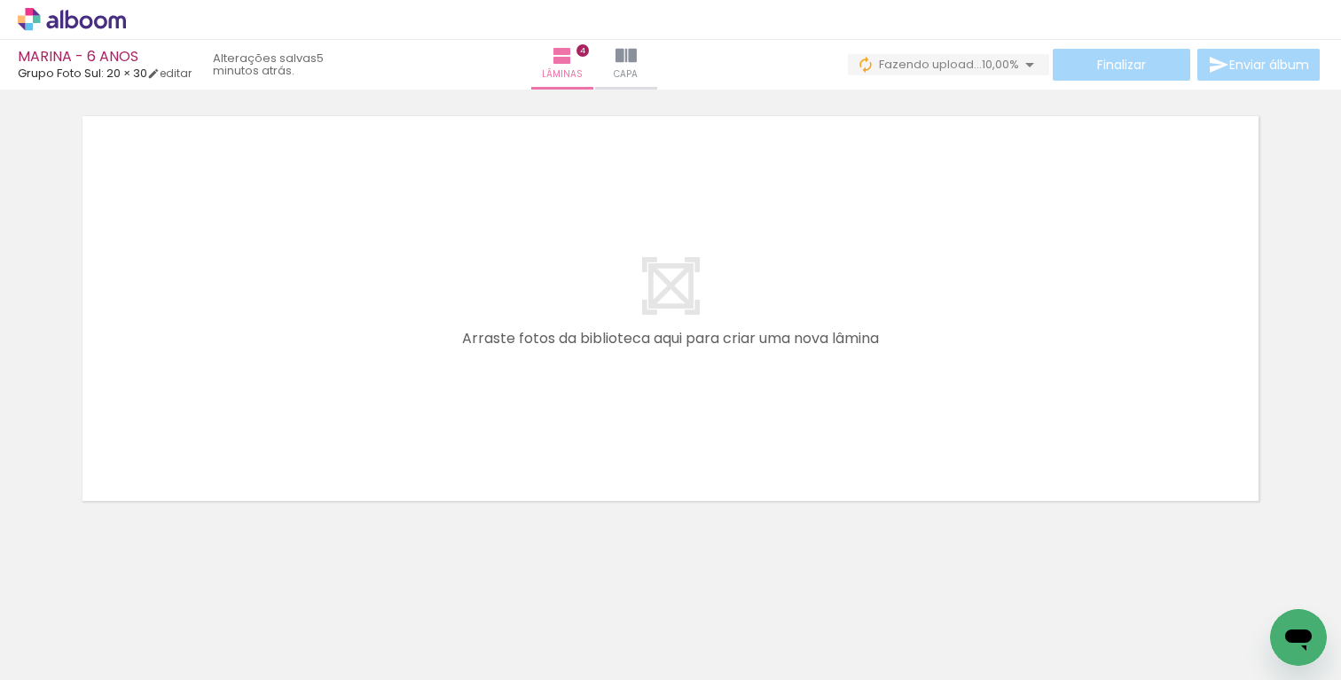
scroll to position [0, 1439]
drag, startPoint x: 348, startPoint y: 628, endPoint x: 324, endPoint y: 396, distance: 232.7
click at [324, 396] on quentale-workspace at bounding box center [670, 340] width 1341 height 680
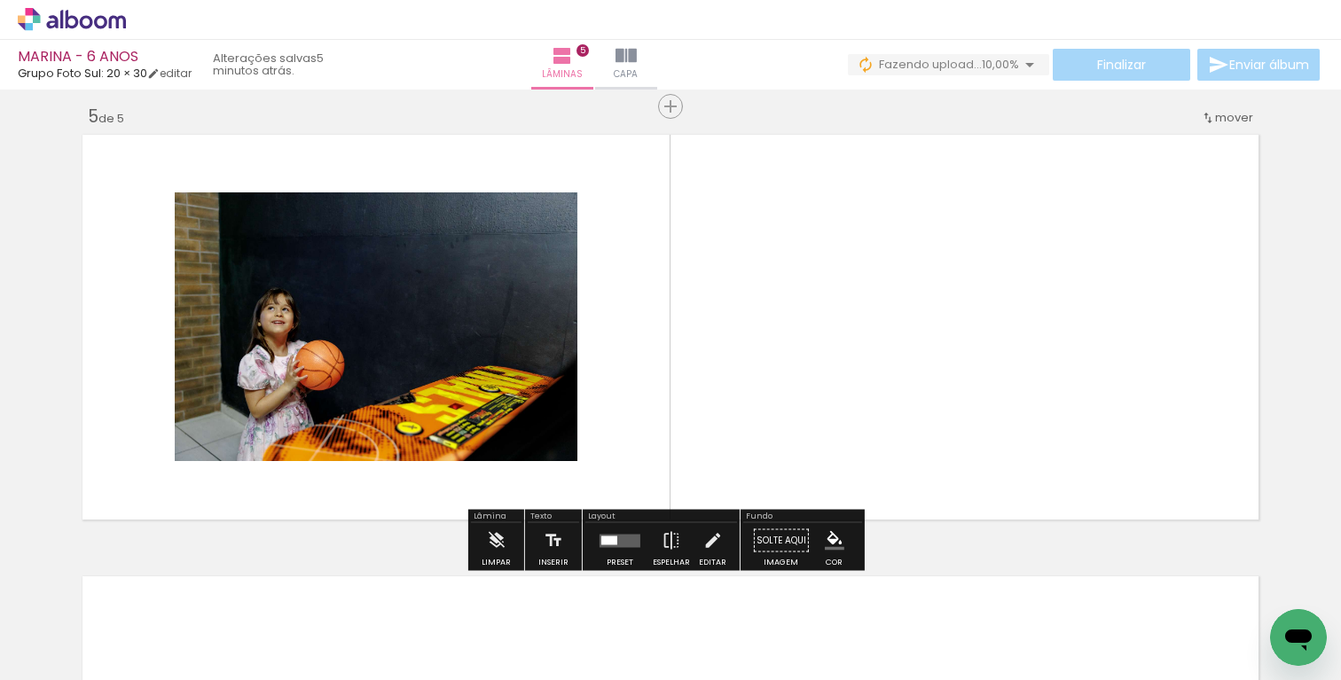
scroll to position [1776, 0]
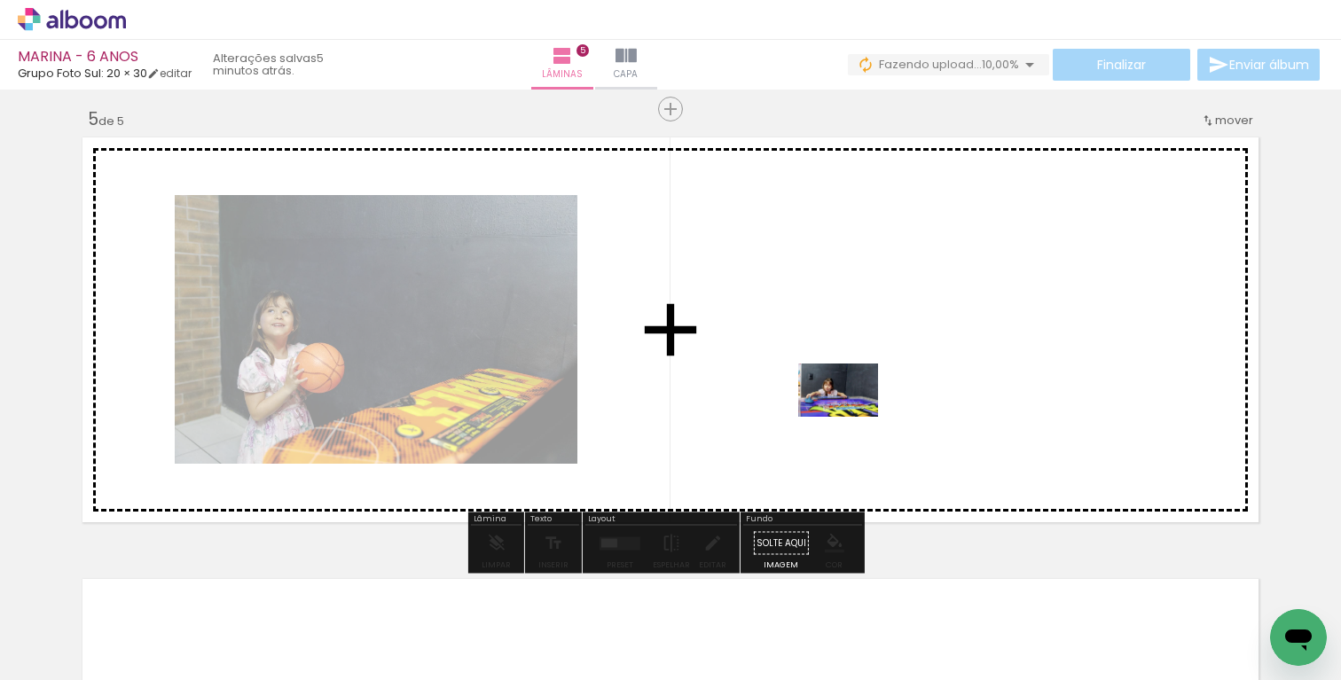
drag, startPoint x: 447, startPoint y: 641, endPoint x: 851, endPoint y: 417, distance: 462.4
click at [851, 417] on quentale-workspace at bounding box center [670, 340] width 1341 height 680
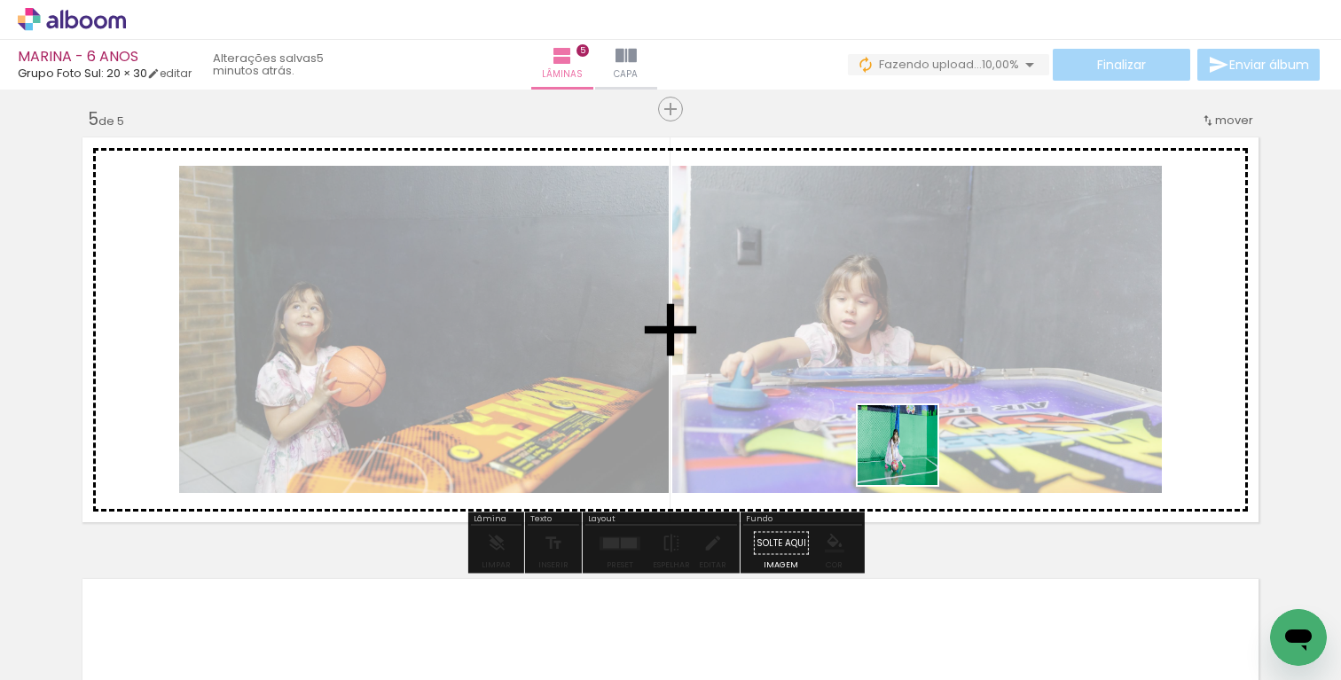
drag, startPoint x: 572, startPoint y: 622, endPoint x: 920, endPoint y: 445, distance: 391.0
click at [920, 445] on quentale-workspace at bounding box center [670, 340] width 1341 height 680
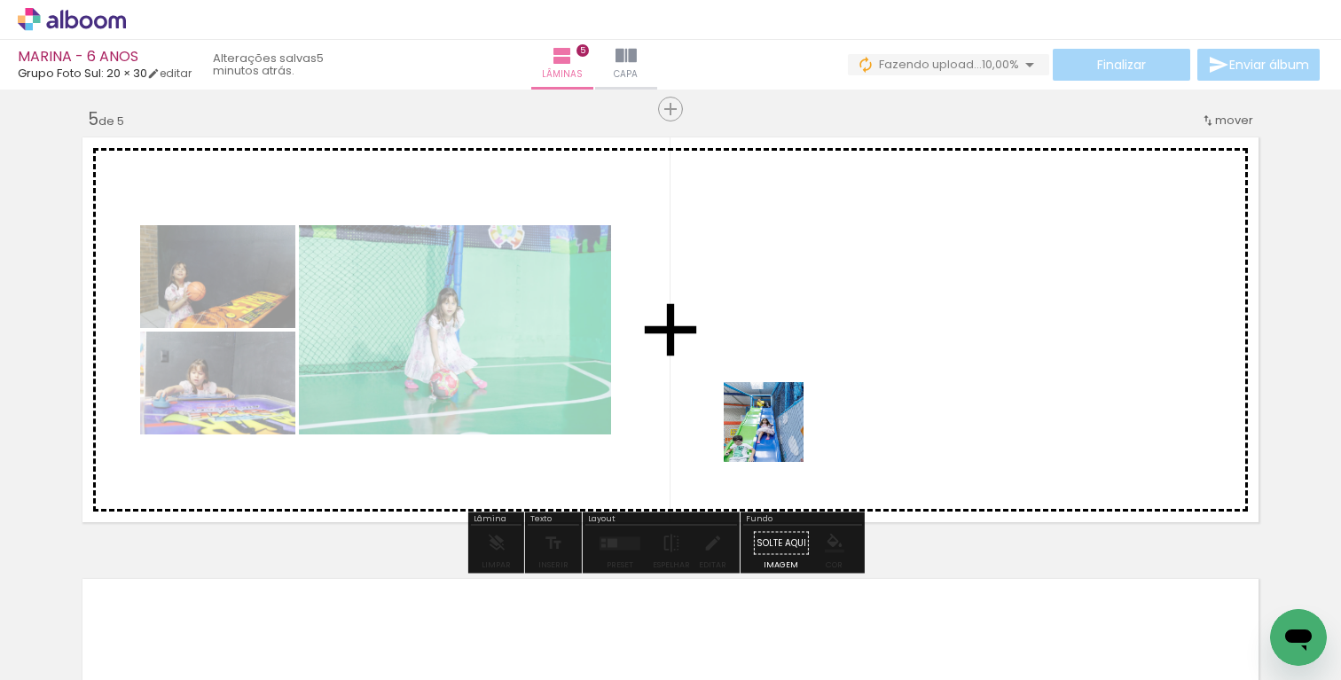
drag, startPoint x: 724, startPoint y: 635, endPoint x: 774, endPoint y: 437, distance: 203.9
click at [777, 434] on quentale-workspace at bounding box center [670, 340] width 1341 height 680
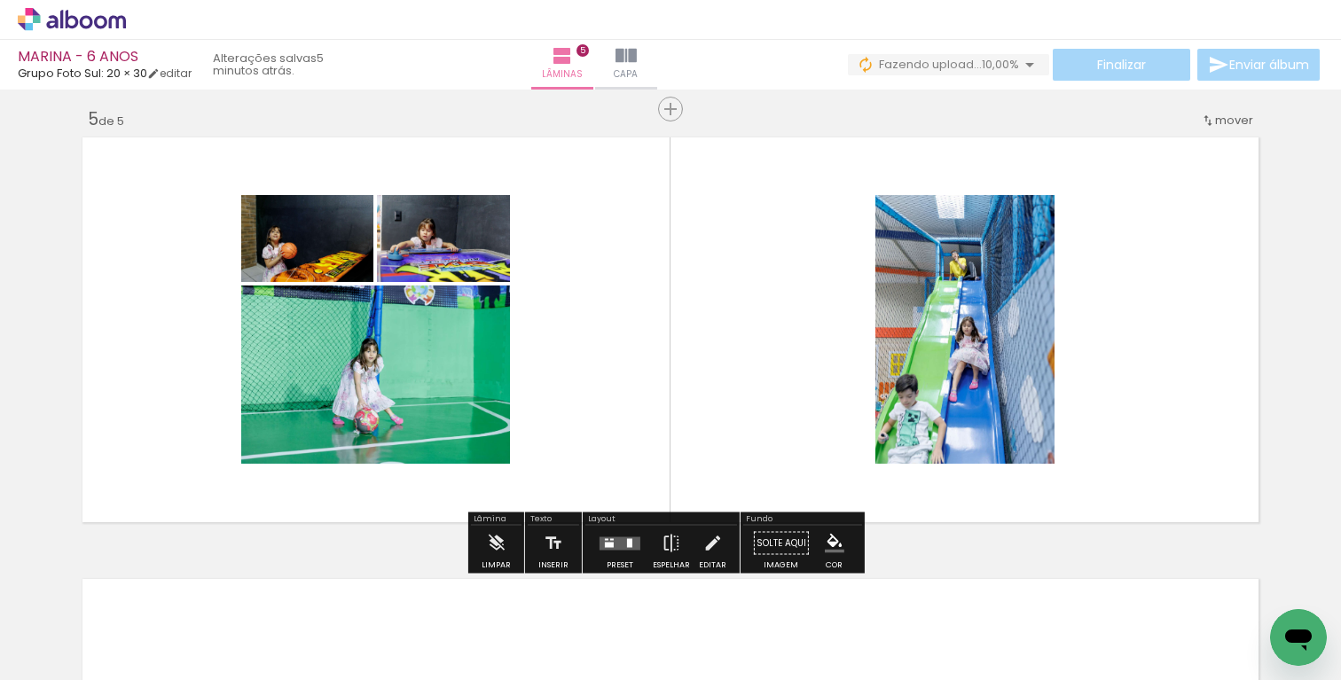
click at [604, 546] on quentale-layouter at bounding box center [619, 542] width 41 height 13
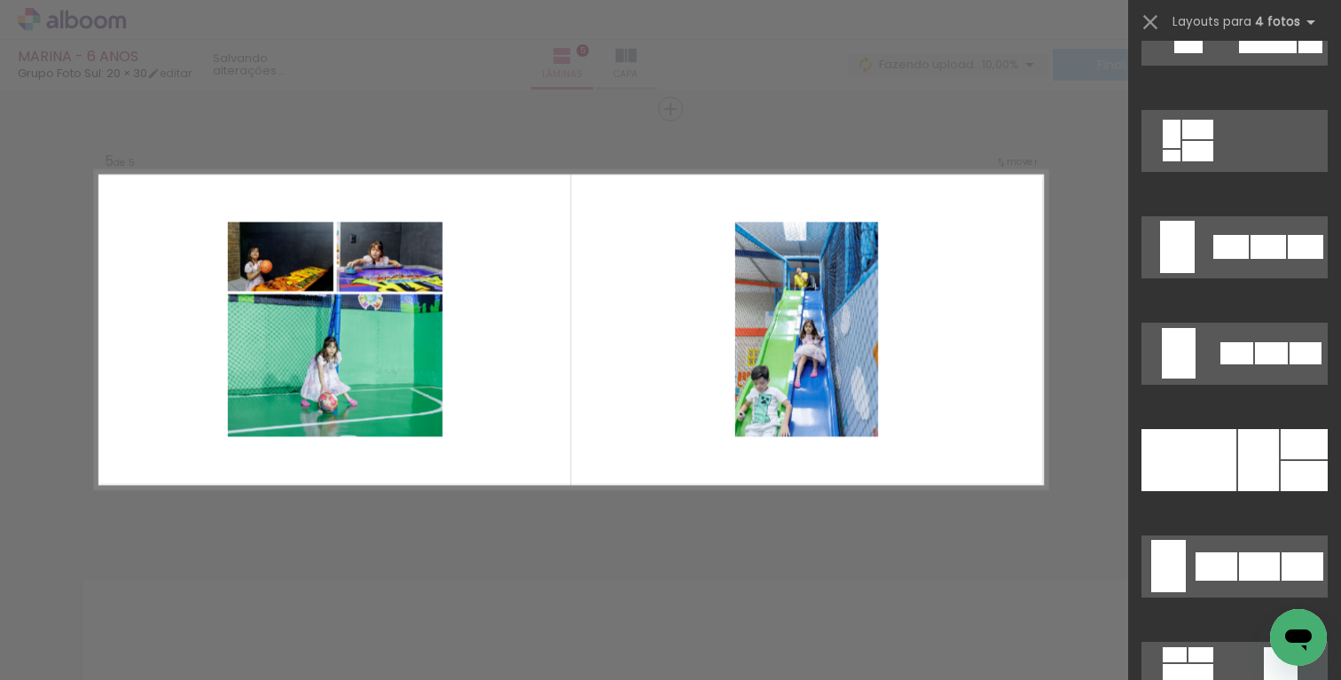
scroll to position [1224, 0]
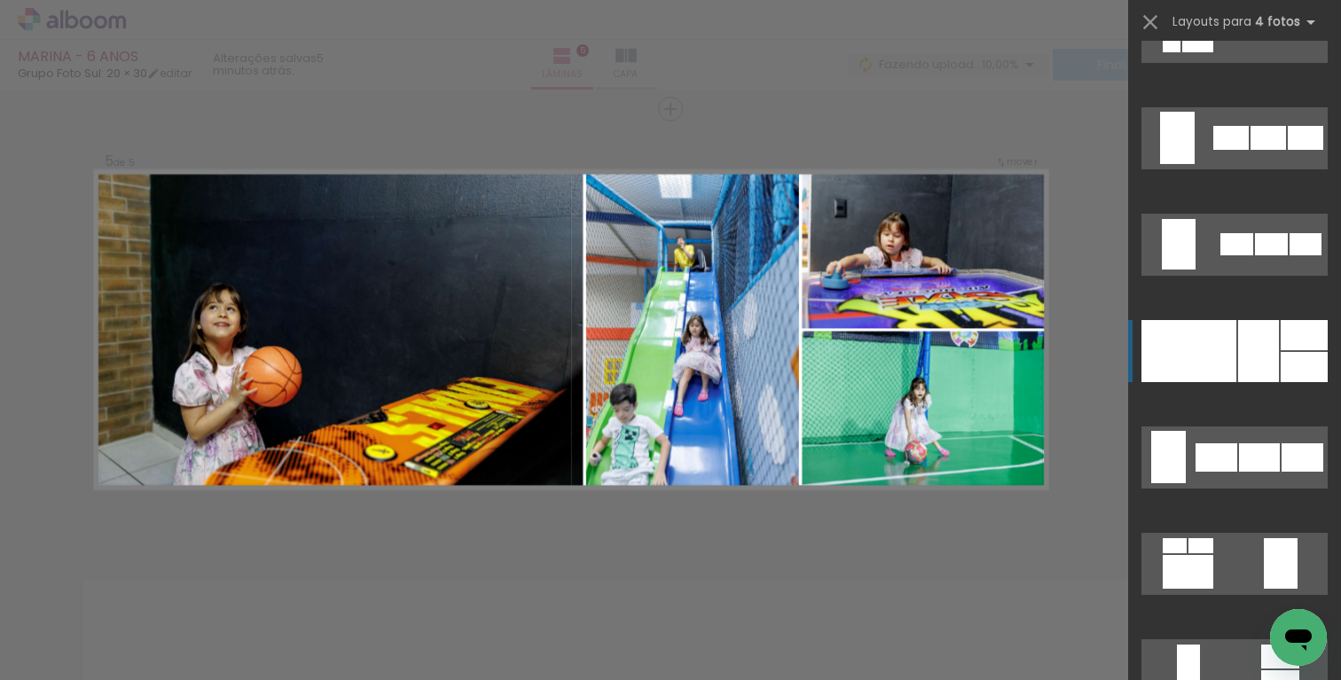
click at [1224, 356] on div at bounding box center [1188, 351] width 95 height 62
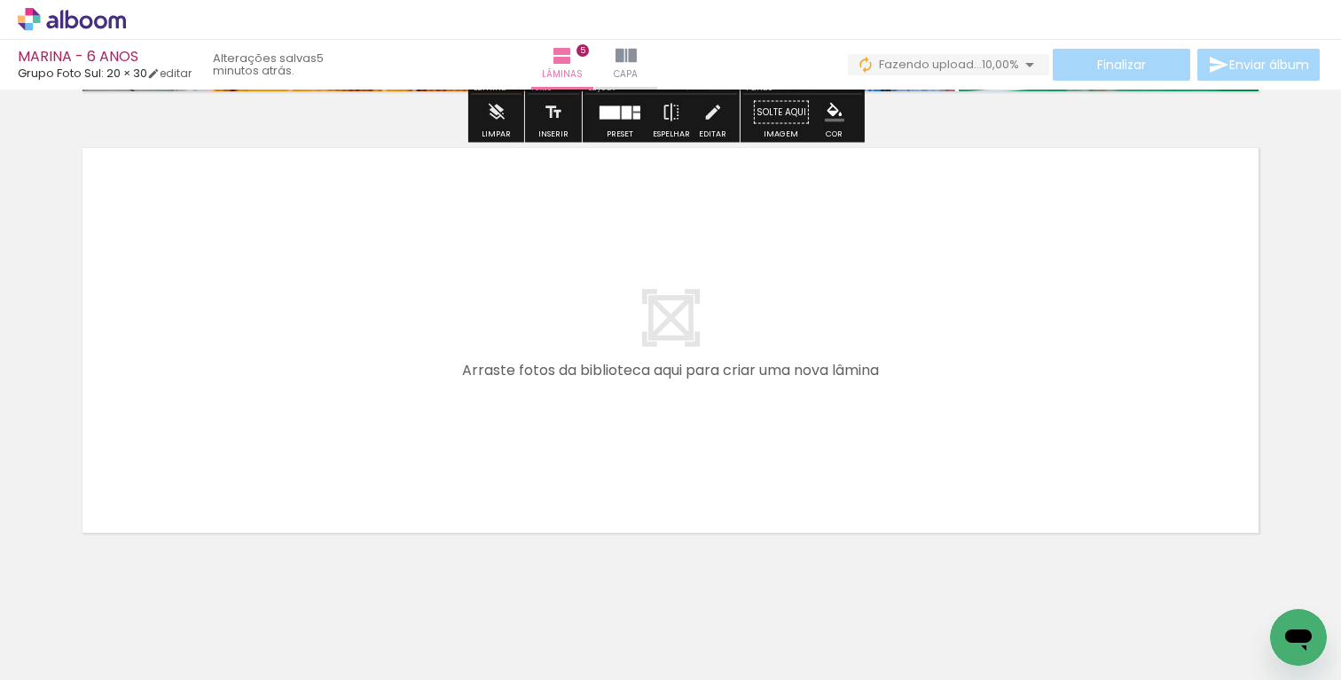
scroll to position [2212, 0]
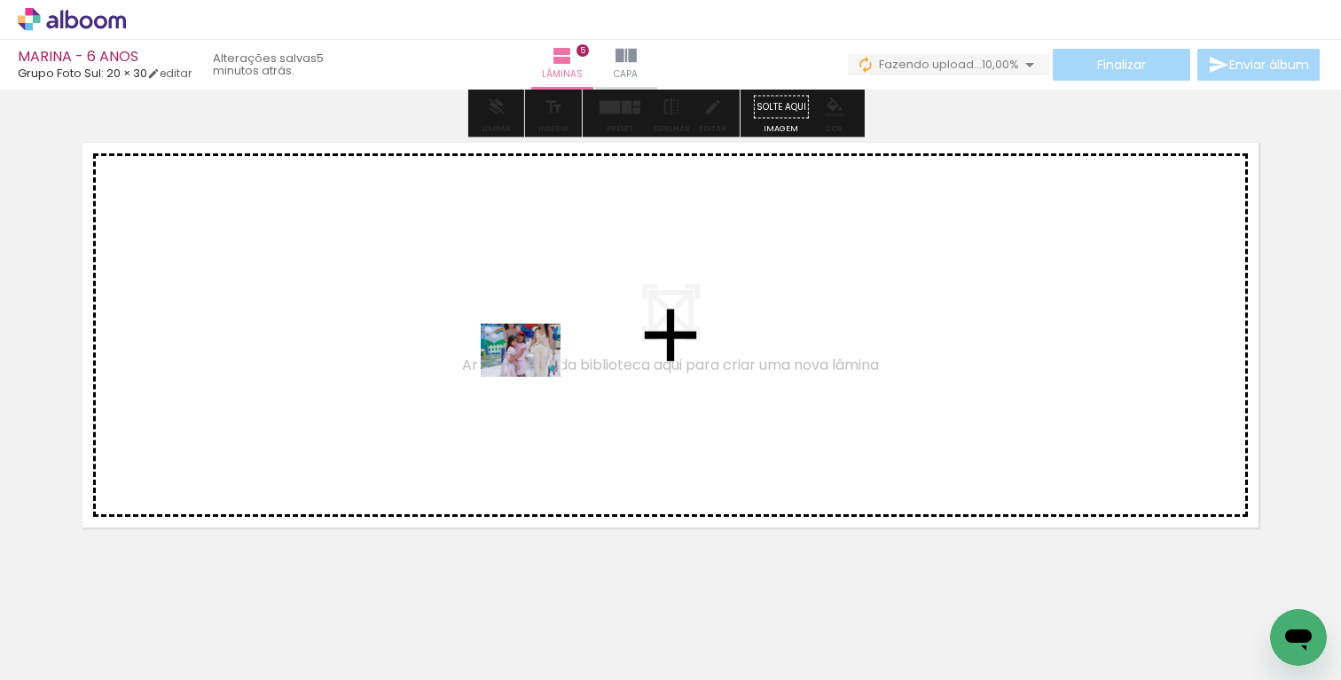
drag, startPoint x: 628, startPoint y: 582, endPoint x: 534, endPoint y: 377, distance: 225.4
click at [534, 377] on quentale-workspace at bounding box center [670, 340] width 1341 height 680
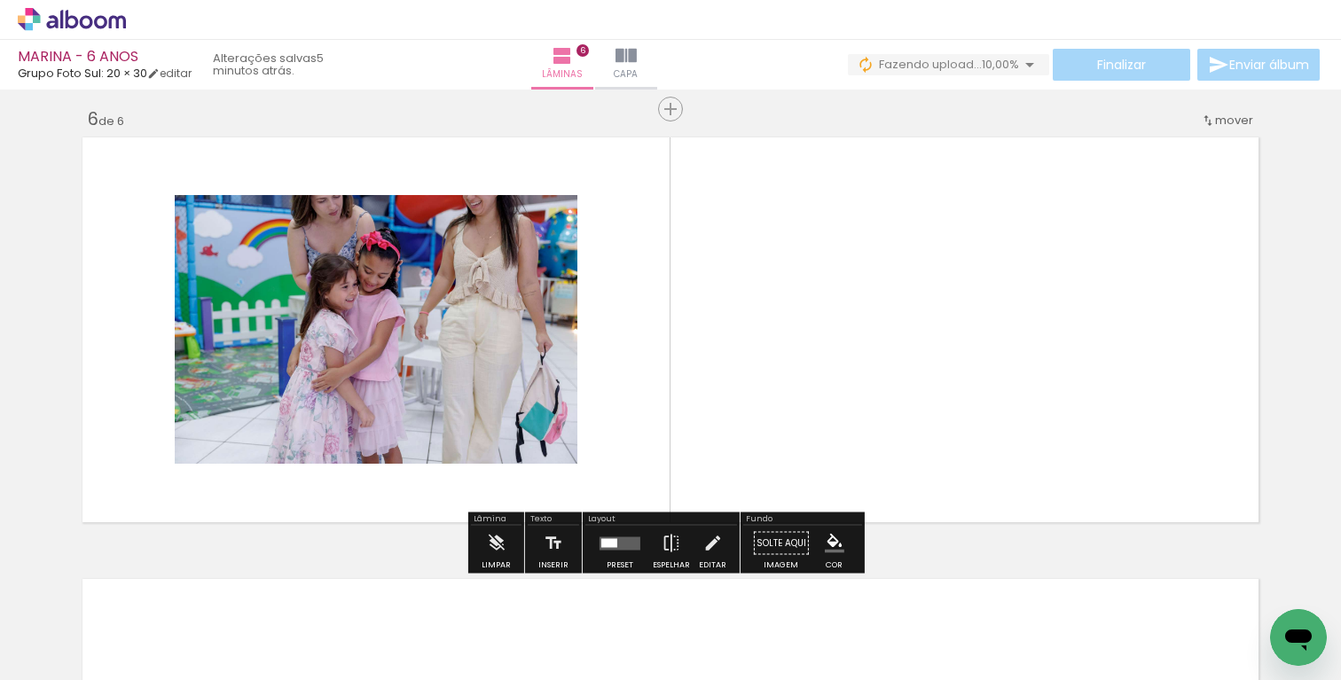
scroll to position [2218, 0]
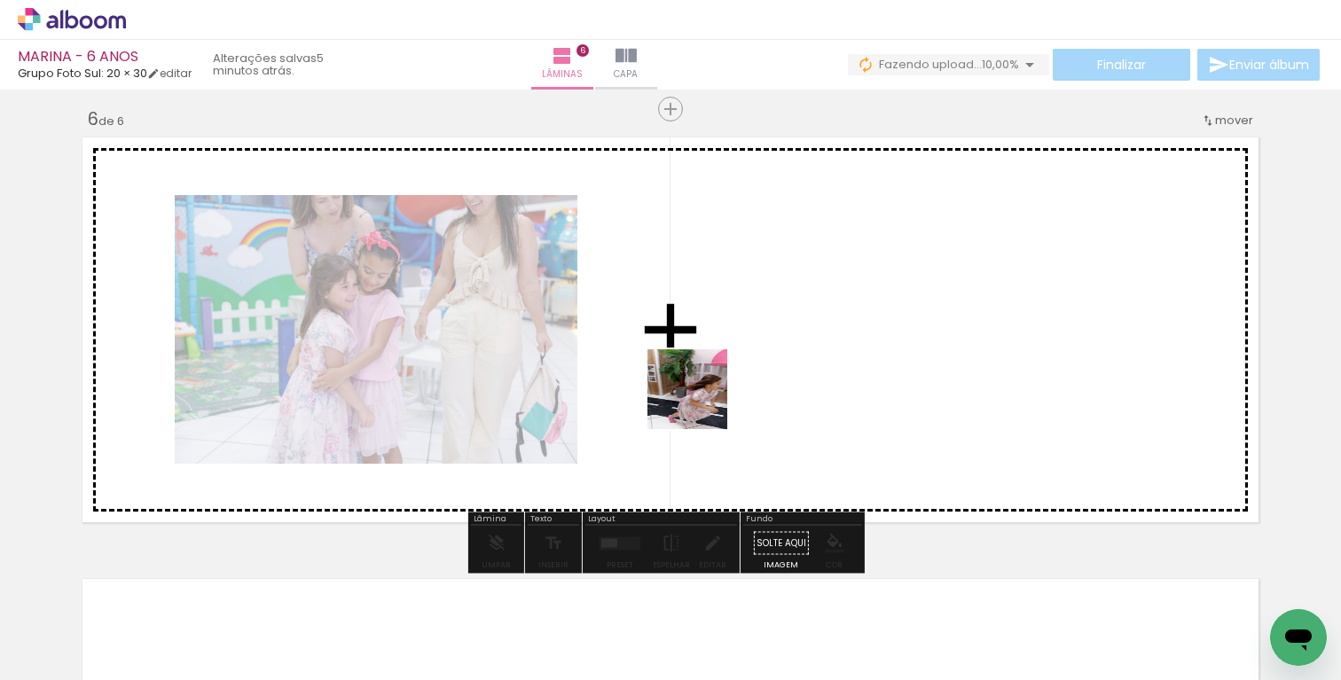
drag, startPoint x: 841, startPoint y: 644, endPoint x: 698, endPoint y: 374, distance: 305.4
click at [697, 376] on quentale-workspace at bounding box center [670, 340] width 1341 height 680
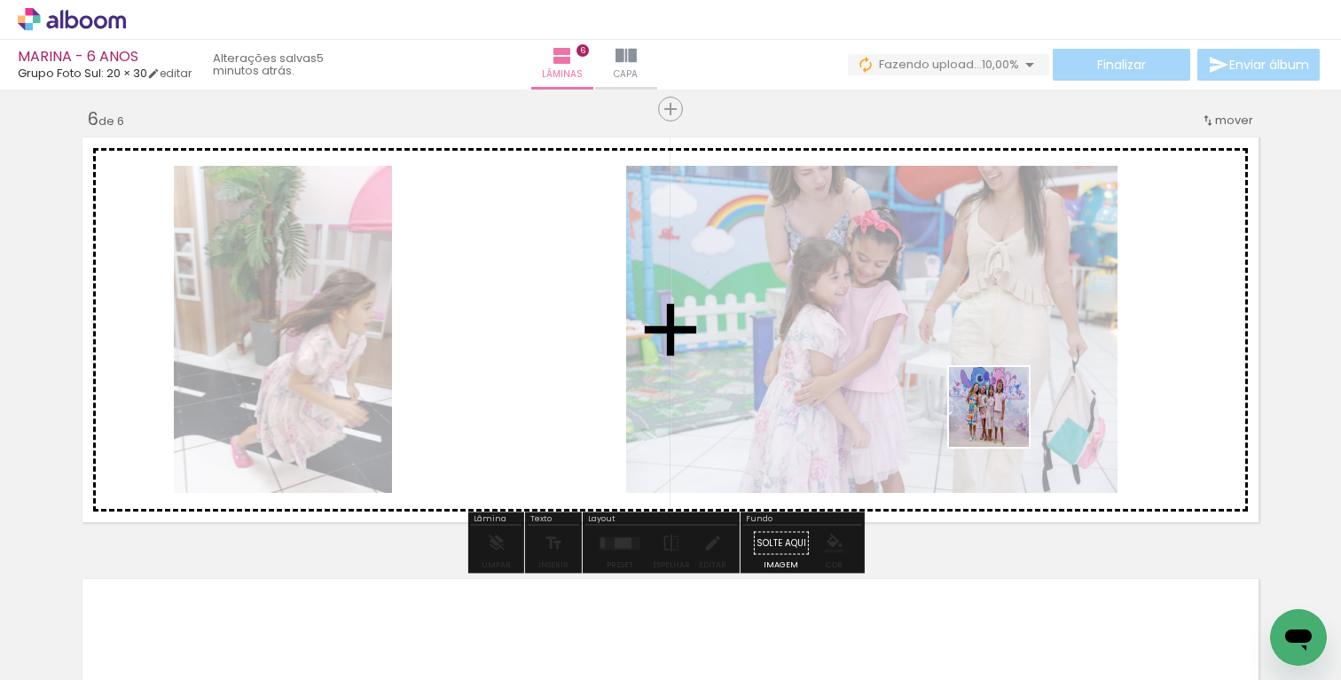
drag, startPoint x: 1017, startPoint y: 633, endPoint x: 1004, endPoint y: 422, distance: 211.4
click at [1002, 419] on quentale-workspace at bounding box center [670, 340] width 1341 height 680
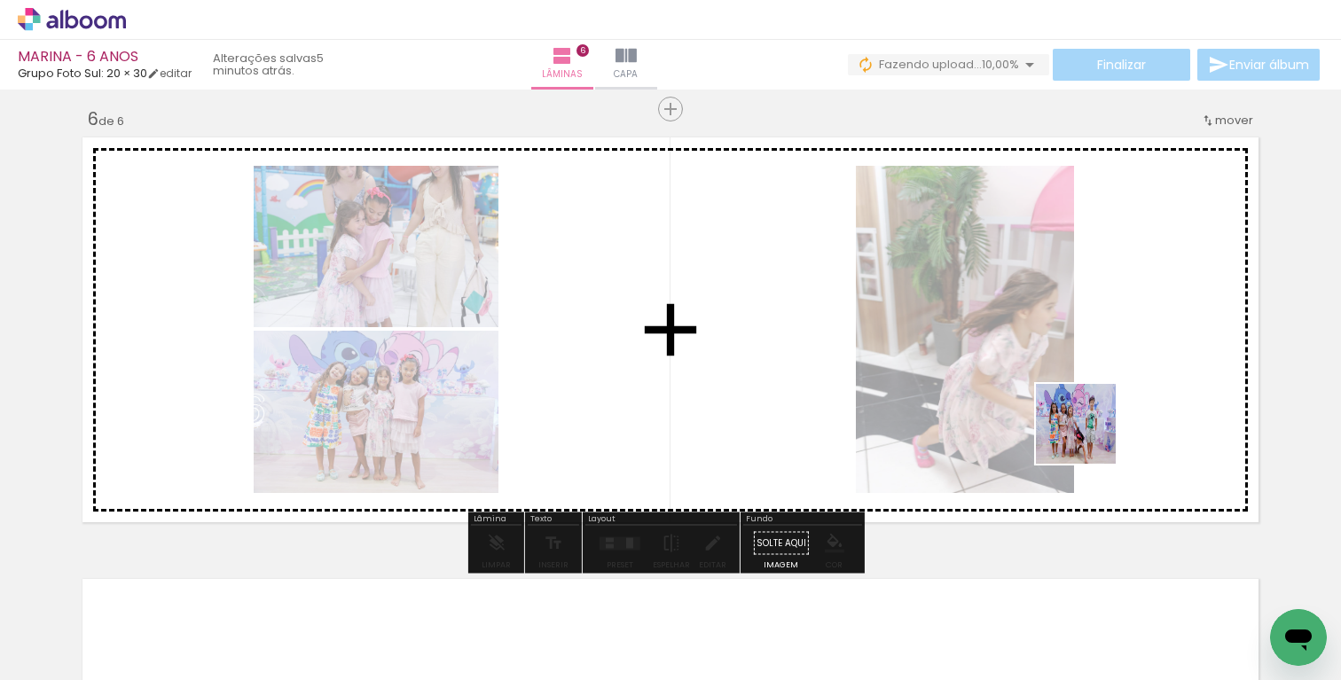
drag, startPoint x: 1134, startPoint y: 623, endPoint x: 1083, endPoint y: 433, distance: 197.2
click at [1085, 427] on quentale-workspace at bounding box center [670, 340] width 1341 height 680
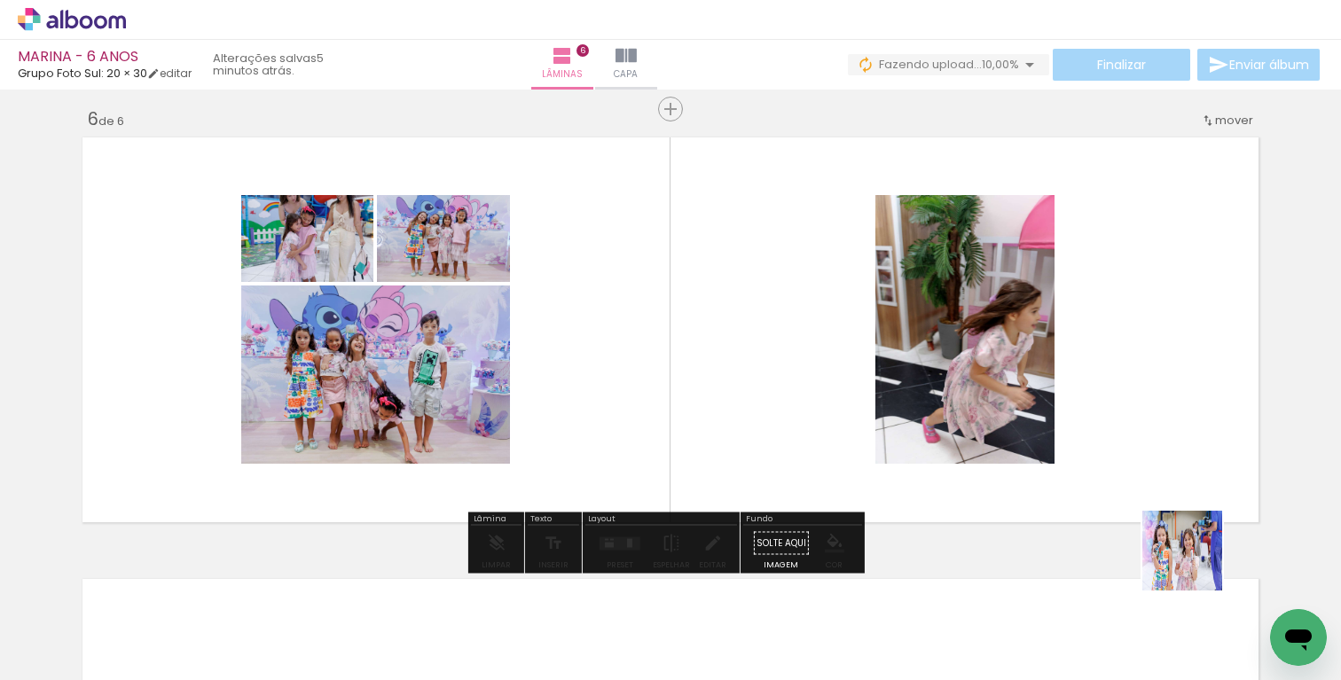
drag, startPoint x: 1195, startPoint y: 564, endPoint x: 1065, endPoint y: 423, distance: 192.0
click at [1085, 387] on quentale-workspace at bounding box center [670, 340] width 1341 height 680
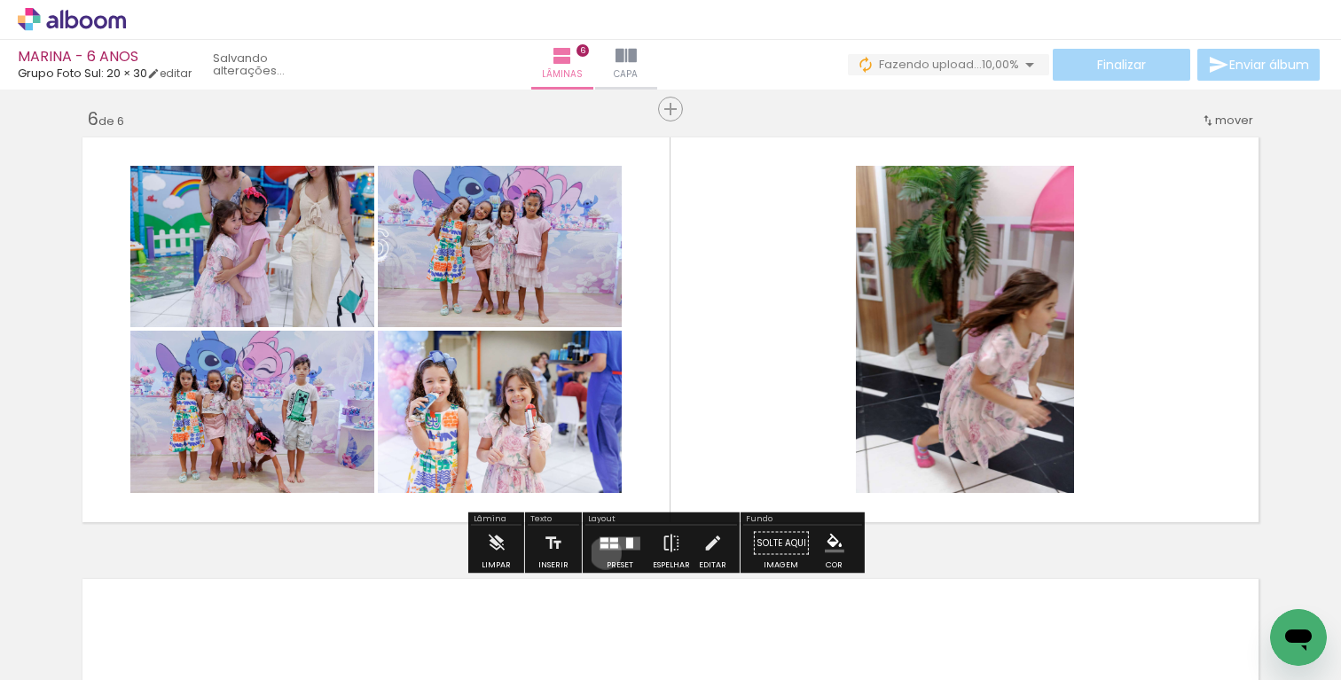
click at [601, 552] on div at bounding box center [620, 543] width 48 height 35
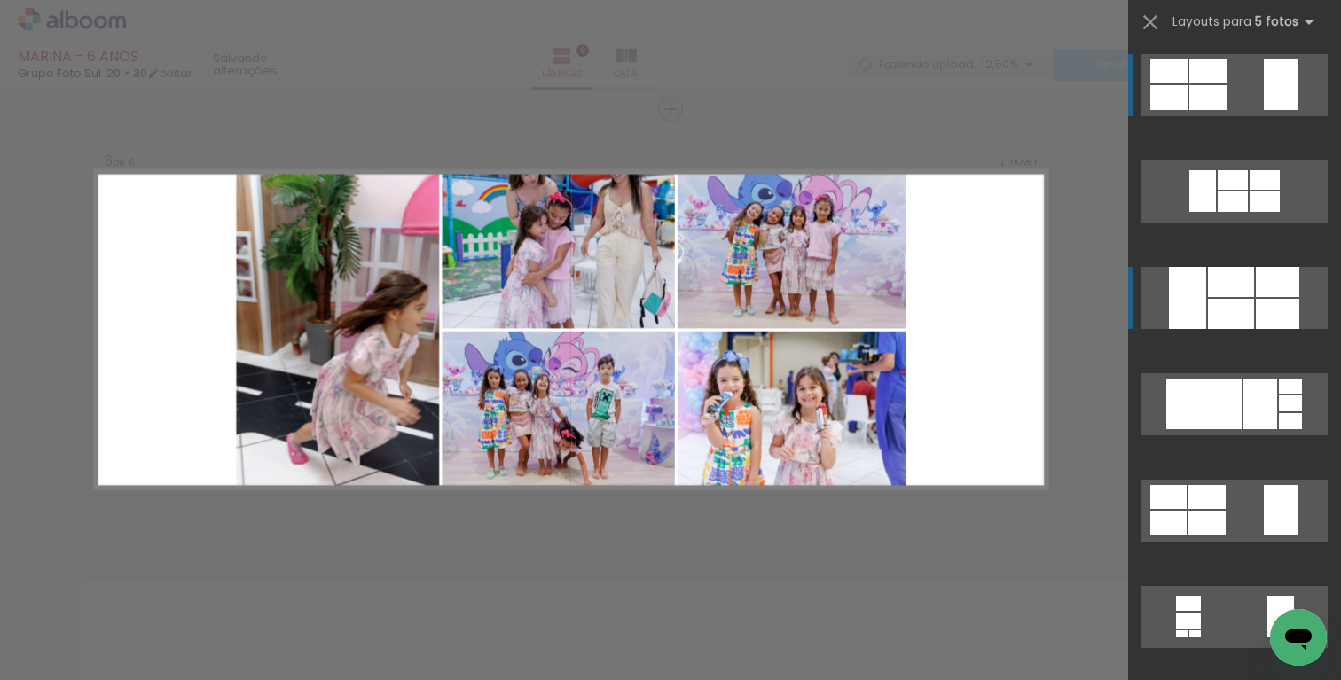
click at [1150, 305] on quentale-layouter at bounding box center [1234, 298] width 186 height 62
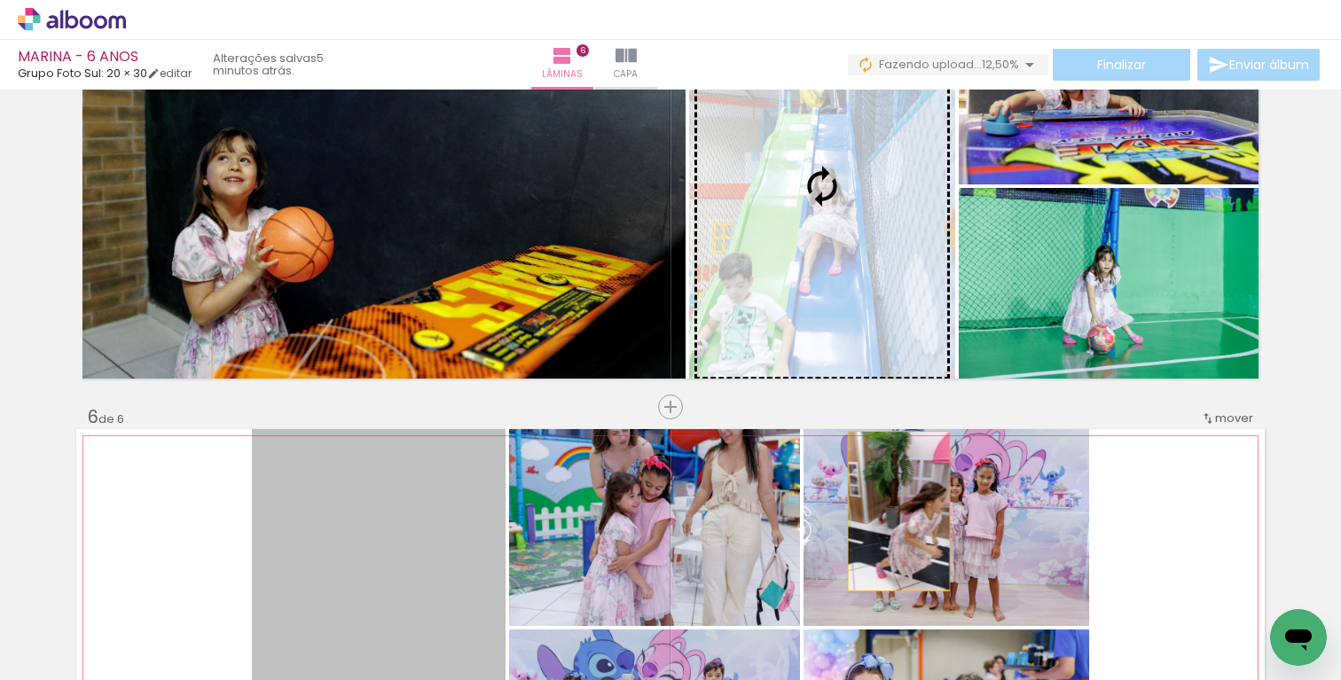
scroll to position [1918, 0]
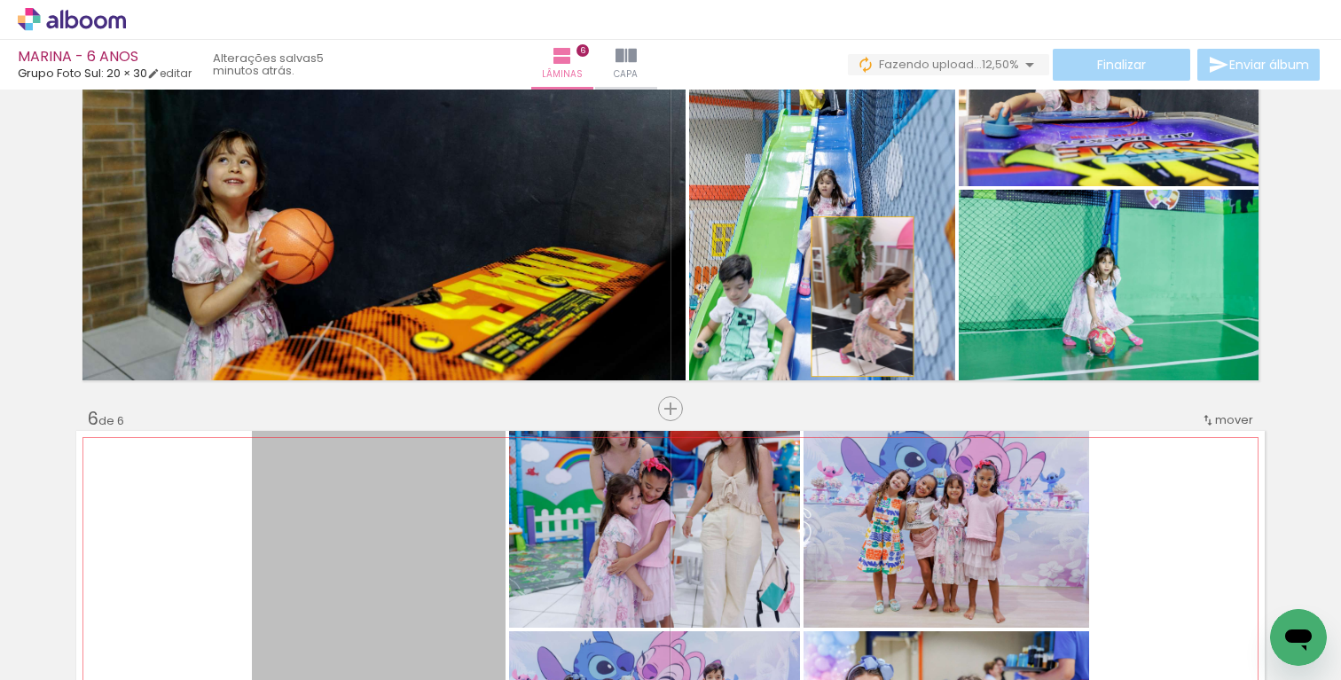
drag, startPoint x: 374, startPoint y: 301, endPoint x: 858, endPoint y: 30, distance: 555.0
click at [853, 0] on div "MARINA - 6 ANOS Grupo Foto Sul: 20 × 30 editar 5 minutos atrás. Lâminas 6 Capa …" at bounding box center [670, 0] width 1341 height 0
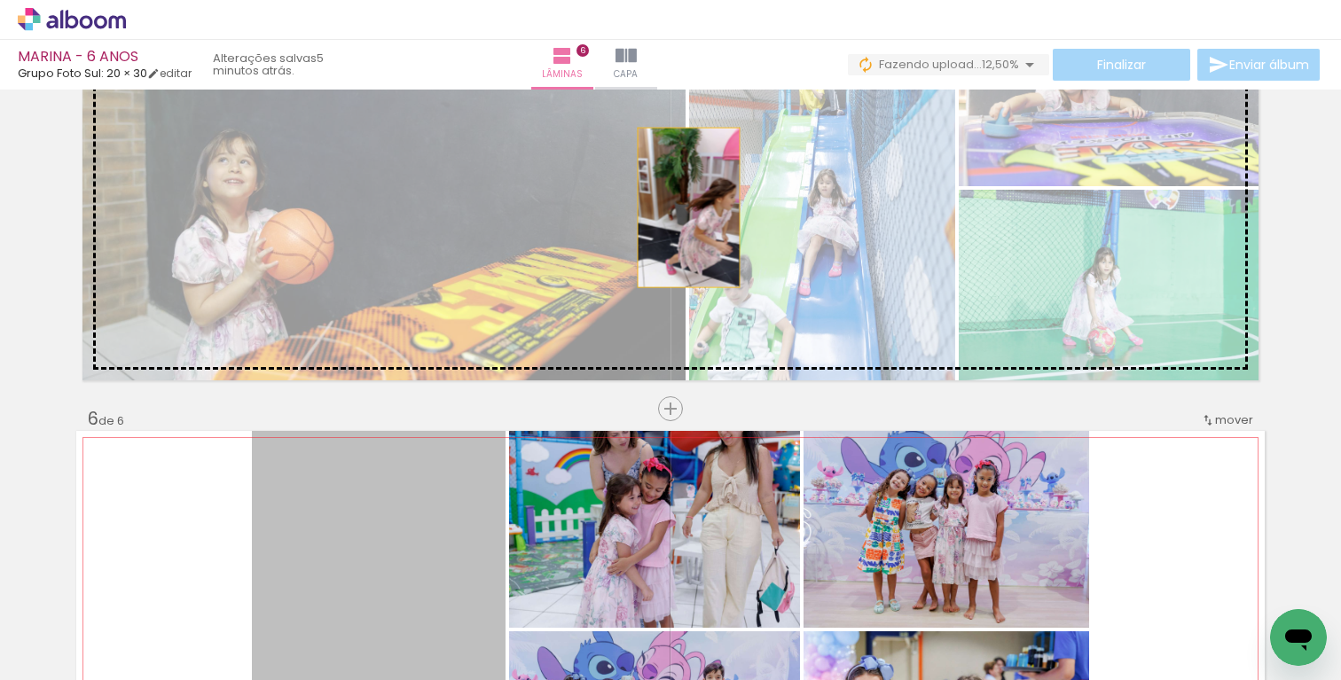
drag, startPoint x: 470, startPoint y: 402, endPoint x: 739, endPoint y: 289, distance: 291.3
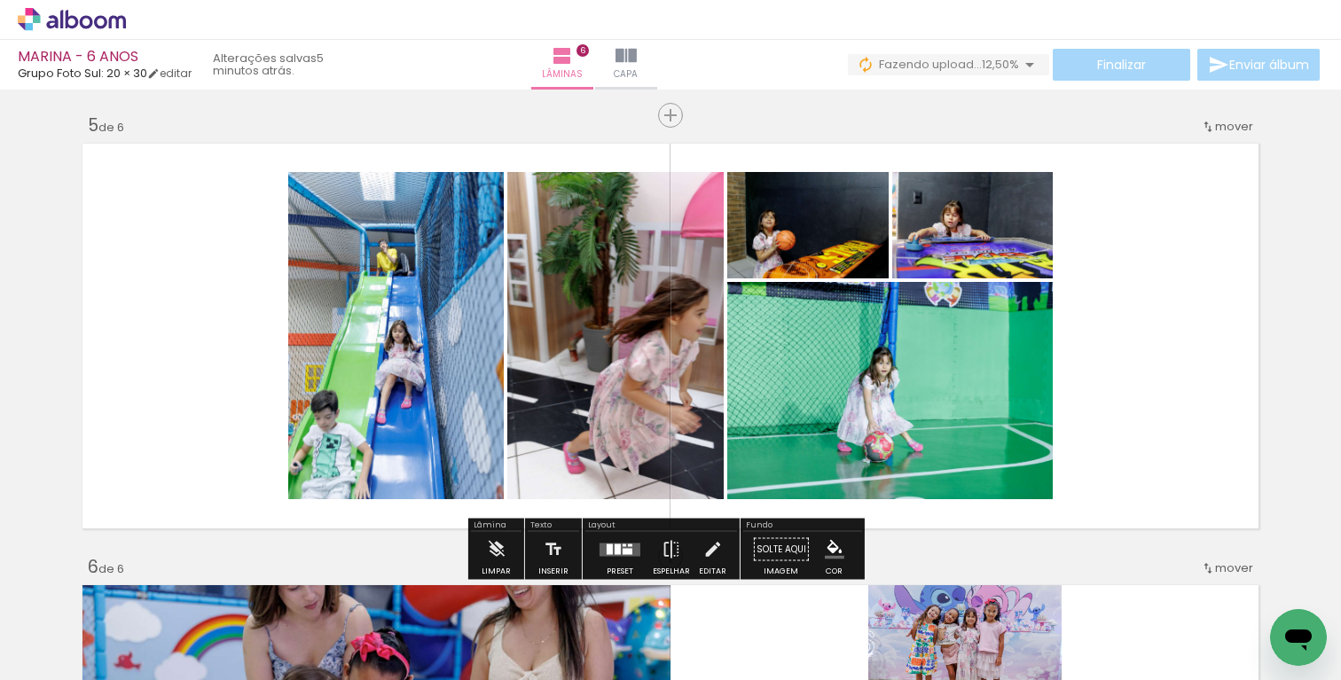
scroll to position [1779, 0]
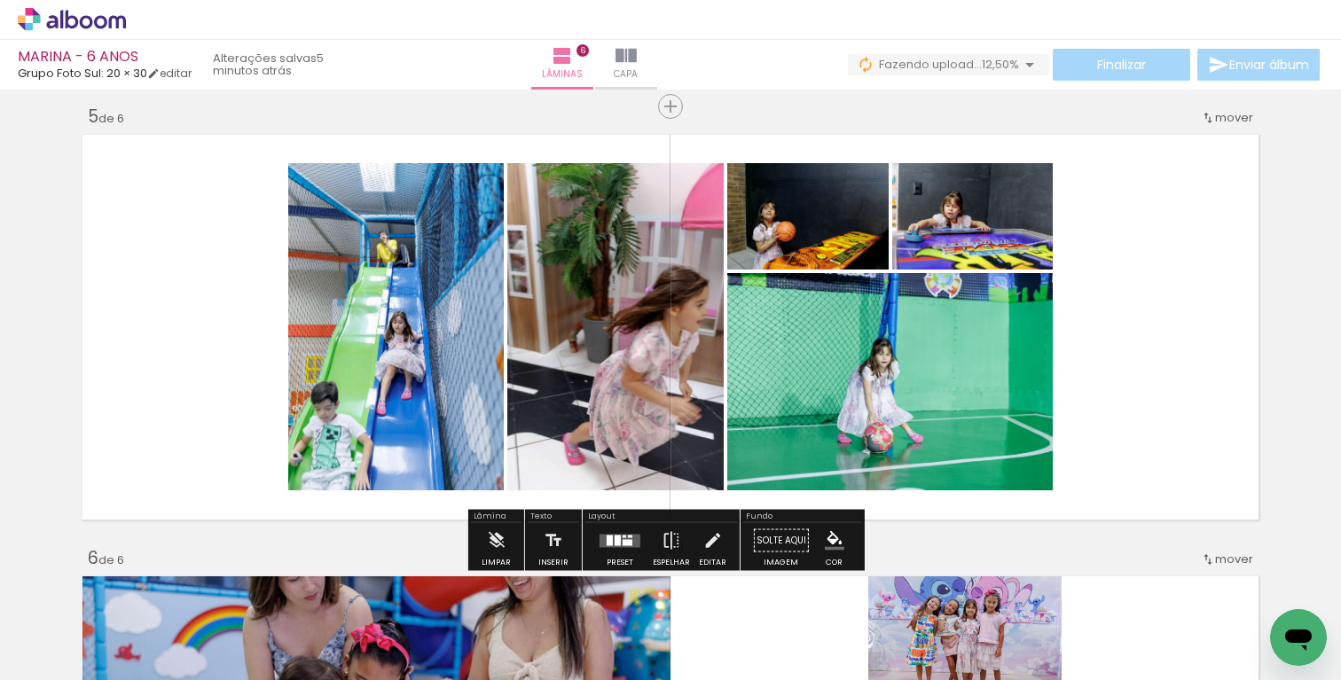
click at [622, 540] on div at bounding box center [627, 542] width 10 height 6
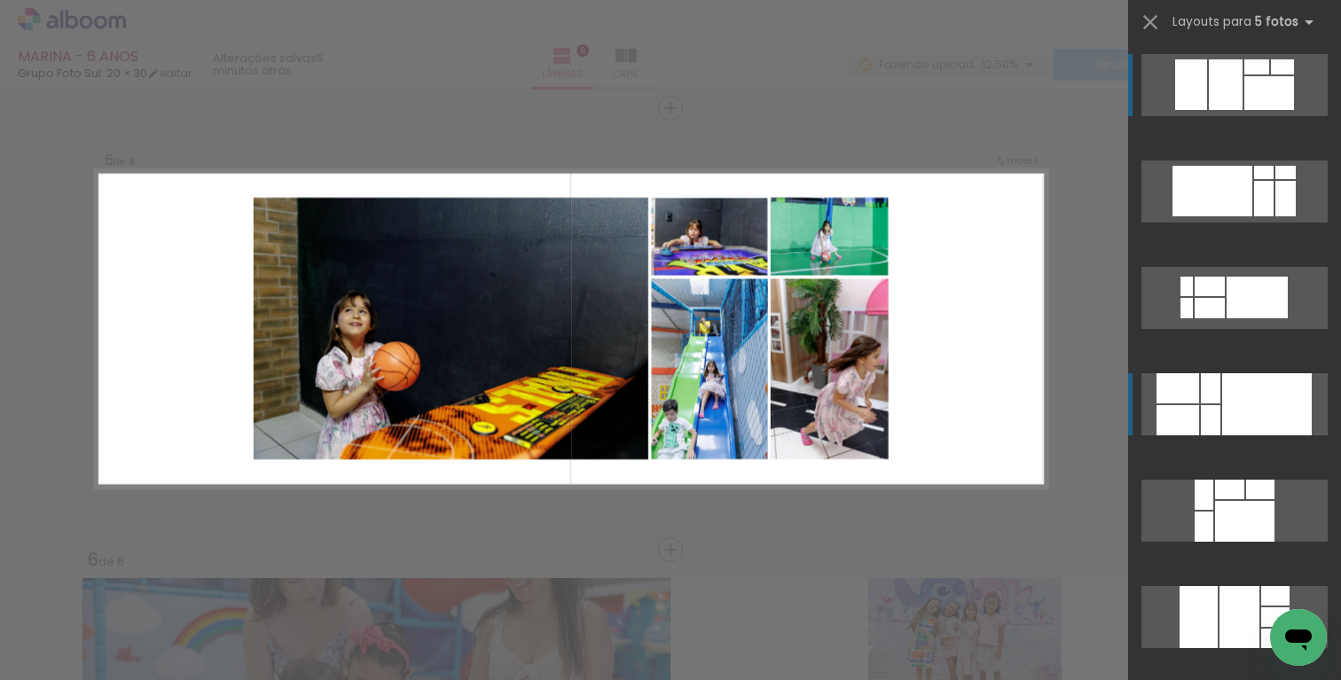
scroll to position [1776, 0]
